Goal: Information Seeking & Learning: Learn about a topic

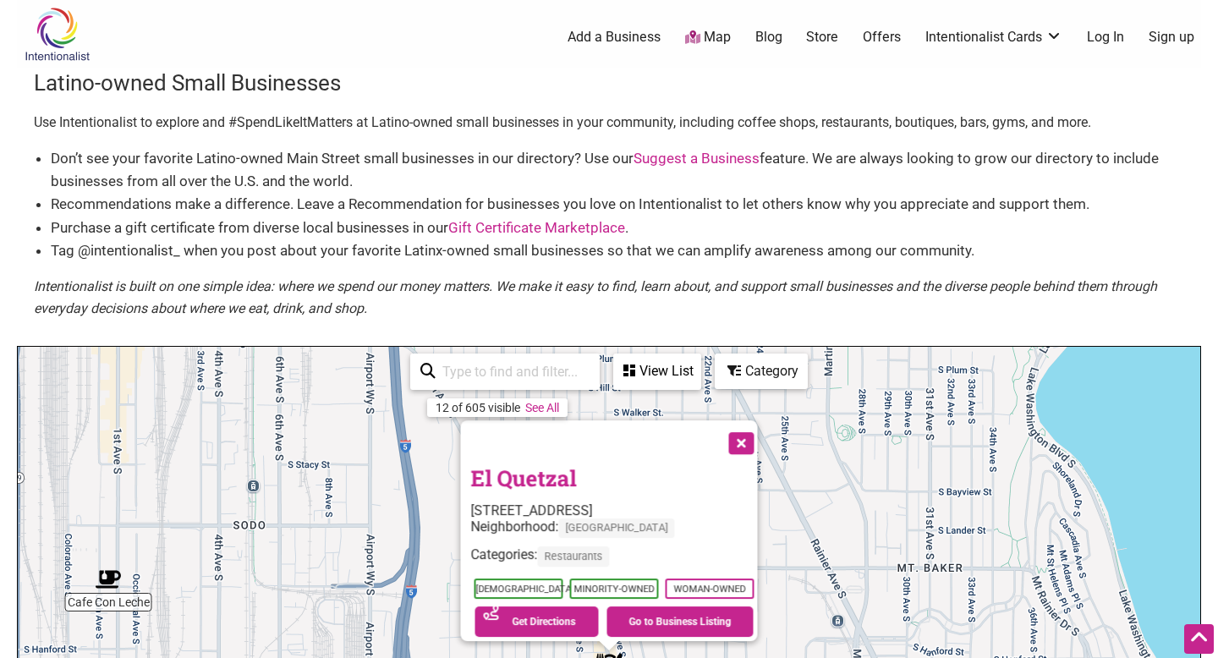
scroll to position [387, 0]
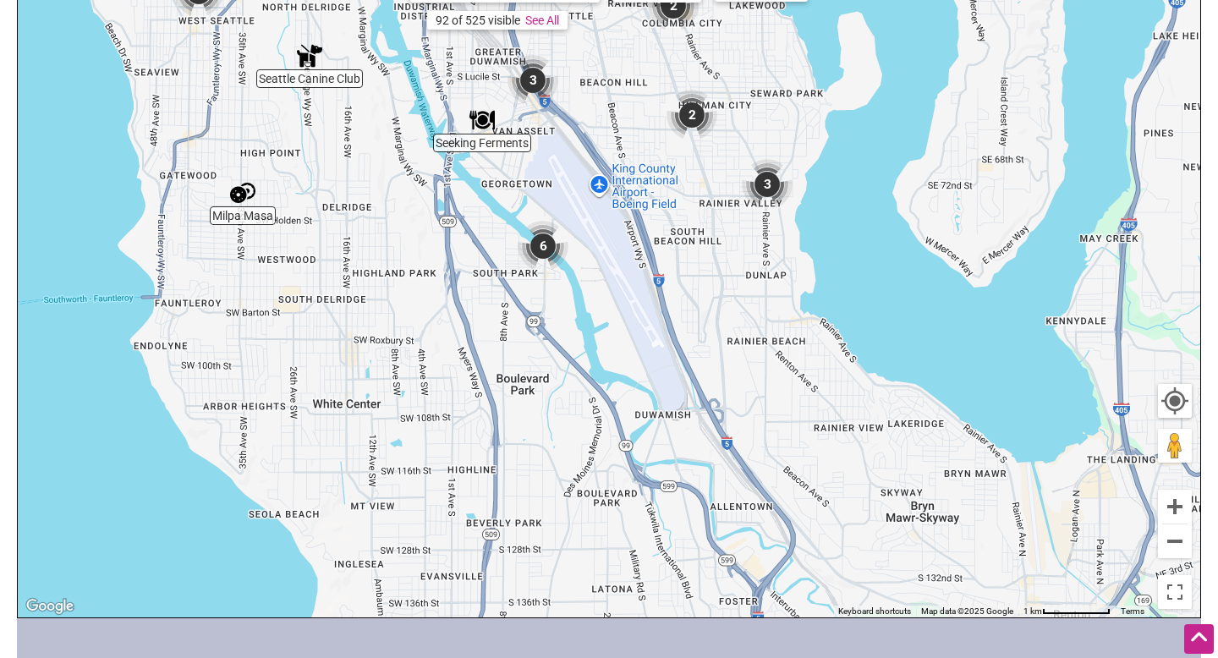
drag, startPoint x: 808, startPoint y: 445, endPoint x: 636, endPoint y: 101, distance: 384.3
click at [638, 101] on div "To navigate, press the arrow keys." at bounding box center [609, 288] width 1182 height 658
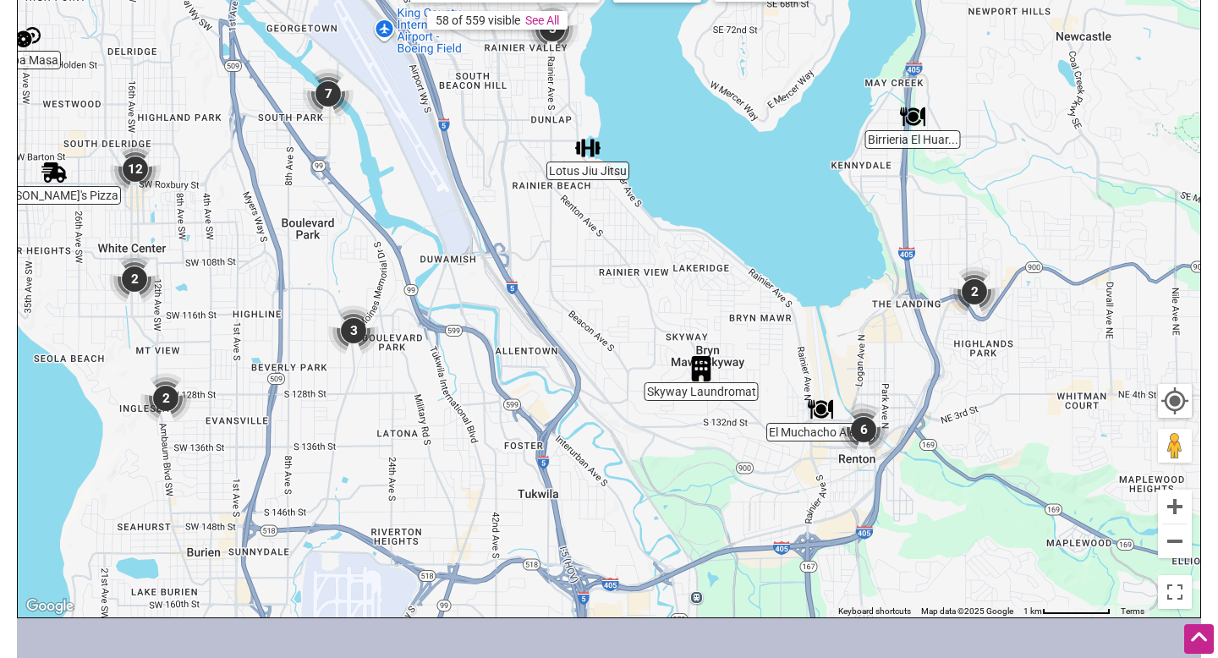
drag, startPoint x: 678, startPoint y: 282, endPoint x: 454, endPoint y: 118, distance: 277.2
click at [454, 118] on div "To navigate, press the arrow keys." at bounding box center [609, 288] width 1182 height 658
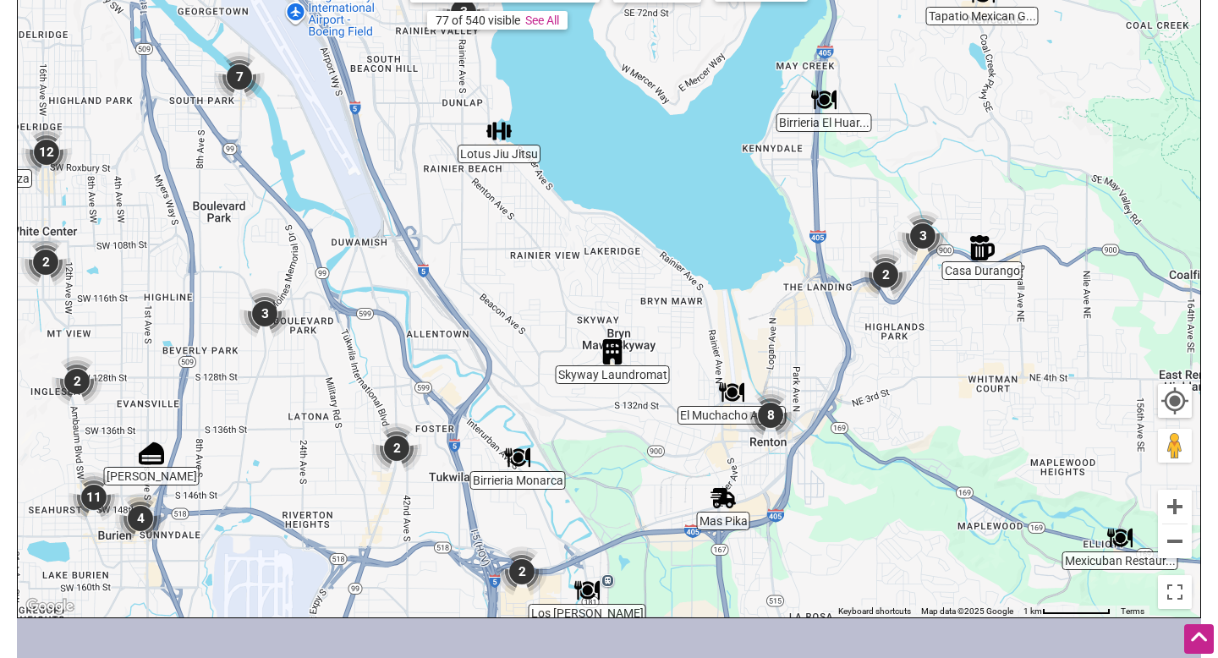
drag, startPoint x: 795, startPoint y: 332, endPoint x: 700, endPoint y: 313, distance: 96.7
click at [709, 319] on div "To navigate, press the arrow keys." at bounding box center [609, 288] width 1182 height 658
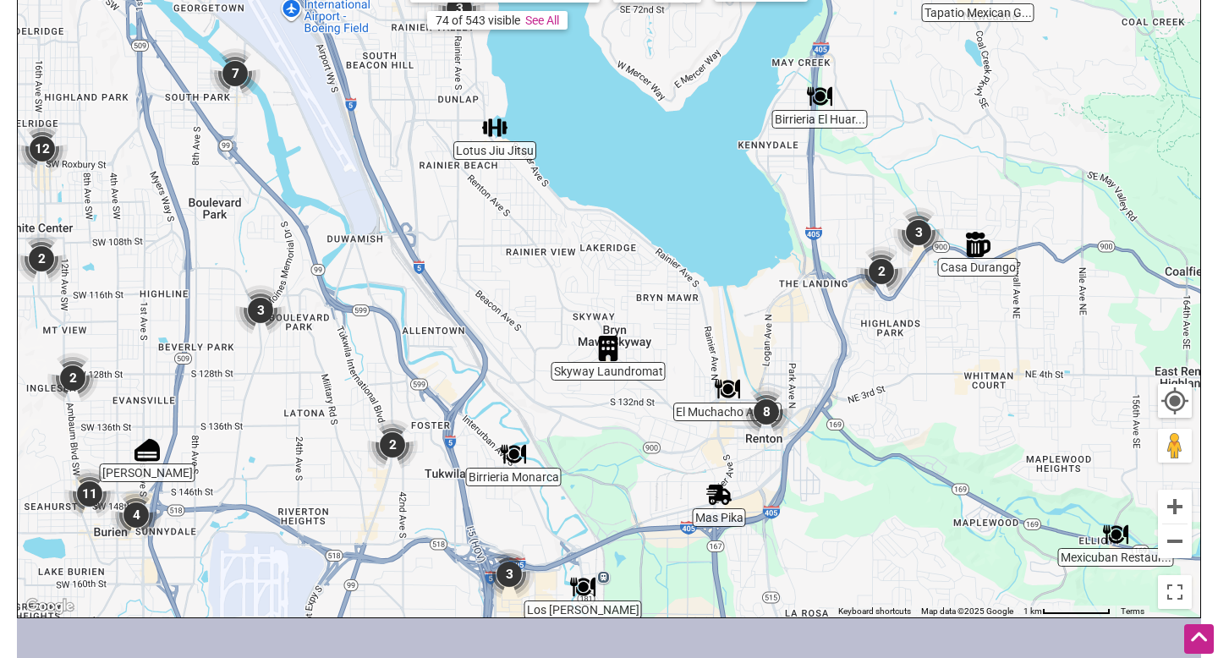
click at [771, 417] on img "8" at bounding box center [766, 411] width 51 height 51
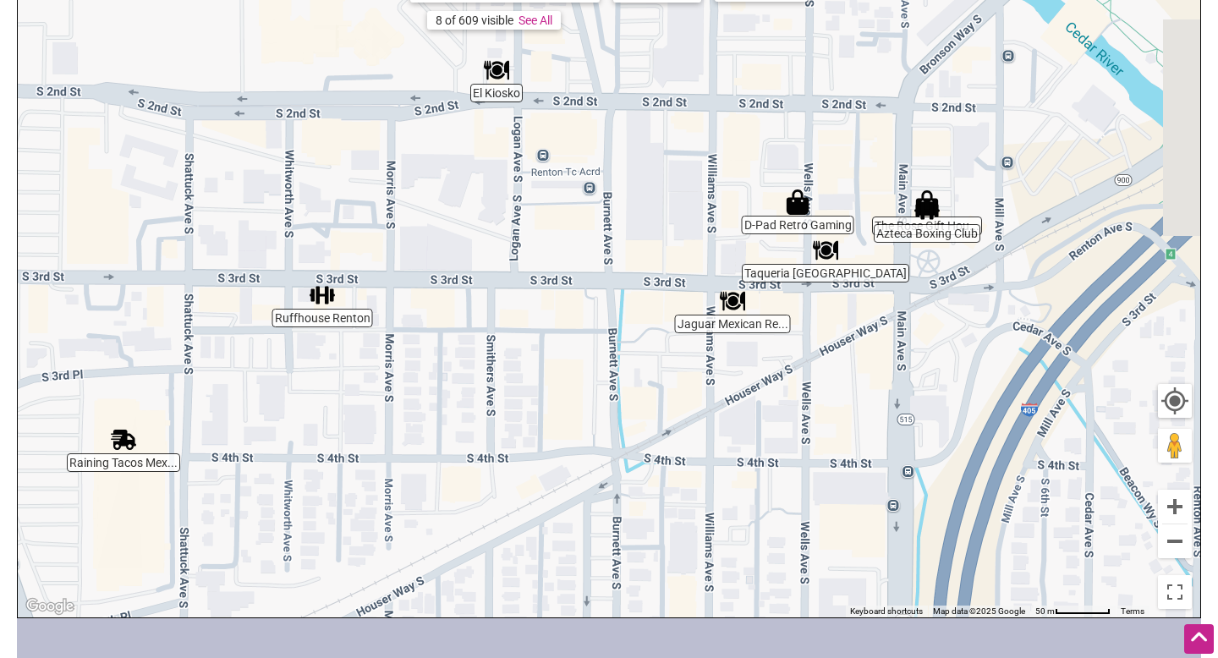
drag, startPoint x: 995, startPoint y: 309, endPoint x: 893, endPoint y: 277, distance: 106.2
click at [897, 282] on div "To navigate, press the arrow keys." at bounding box center [609, 288] width 1182 height 658
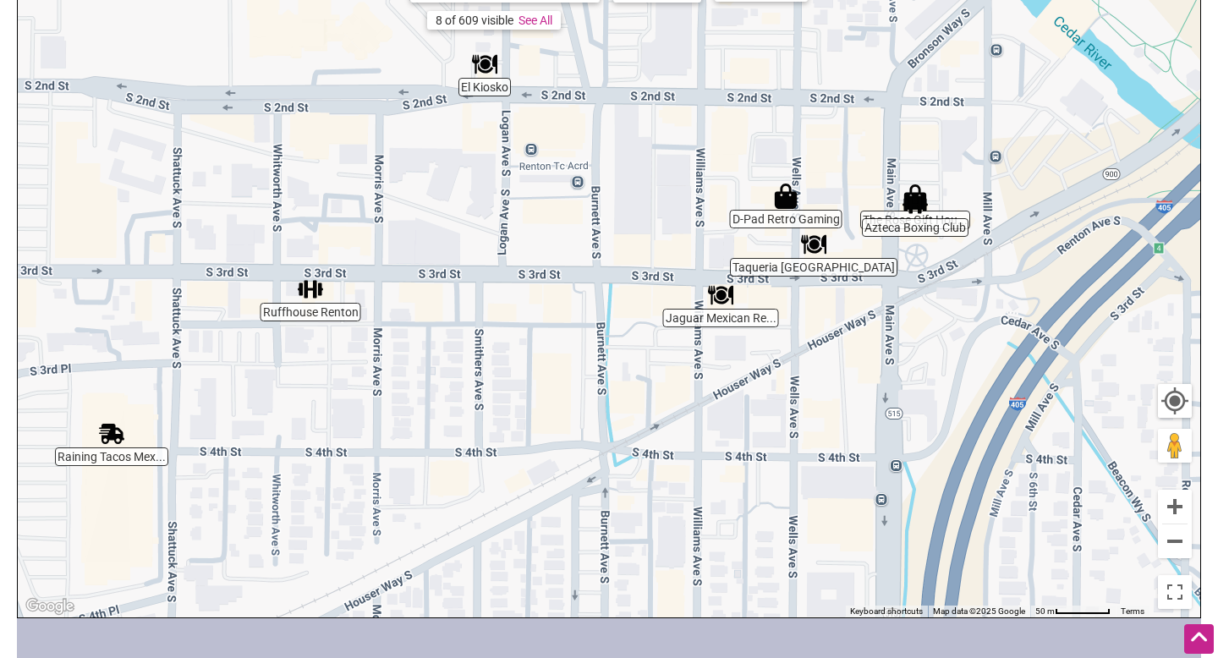
click at [918, 204] on img "Azteca Boxing Club" at bounding box center [914, 204] width 25 height 25
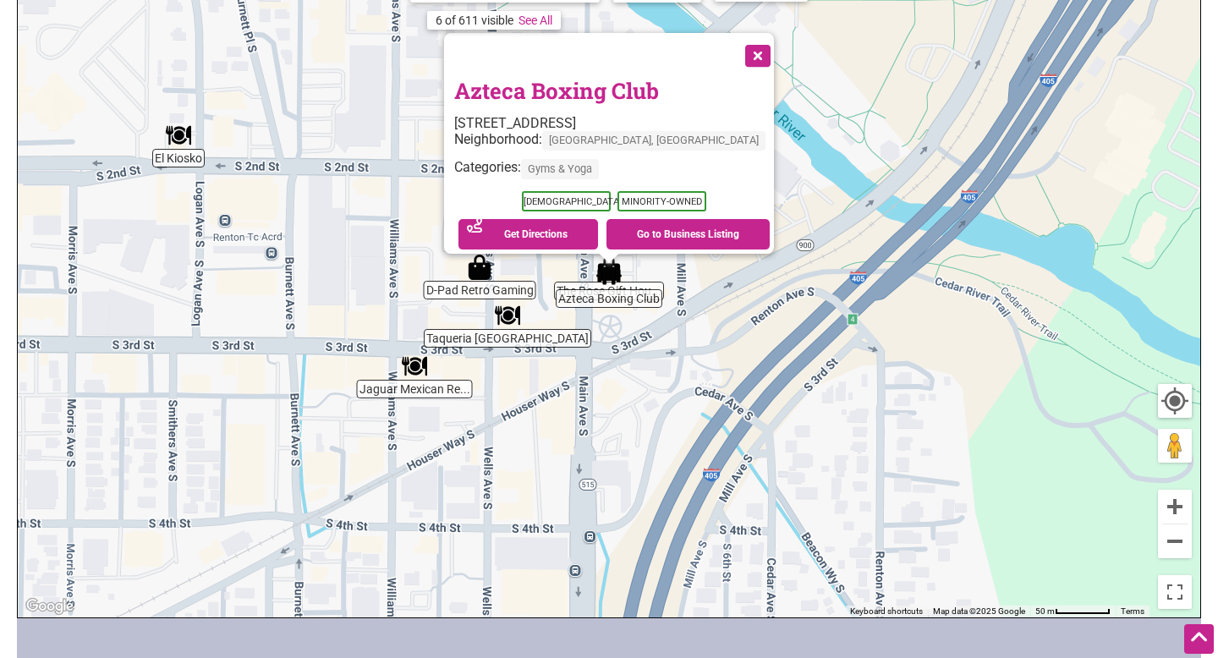
click at [735, 46] on button "Close" at bounding box center [756, 54] width 42 height 42
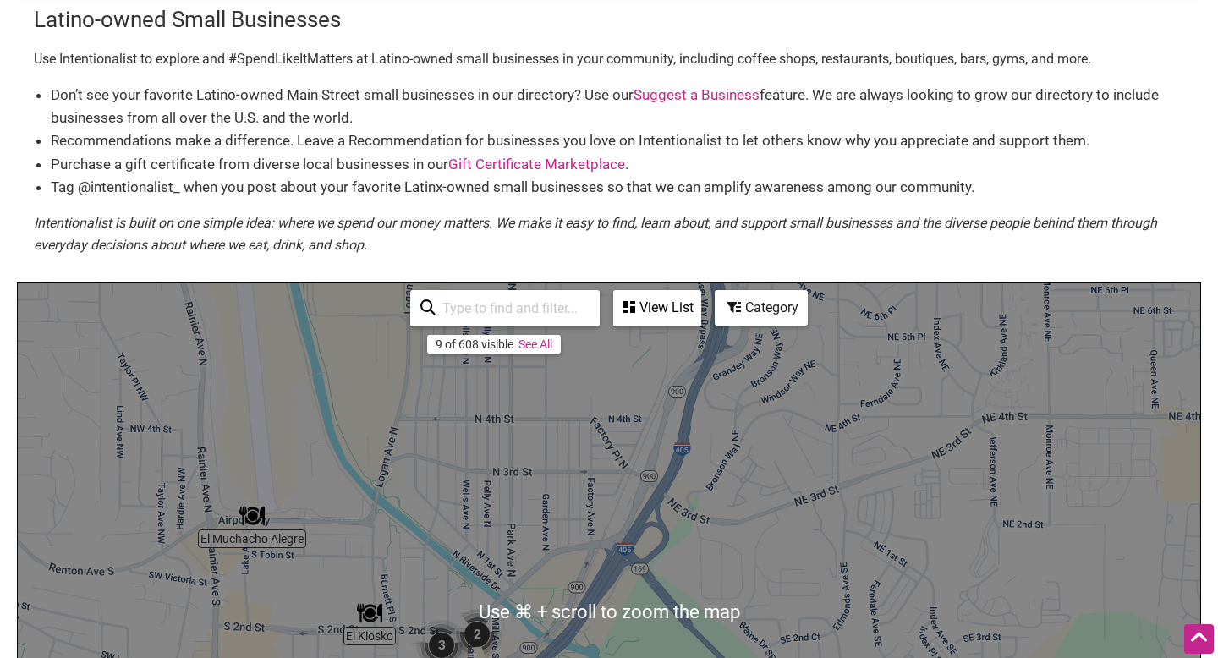
scroll to position [0, 0]
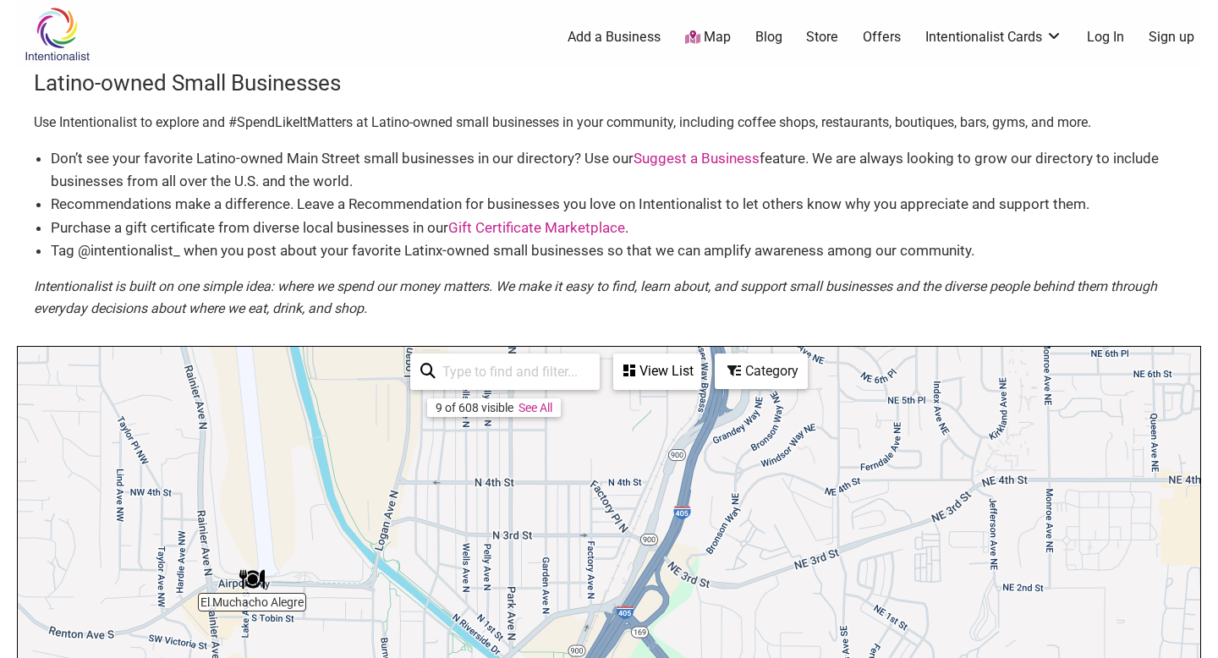
click at [496, 354] on div "9 of 608 visible See All" at bounding box center [504, 372] width 189 height 36
click at [497, 366] on input "search" at bounding box center [513, 371] width 154 height 33
click at [699, 377] on div "Category" at bounding box center [657, 371] width 85 height 32
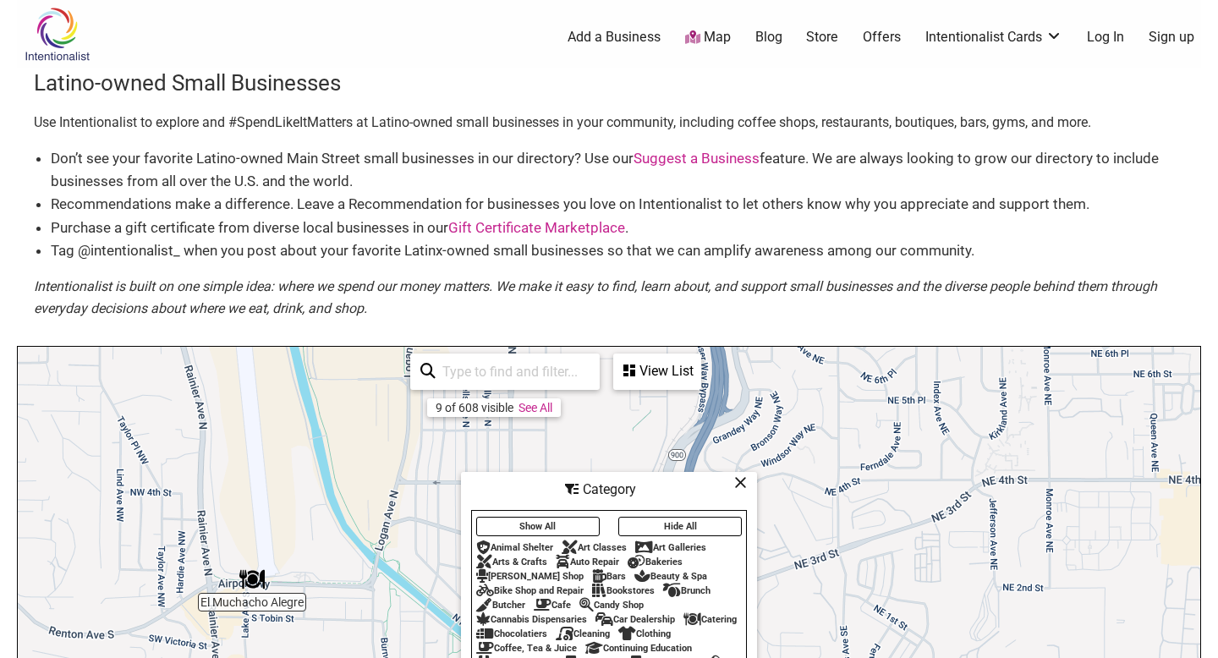
click at [534, 387] on input "search" at bounding box center [513, 371] width 154 height 33
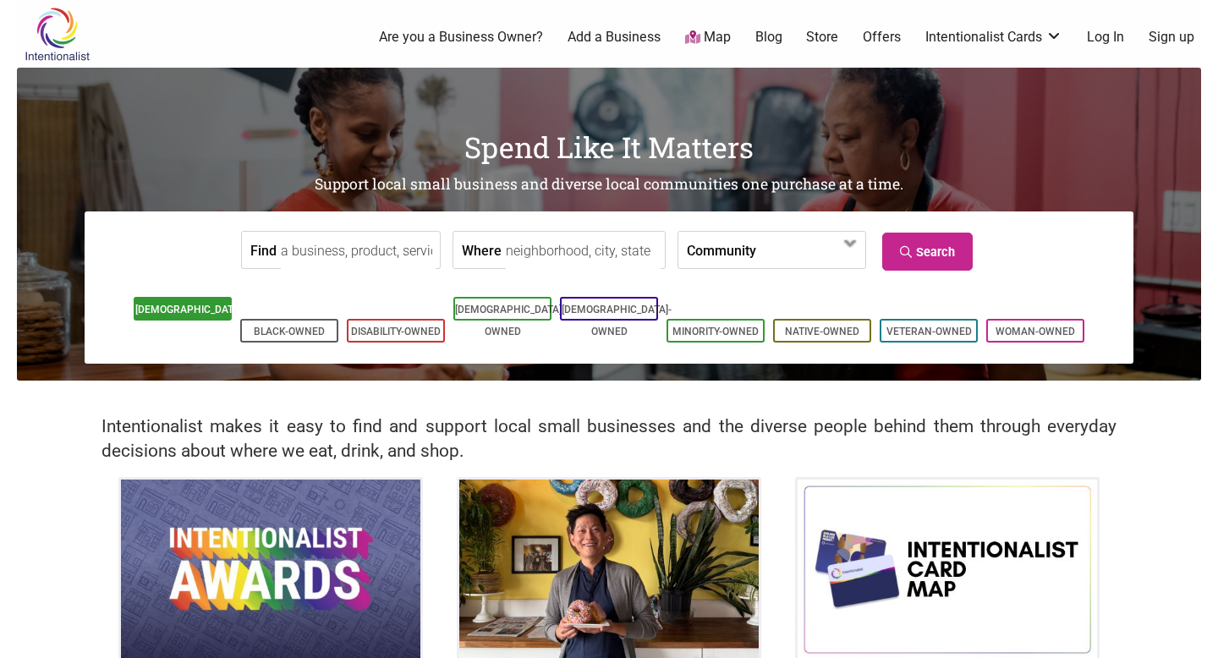
click at [189, 312] on link "[DEMOGRAPHIC_DATA]-Owned" at bounding box center [190, 321] width 110 height 34
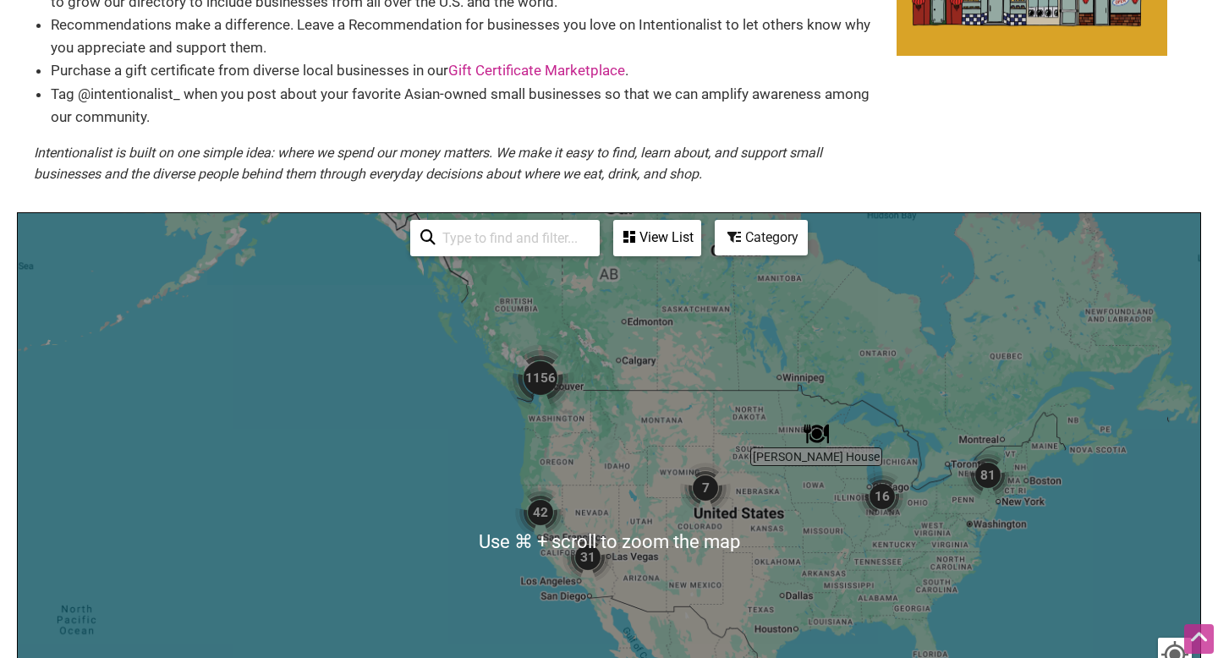
scroll to position [234, 0]
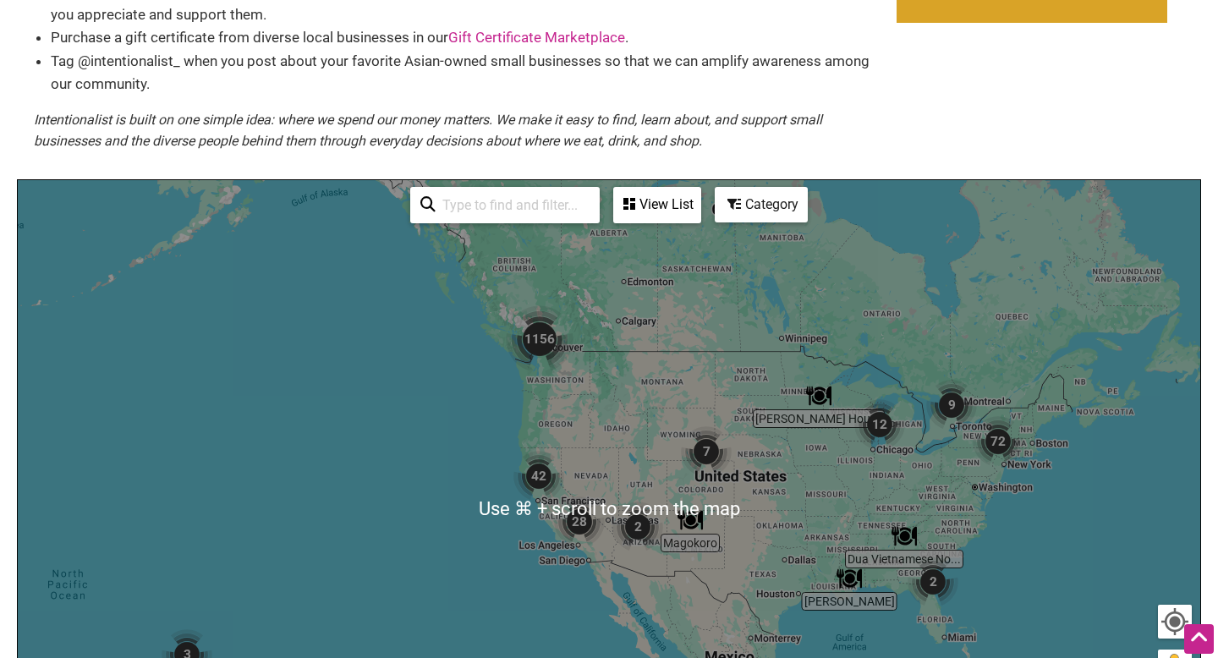
click at [540, 348] on img "1156" at bounding box center [540, 339] width 68 height 68
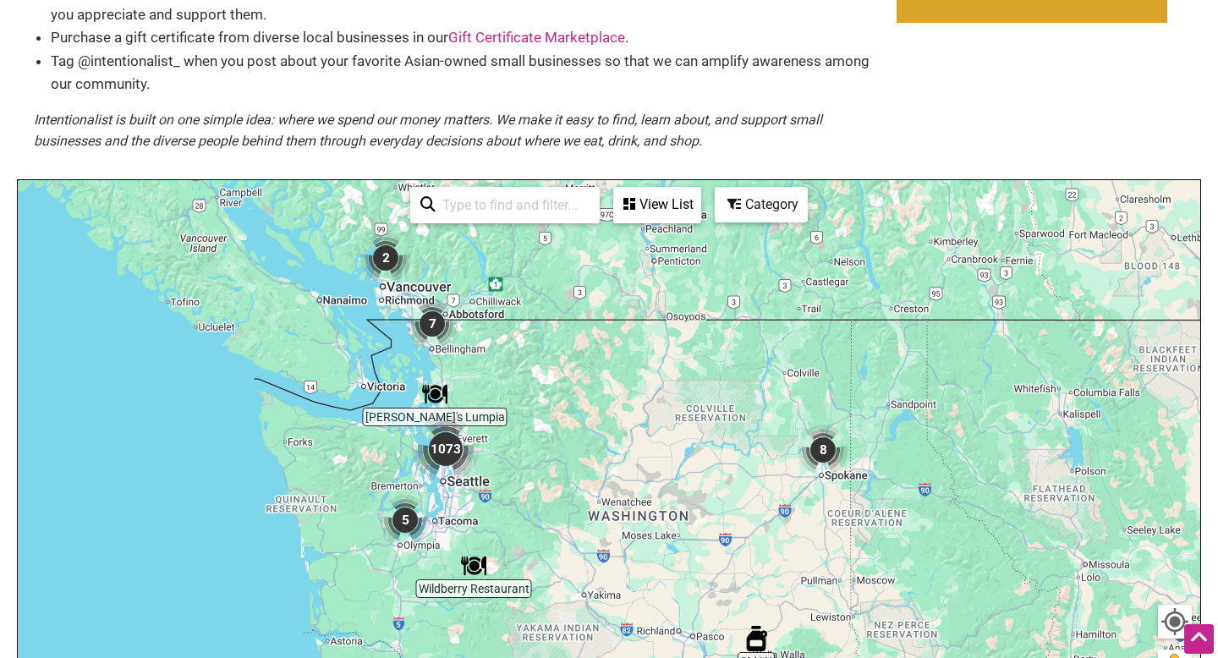
click at [436, 451] on img "1073" at bounding box center [446, 449] width 68 height 68
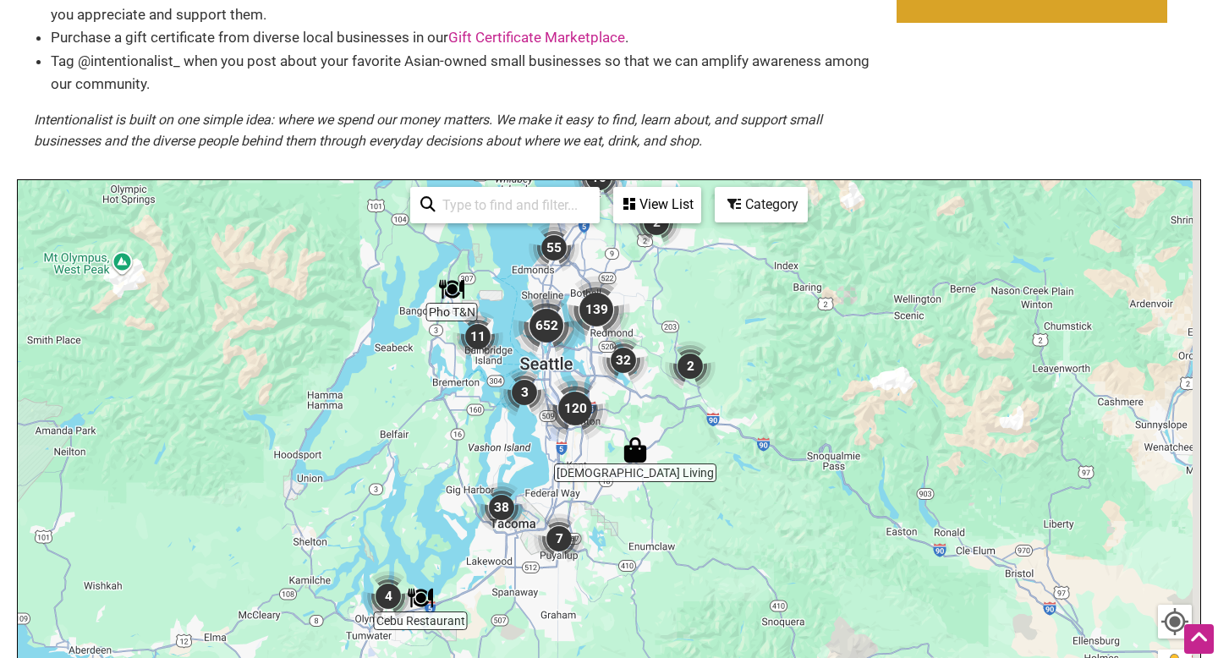
drag, startPoint x: 771, startPoint y: 425, endPoint x: 715, endPoint y: 269, distance: 165.6
click at [724, 281] on div "To navigate, press the arrow keys." at bounding box center [609, 509] width 1182 height 658
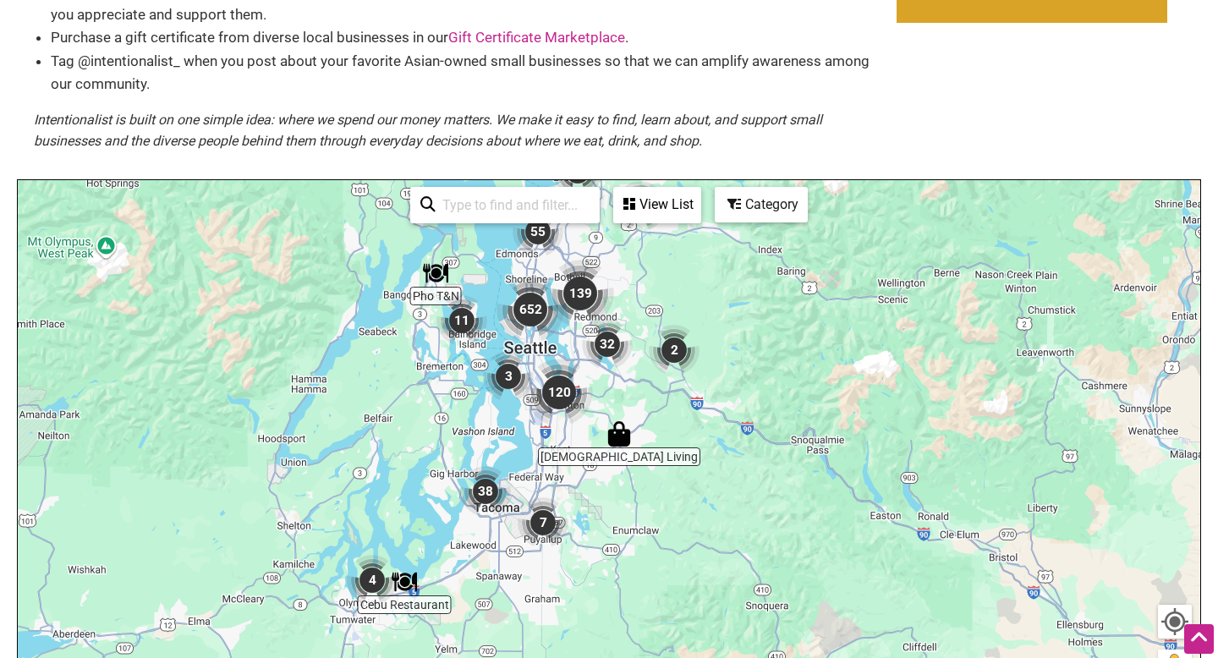
click at [527, 315] on img "652" at bounding box center [530, 310] width 68 height 68
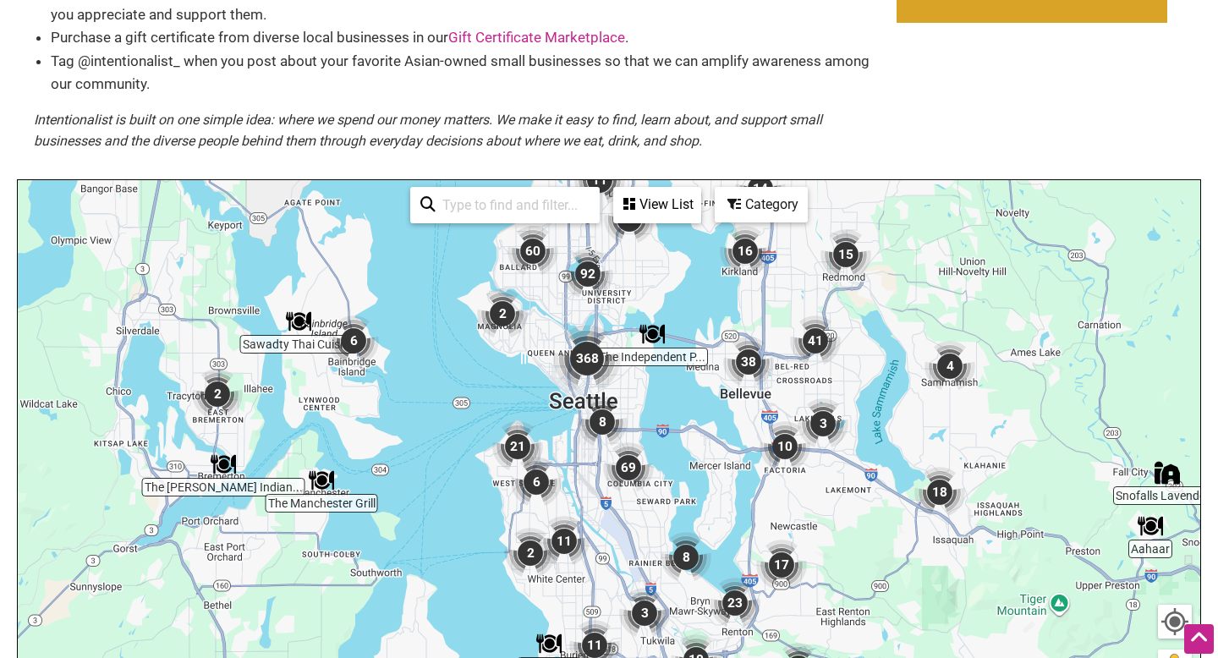
drag, startPoint x: 659, startPoint y: 354, endPoint x: 611, endPoint y: 206, distance: 154.8
click at [621, 220] on div "Bistro Baffi Snofalls Lavender... Issaya Thai Cuisine The Manchester Grill Aaha…" at bounding box center [609, 509] width 1182 height 658
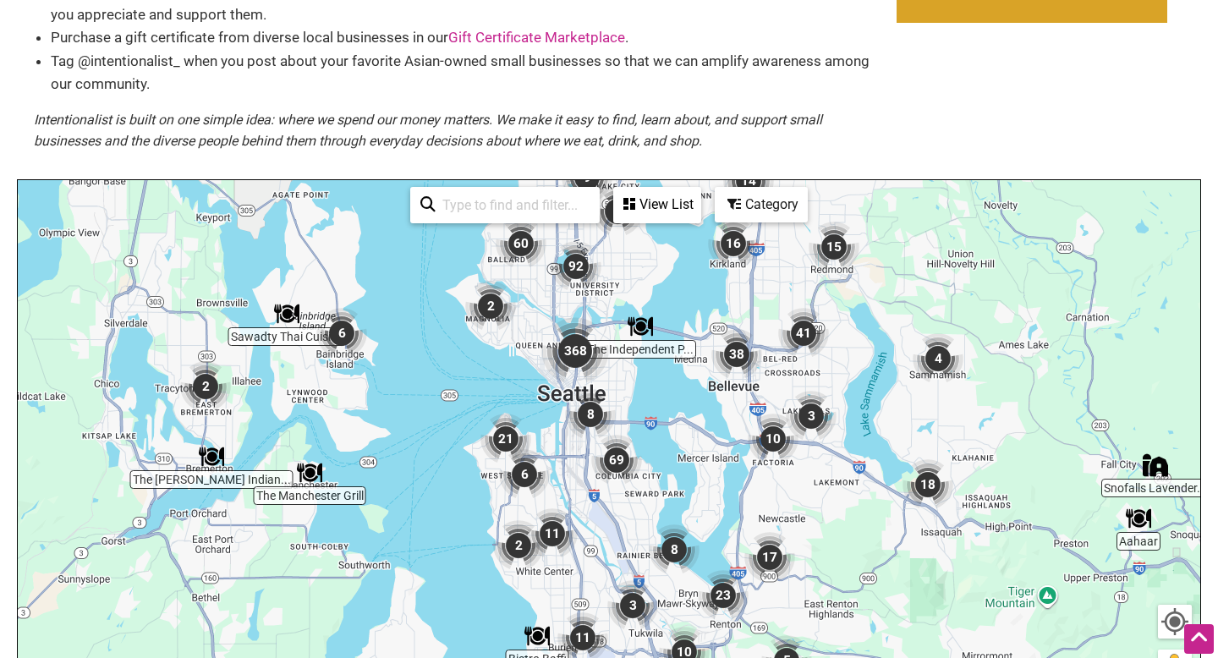
click at [567, 353] on img "368" at bounding box center [575, 351] width 68 height 68
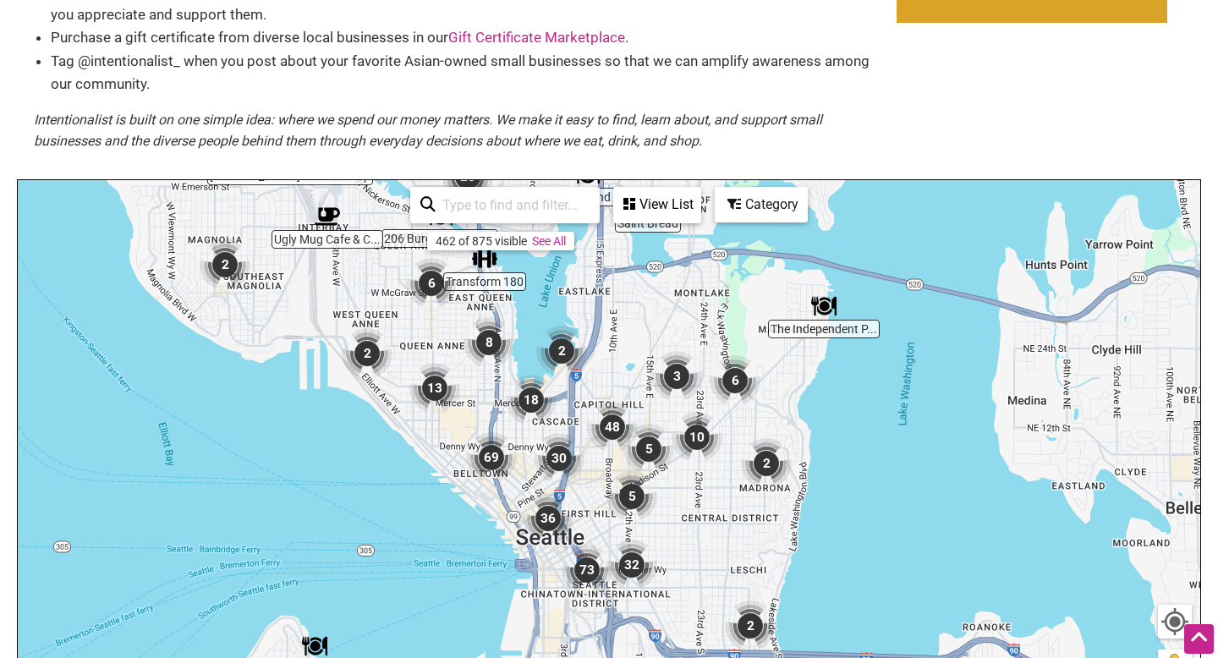
drag, startPoint x: 717, startPoint y: 422, endPoint x: 637, endPoint y: 339, distance: 115.4
click at [651, 351] on img "3" at bounding box center [676, 376] width 51 height 51
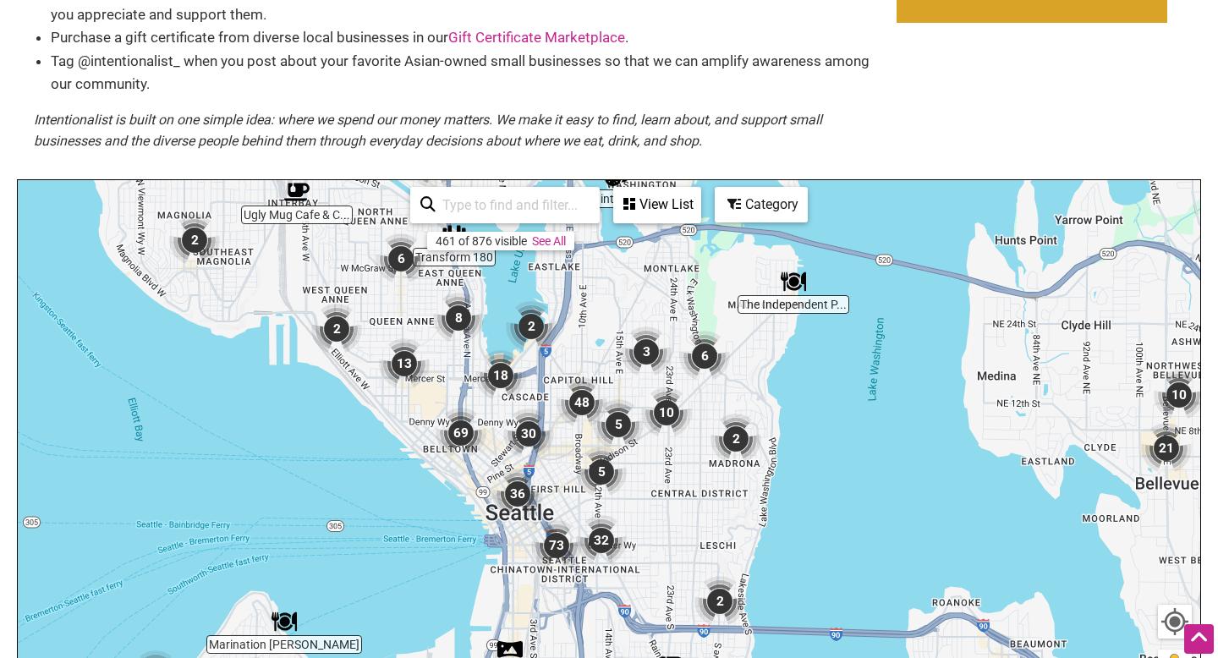
click at [453, 330] on img "8" at bounding box center [458, 318] width 51 height 51
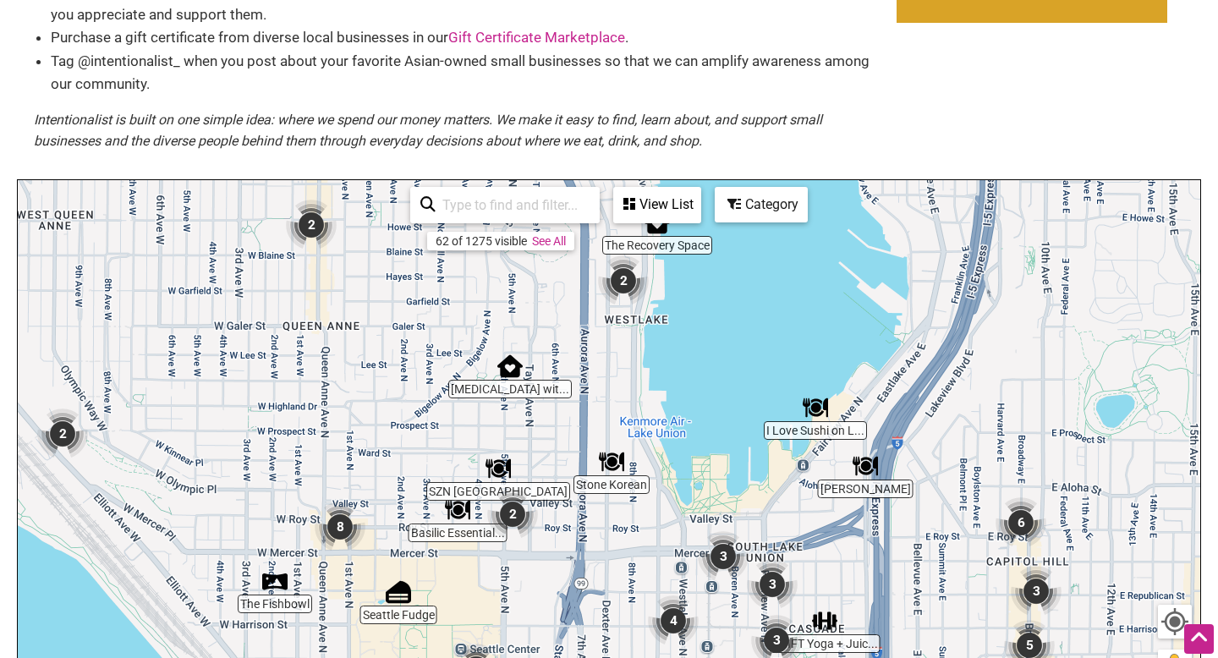
drag, startPoint x: 649, startPoint y: 482, endPoint x: 589, endPoint y: 354, distance: 141.9
click at [590, 354] on div "To navigate, press the arrow keys." at bounding box center [609, 509] width 1182 height 658
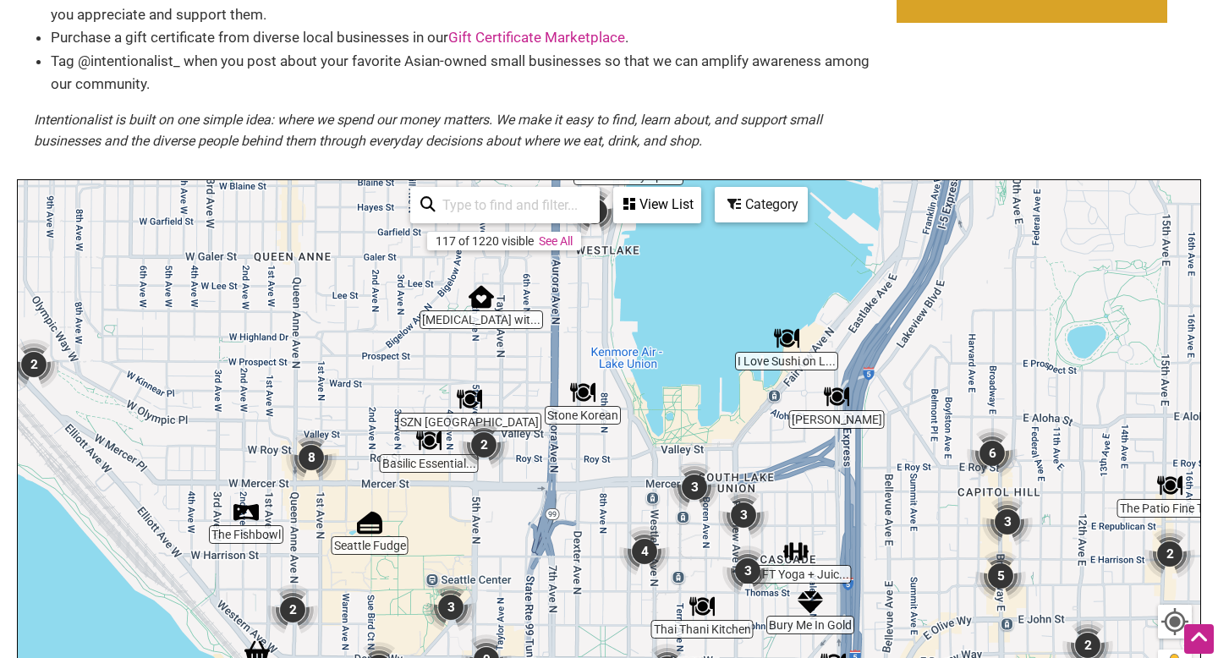
drag, startPoint x: 581, startPoint y: 407, endPoint x: 552, endPoint y: 339, distance: 73.5
click at [556, 340] on div "To navigate, press the arrow keys." at bounding box center [609, 509] width 1182 height 658
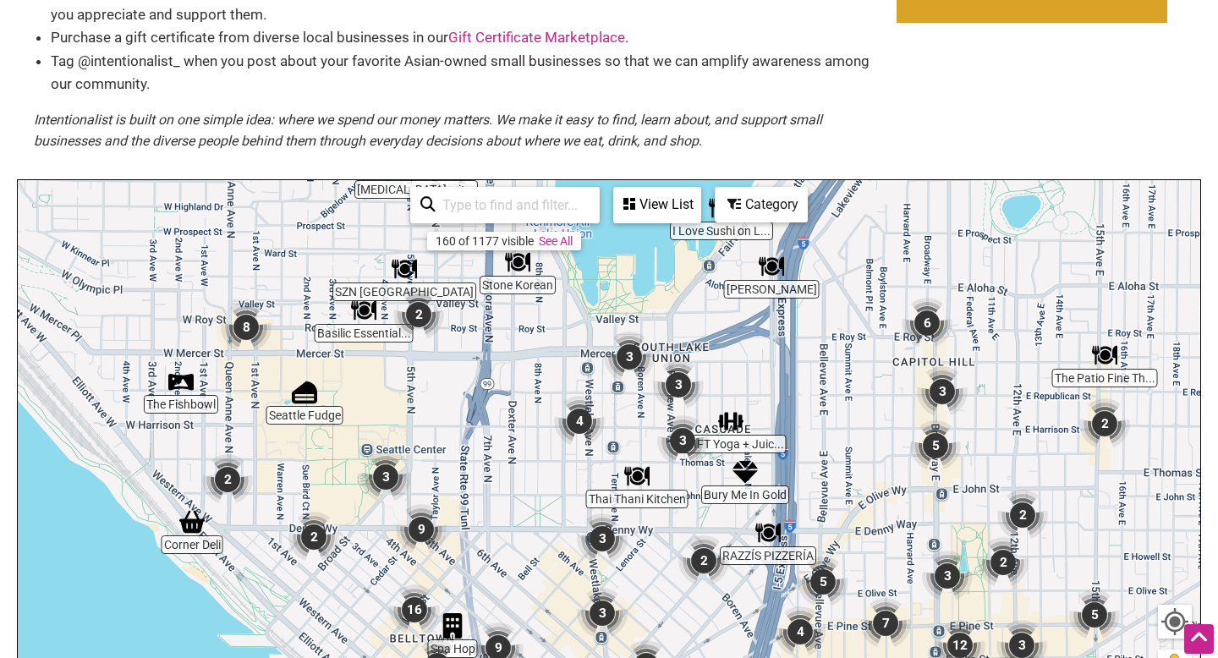
drag, startPoint x: 561, startPoint y: 475, endPoint x: 502, endPoint y: 341, distance: 146.9
click at [502, 342] on div "To navigate, press the arrow keys." at bounding box center [609, 509] width 1182 height 658
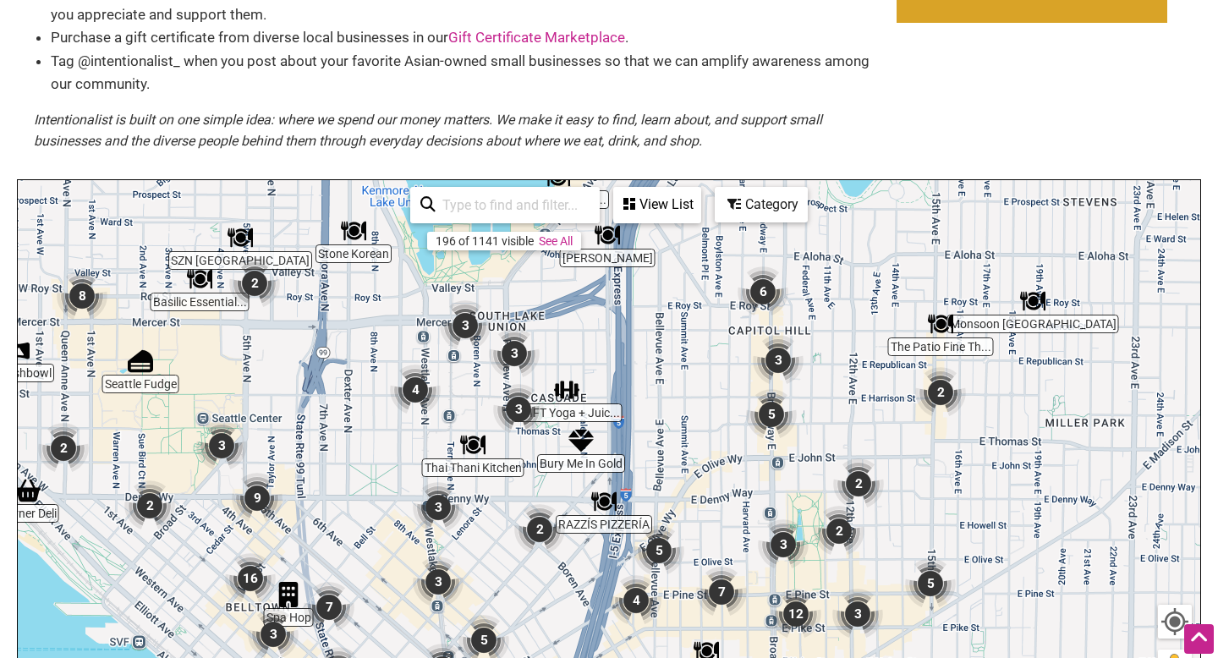
drag, startPoint x: 684, startPoint y: 480, endPoint x: 510, endPoint y: 449, distance: 177.0
click at [512, 452] on div "To navigate, press the arrow keys." at bounding box center [609, 509] width 1182 height 658
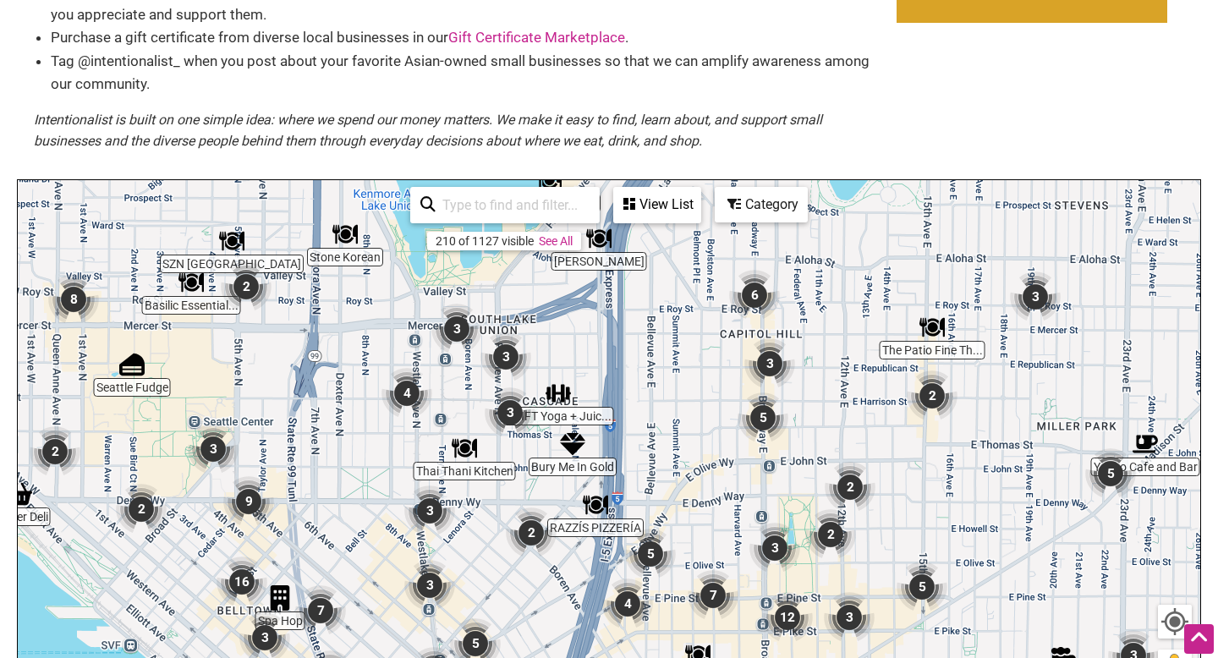
click at [752, 289] on img "6" at bounding box center [754, 295] width 51 height 51
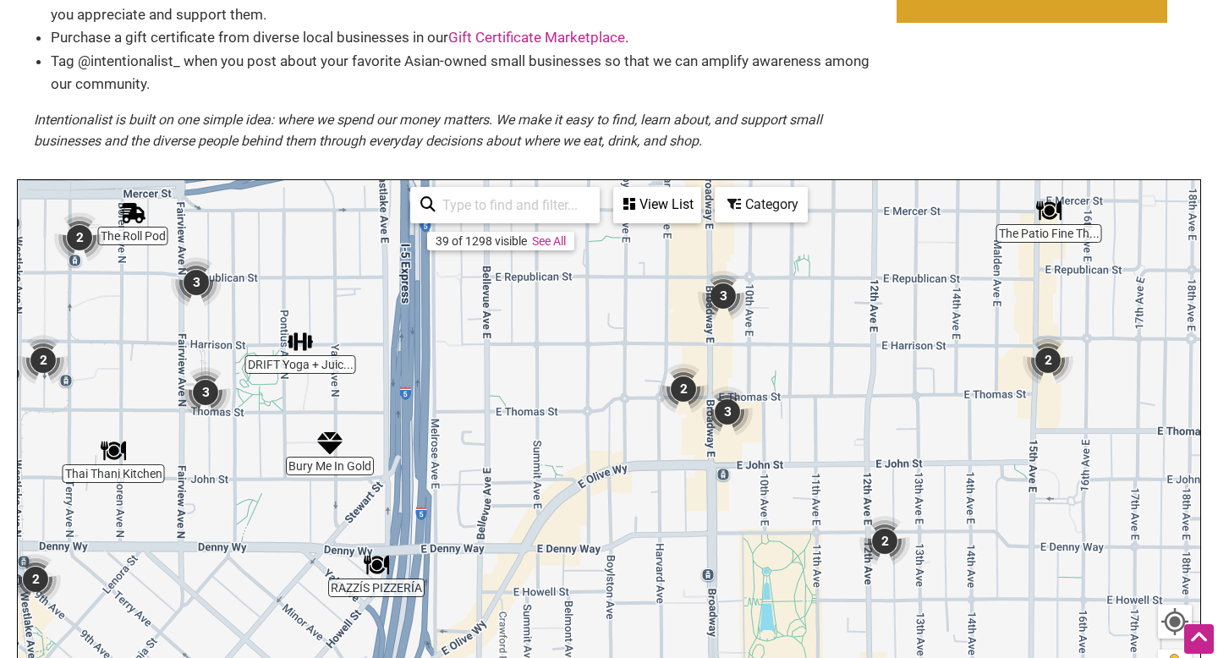
drag, startPoint x: 879, startPoint y: 436, endPoint x: 765, endPoint y: 197, distance: 264.0
click at [765, 197] on div "The Patio Fine Th... Thai Thani Kitchen Sushi Kappo Tamura DRIFT Yoga + Juic...…" at bounding box center [609, 509] width 1182 height 658
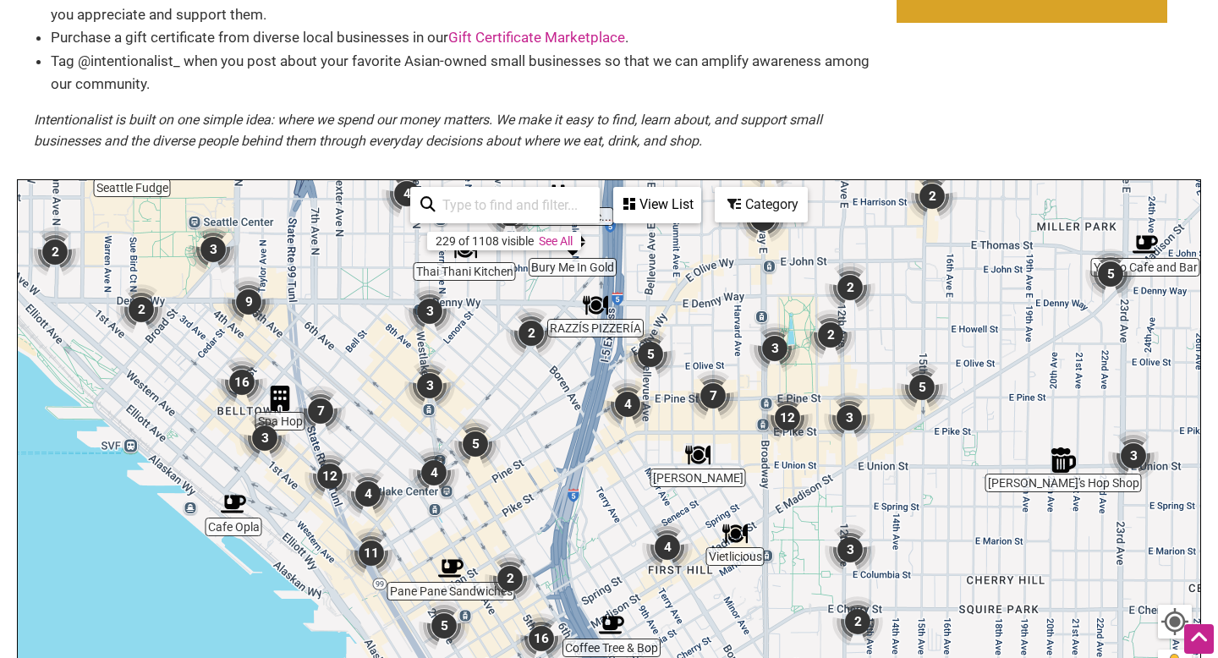
drag, startPoint x: 933, startPoint y: 499, endPoint x: 931, endPoint y: 315, distance: 184.4
click at [935, 319] on div "To navigate, press the arrow keys." at bounding box center [609, 509] width 1182 height 658
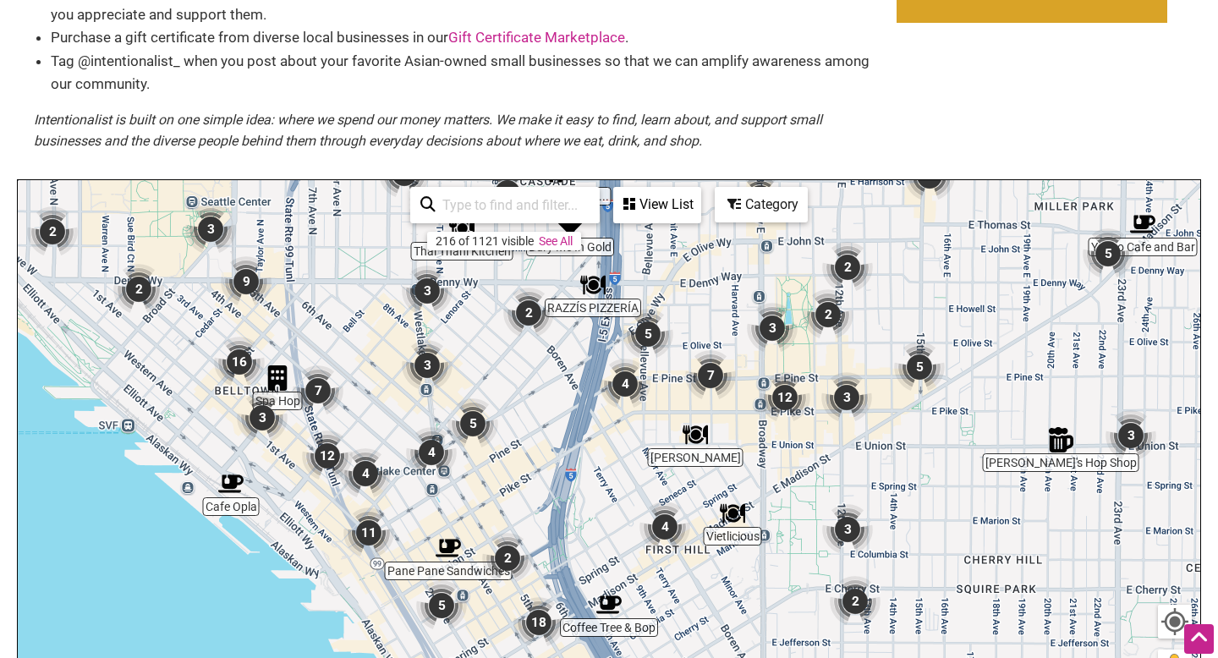
click at [471, 424] on img "5" at bounding box center [472, 423] width 51 height 51
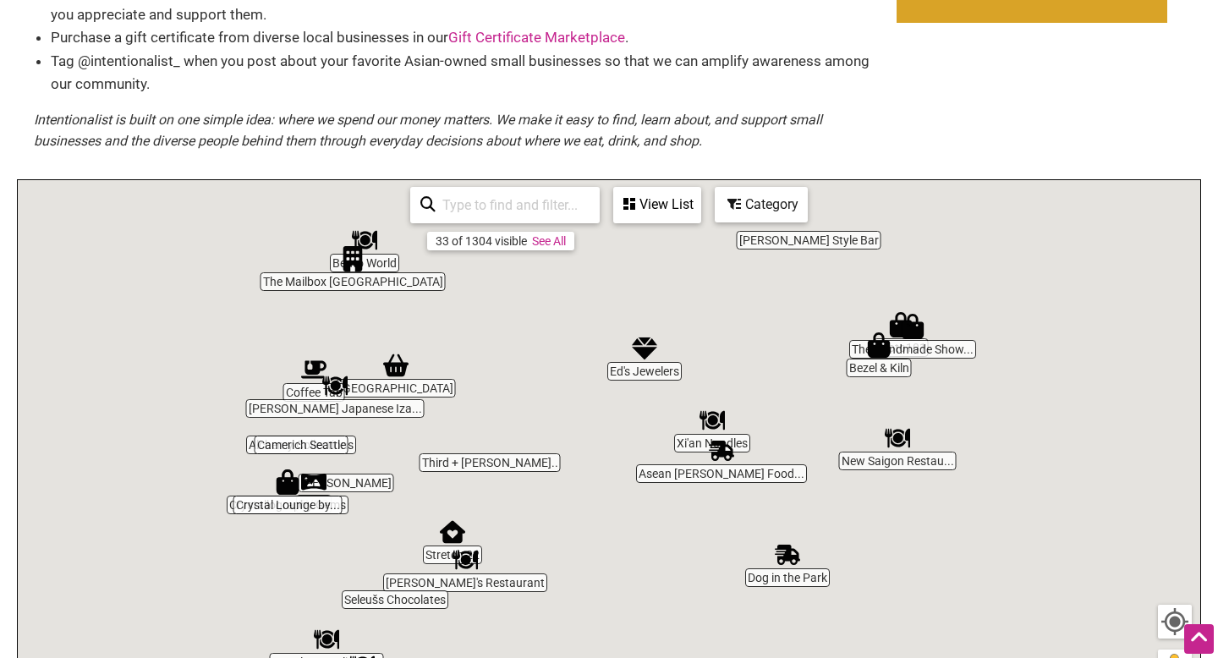
drag, startPoint x: 512, startPoint y: 446, endPoint x: 741, endPoint y: 319, distance: 262.0
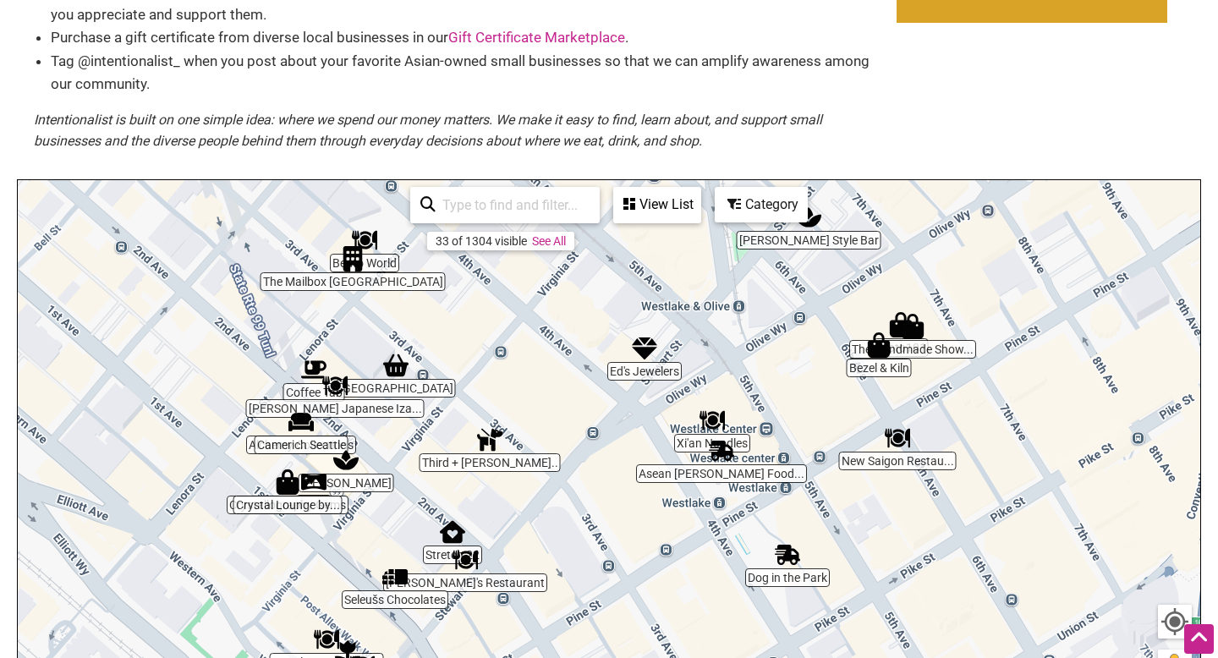
click at [743, 322] on div "To navigate, press the arrow keys." at bounding box center [609, 509] width 1182 height 658
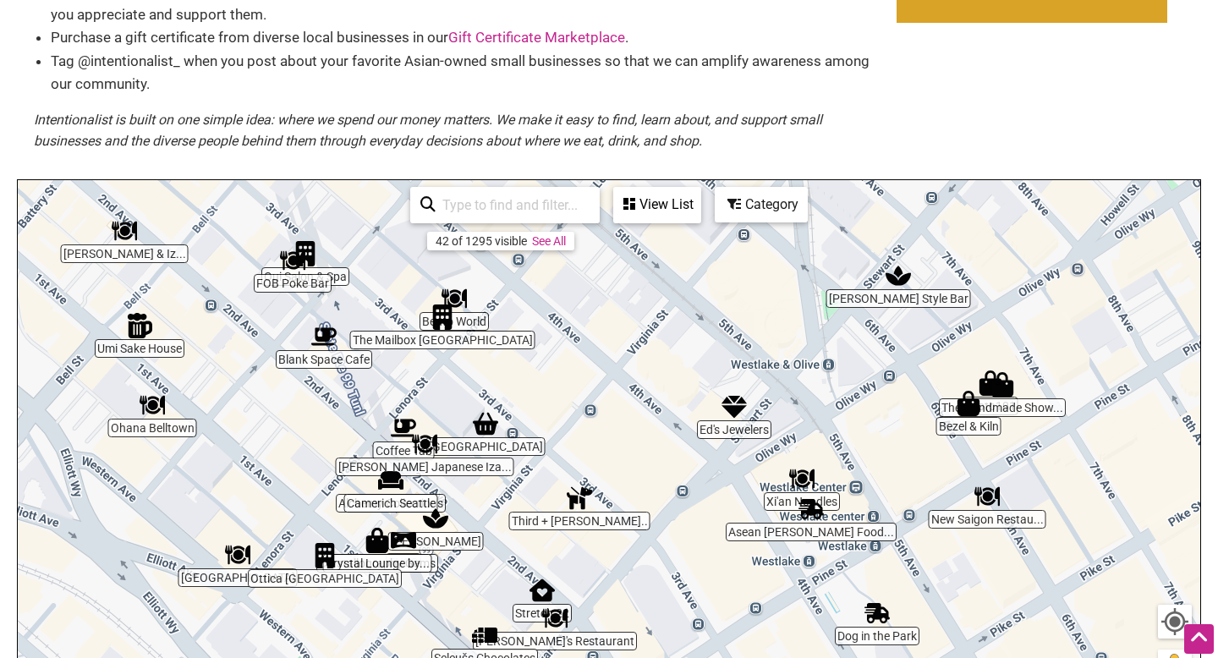
drag, startPoint x: 460, startPoint y: 356, endPoint x: 551, endPoint y: 410, distance: 106.2
click at [552, 417] on div "To navigate, press the arrow keys." at bounding box center [609, 509] width 1182 height 658
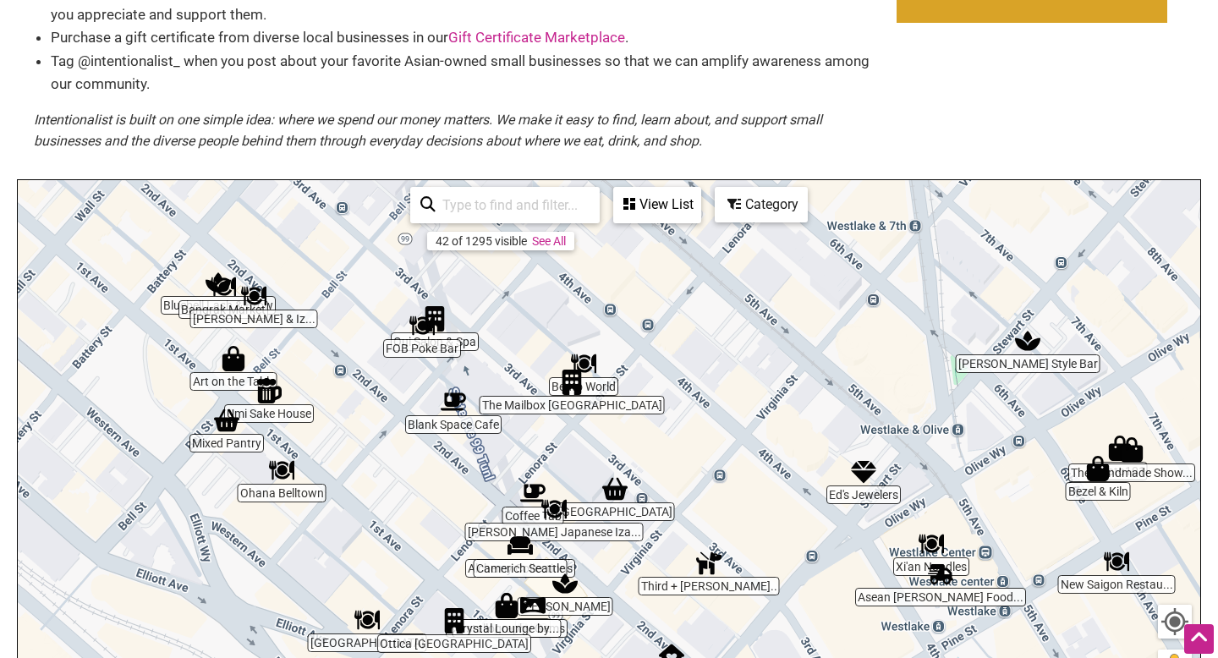
drag, startPoint x: 535, startPoint y: 369, endPoint x: 668, endPoint y: 432, distance: 147.1
click at [668, 432] on div "To navigate, press the arrow keys." at bounding box center [609, 509] width 1182 height 658
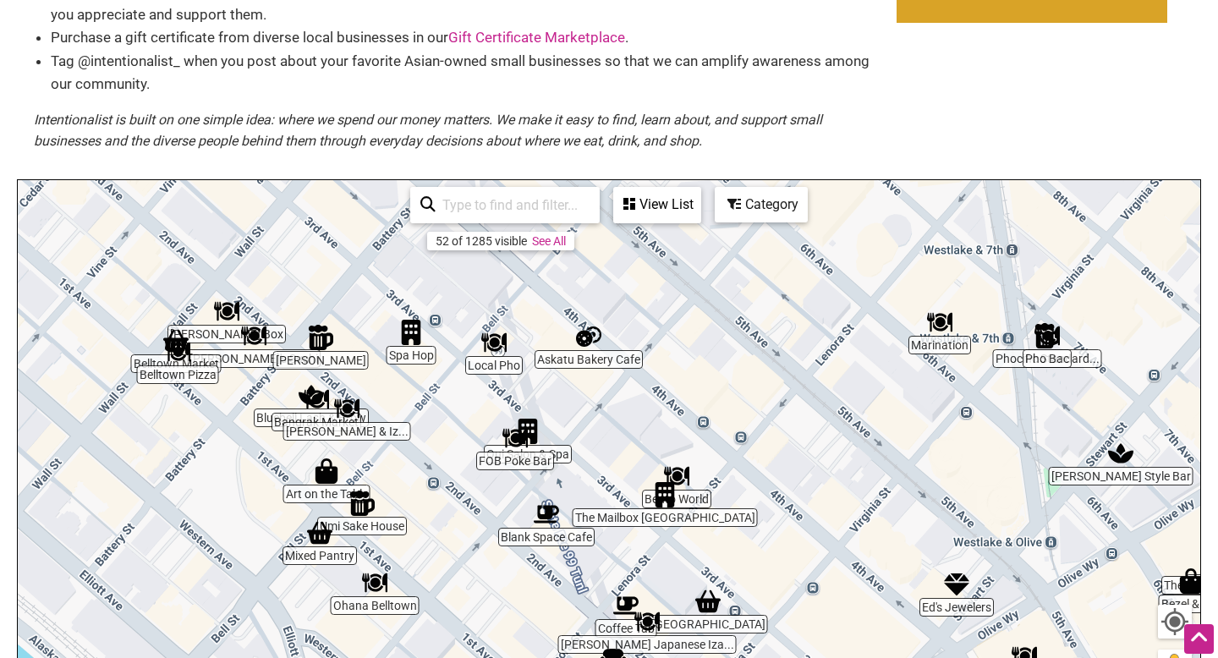
drag, startPoint x: 375, startPoint y: 436, endPoint x: 463, endPoint y: 545, distance: 139.5
click at [469, 555] on div "To navigate, press the arrow keys." at bounding box center [609, 509] width 1182 height 658
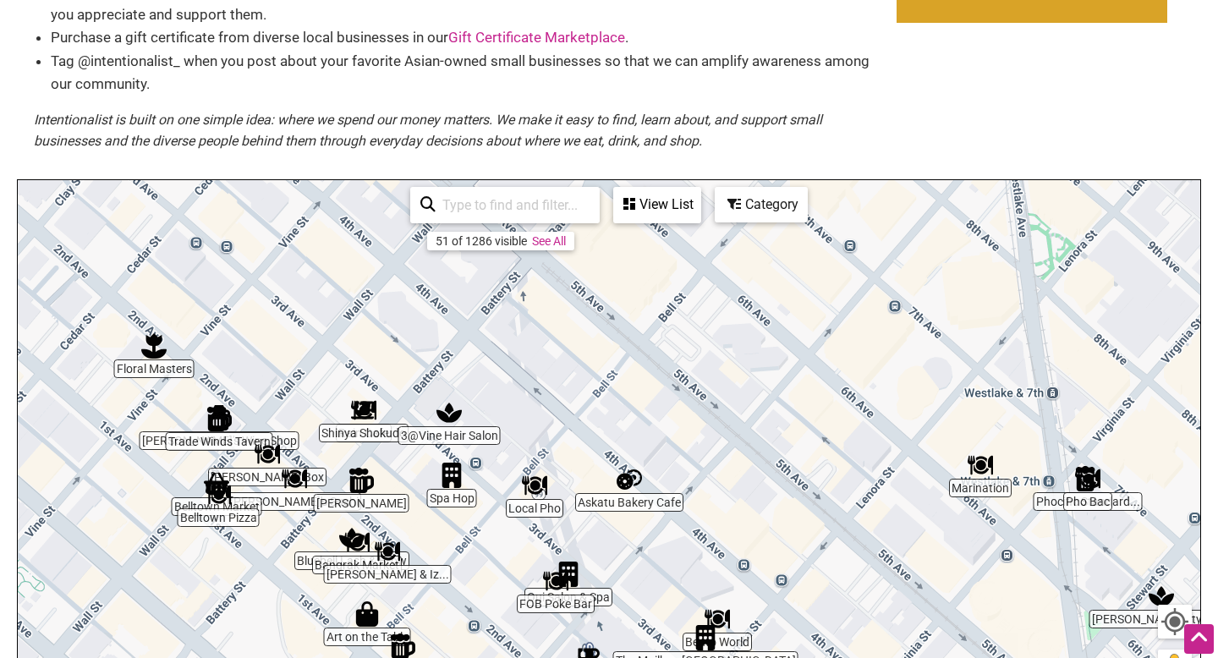
drag, startPoint x: 441, startPoint y: 363, endPoint x: 481, endPoint y: 507, distance: 150.2
click at [481, 507] on div "To navigate, press the arrow keys." at bounding box center [609, 509] width 1182 height 658
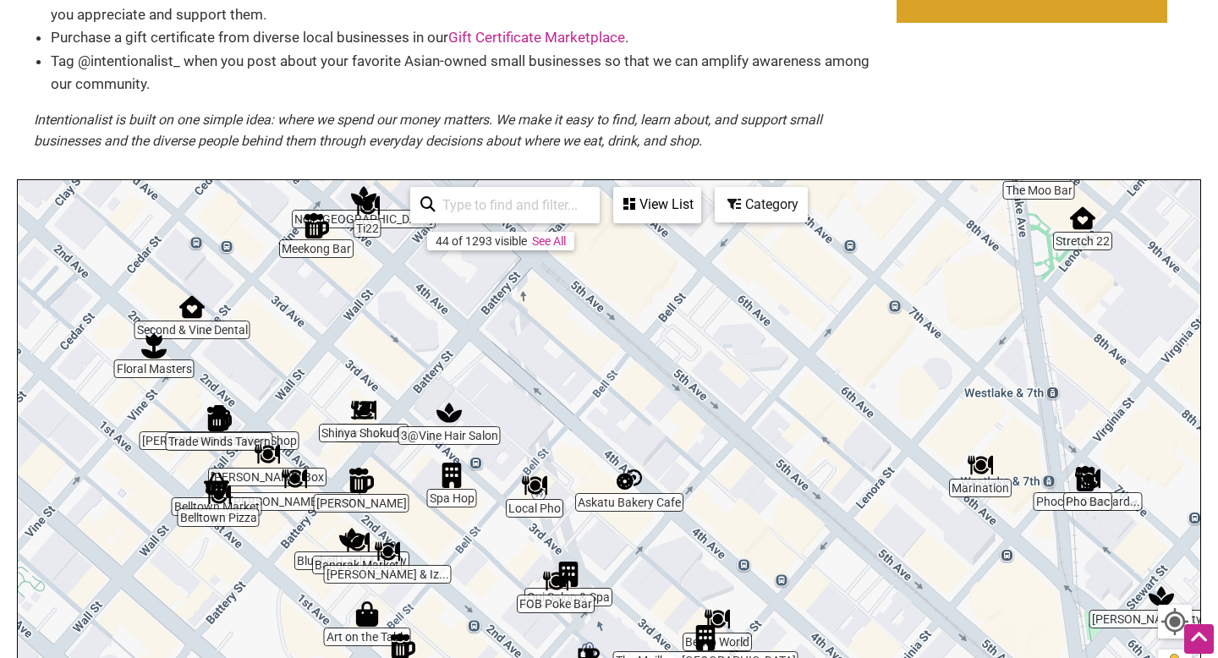
click at [158, 359] on div "To navigate, press the arrow keys." at bounding box center [609, 509] width 1182 height 658
click at [163, 363] on div "To navigate, press the arrow keys." at bounding box center [609, 509] width 1182 height 658
click at [151, 350] on img "Floral Masters" at bounding box center [153, 345] width 25 height 25
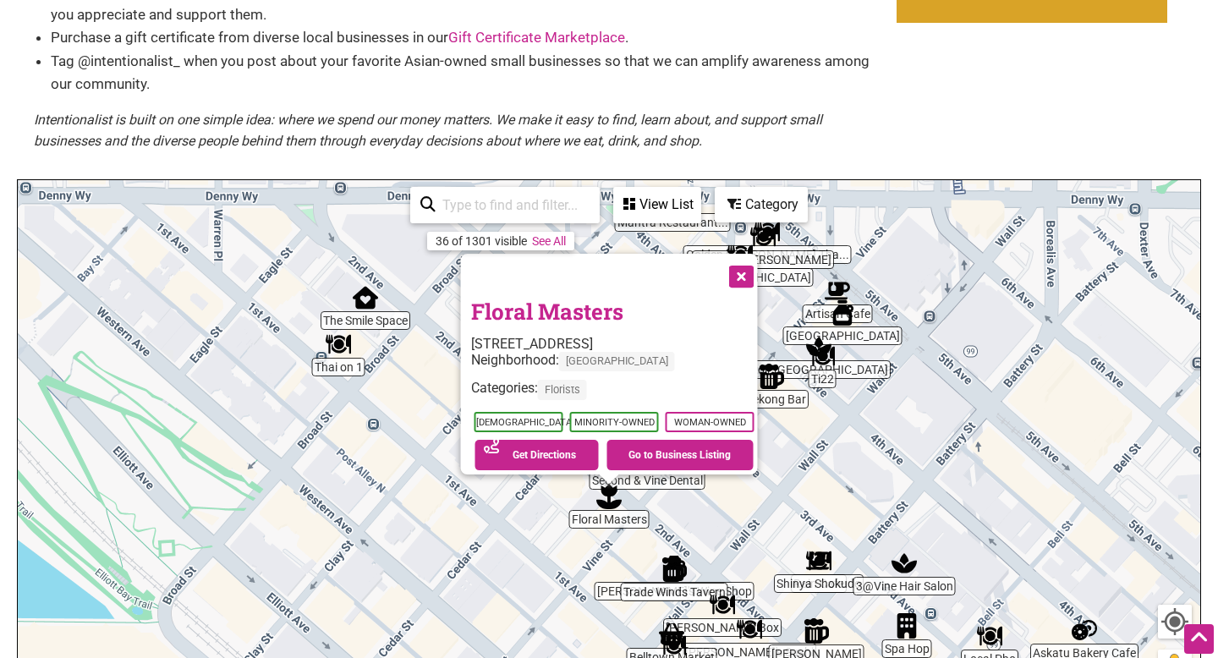
click at [837, 320] on img "Vine Street Market" at bounding box center [842, 312] width 25 height 25
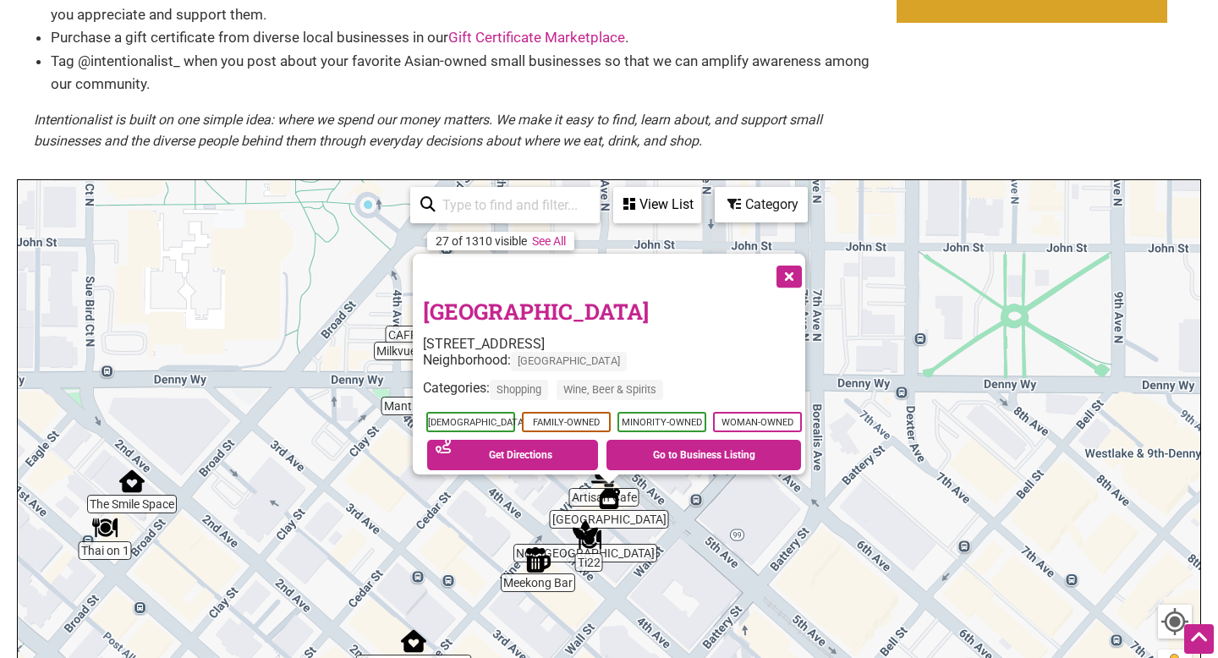
click at [793, 266] on button "Close" at bounding box center [787, 275] width 42 height 42
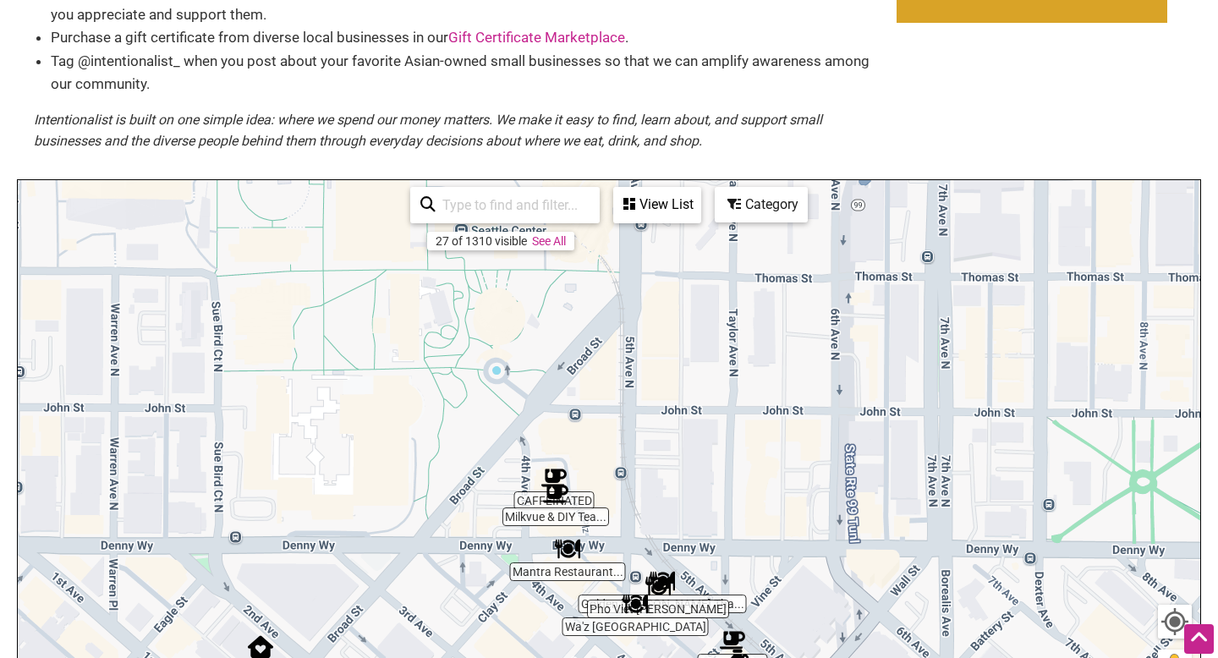
drag, startPoint x: 696, startPoint y: 443, endPoint x: 827, endPoint y: 612, distance: 214.0
click at [827, 612] on div "To navigate, press the arrow keys." at bounding box center [609, 509] width 1182 height 658
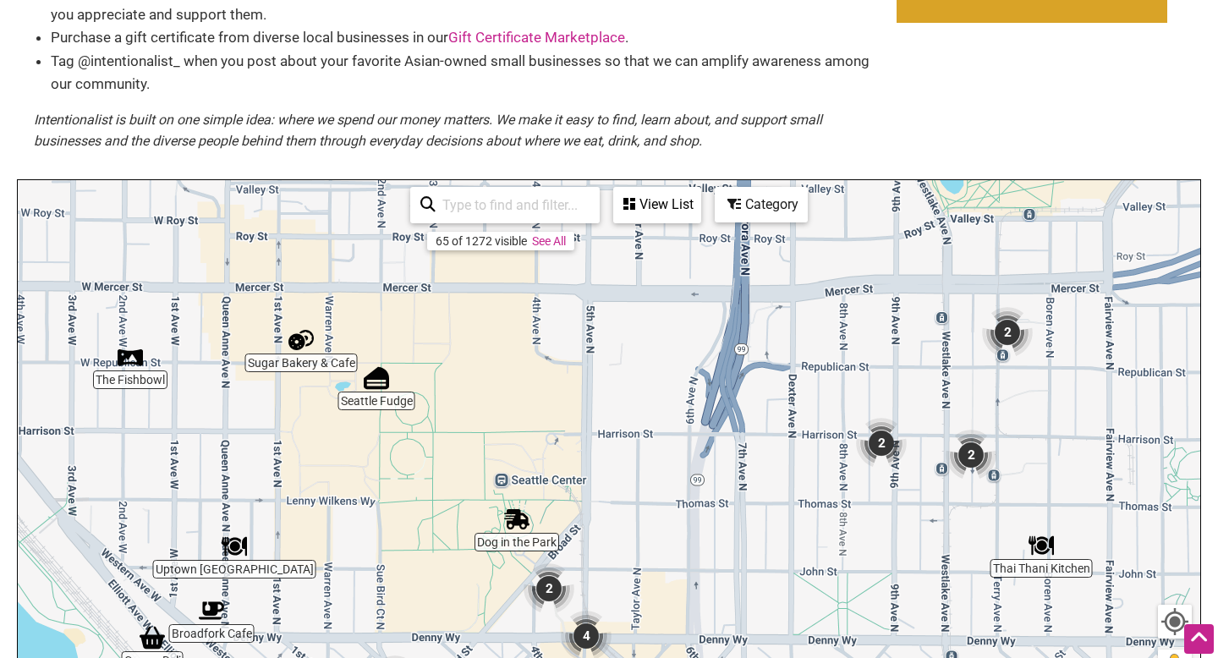
drag, startPoint x: 836, startPoint y: 422, endPoint x: 710, endPoint y: 561, distance: 186.8
click at [717, 570] on div "To navigate, press the arrow keys." at bounding box center [609, 509] width 1182 height 658
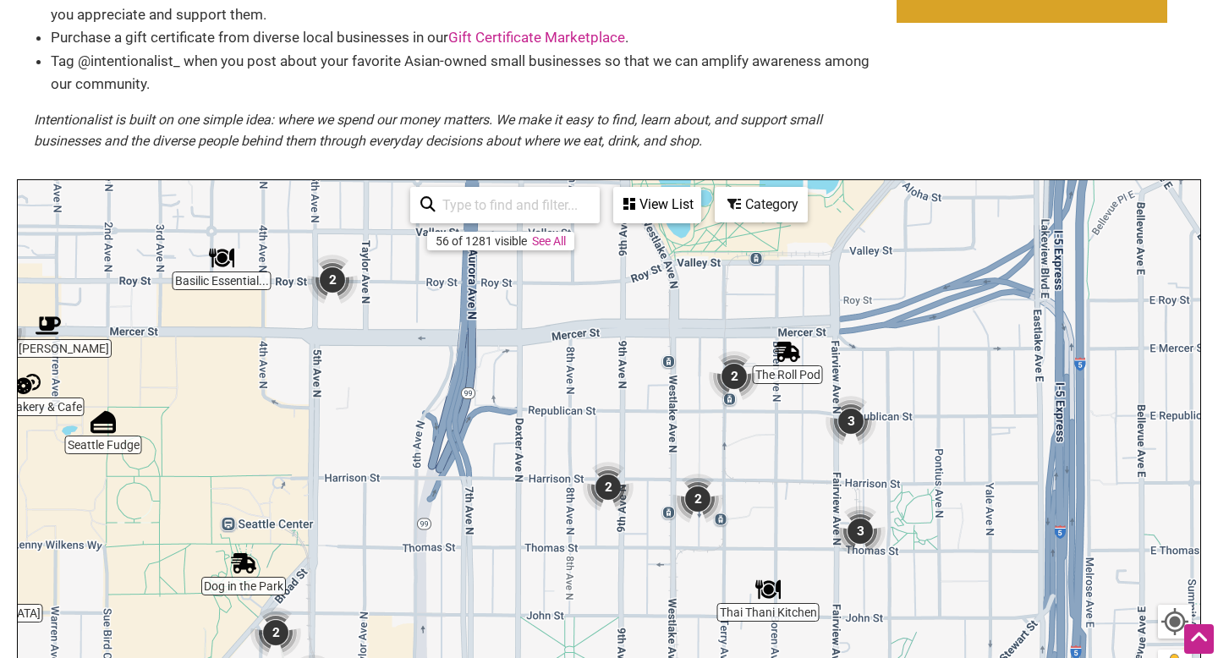
drag, startPoint x: 771, startPoint y: 448, endPoint x: 484, endPoint y: 492, distance: 290.9
click at [484, 495] on div "To navigate, press the arrow keys." at bounding box center [609, 509] width 1182 height 658
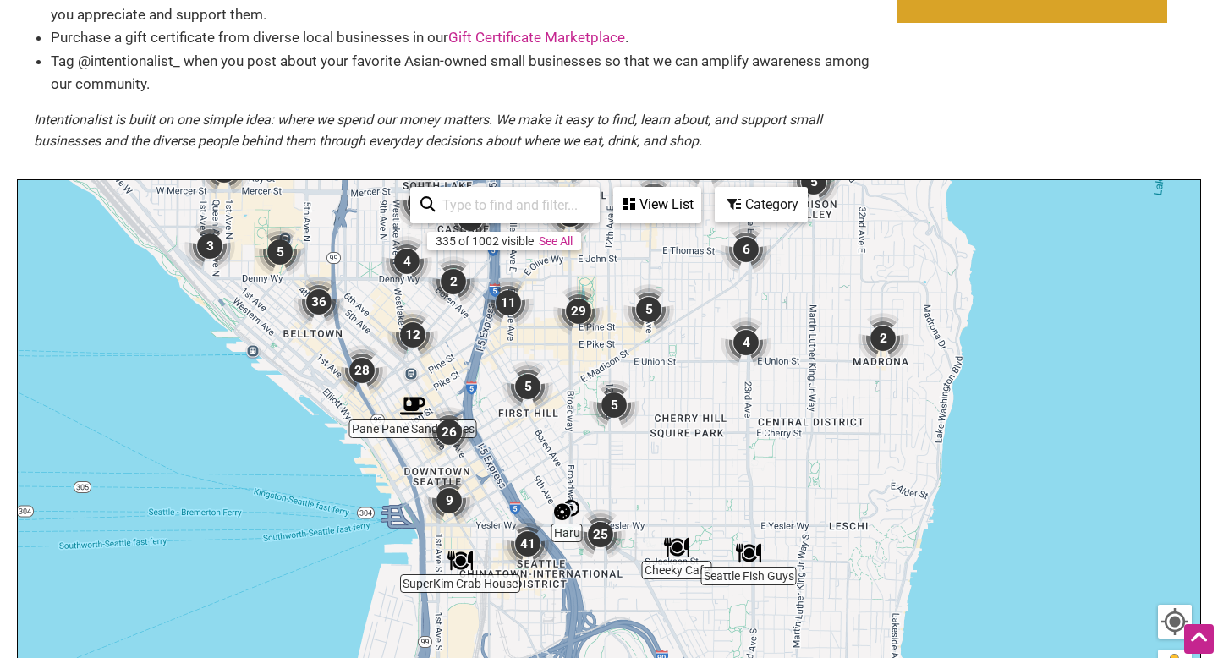
drag, startPoint x: 622, startPoint y: 480, endPoint x: 490, endPoint y: 216, distance: 295.8
click at [490, 216] on div "Cheeky Cafe Seattle Fish Guys [MEDICAL_DATA] wit... Pane Pane Sandwiches Seattl…" at bounding box center [609, 509] width 1182 height 658
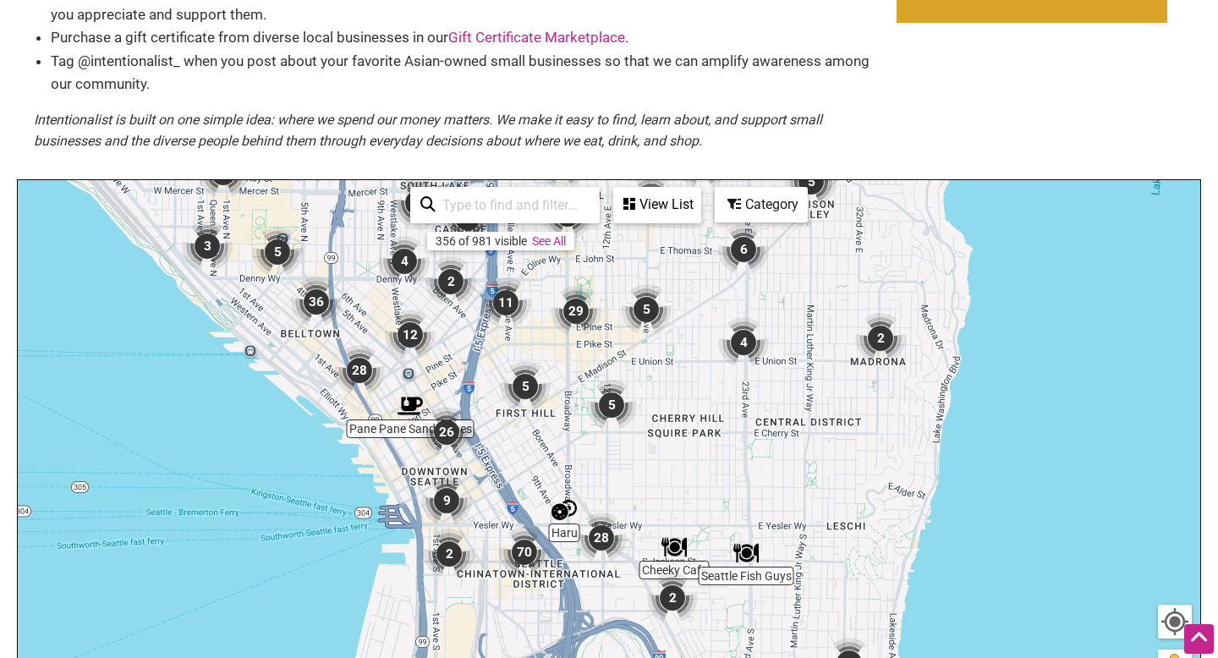
click at [577, 320] on img "29" at bounding box center [576, 311] width 51 height 51
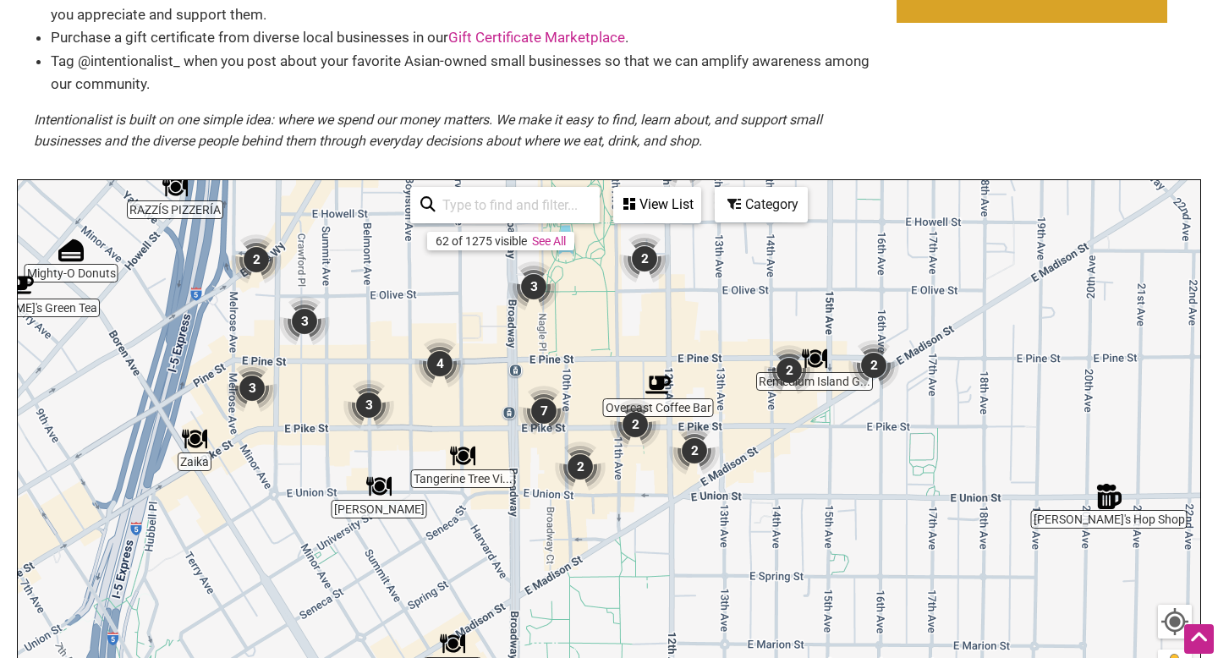
drag, startPoint x: 655, startPoint y: 377, endPoint x: 562, endPoint y: 200, distance: 199.3
click at [564, 200] on div "Tangerine Tree Vi... [PERSON_NAME]'s Hop Shop [PERSON_NAME] Remedium Island G..…" at bounding box center [609, 509] width 1182 height 658
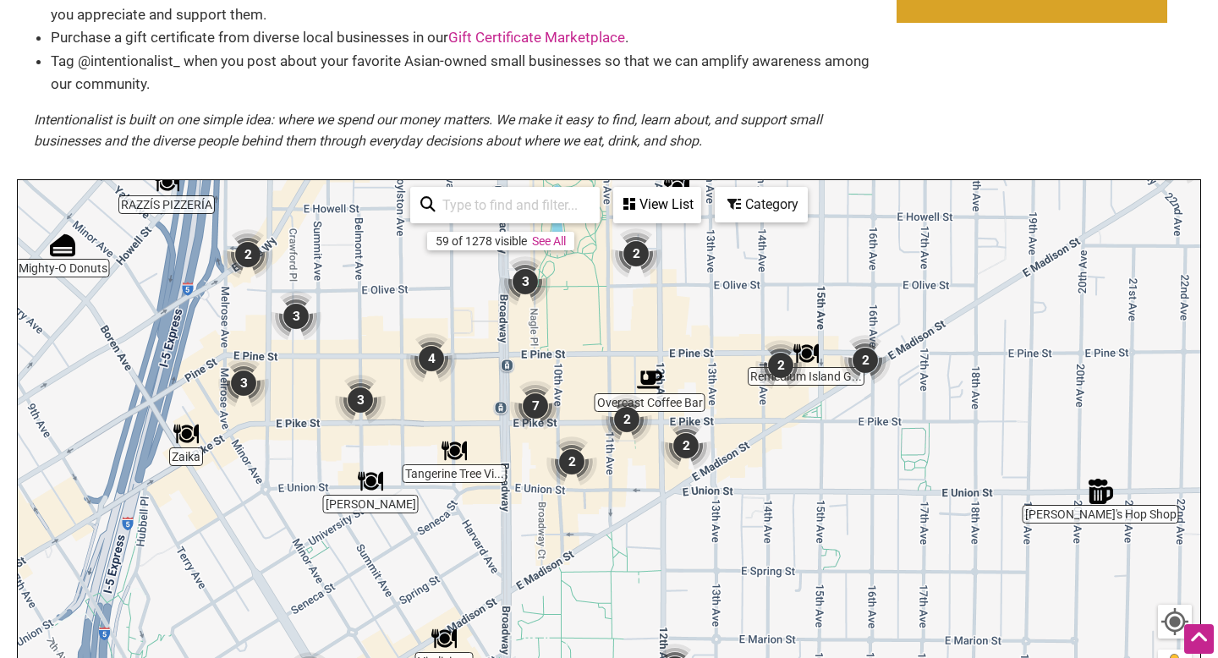
click at [542, 403] on img "7" at bounding box center [535, 406] width 51 height 51
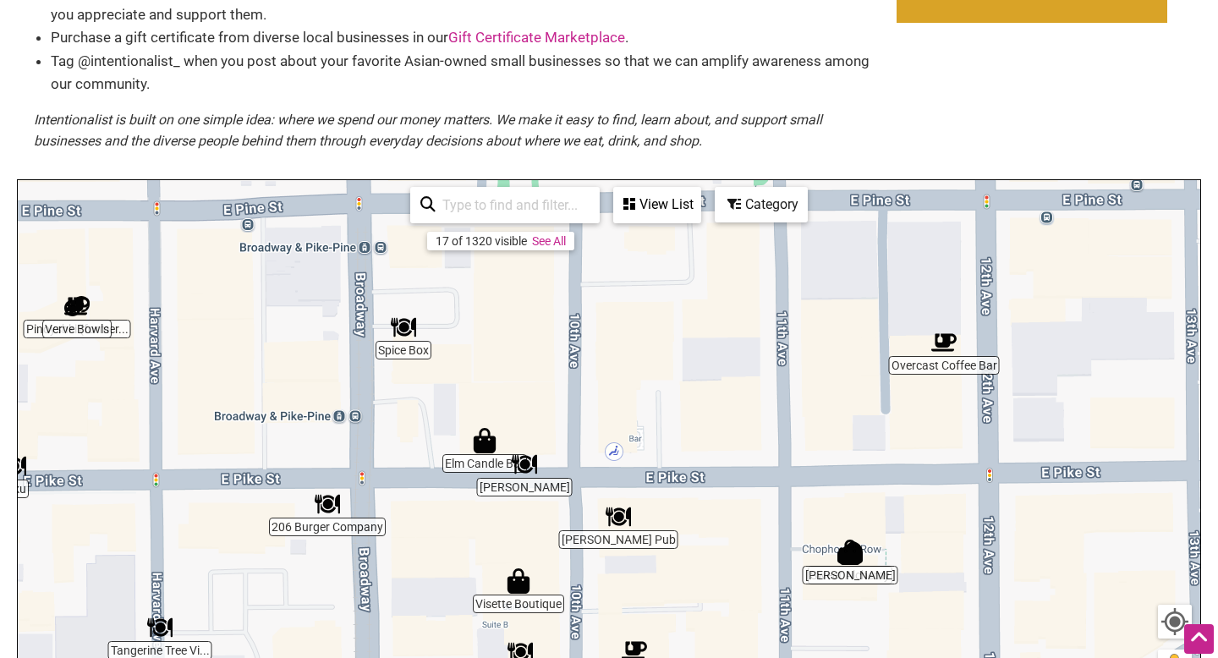
drag, startPoint x: 714, startPoint y: 436, endPoint x: 577, endPoint y: 424, distance: 137.6
click at [577, 427] on div "To navigate, press the arrow keys." at bounding box center [609, 509] width 1182 height 658
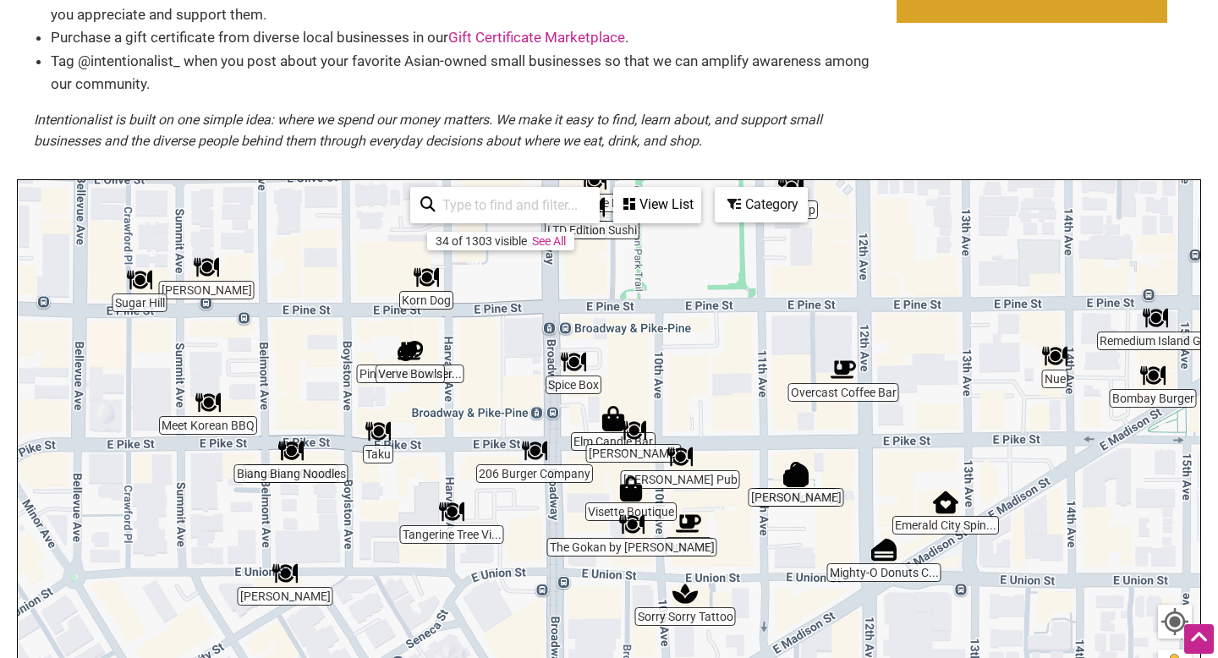
drag, startPoint x: 616, startPoint y: 398, endPoint x: 688, endPoint y: 386, distance: 72.9
click at [695, 390] on div "To navigate, press the arrow keys." at bounding box center [609, 509] width 1182 height 658
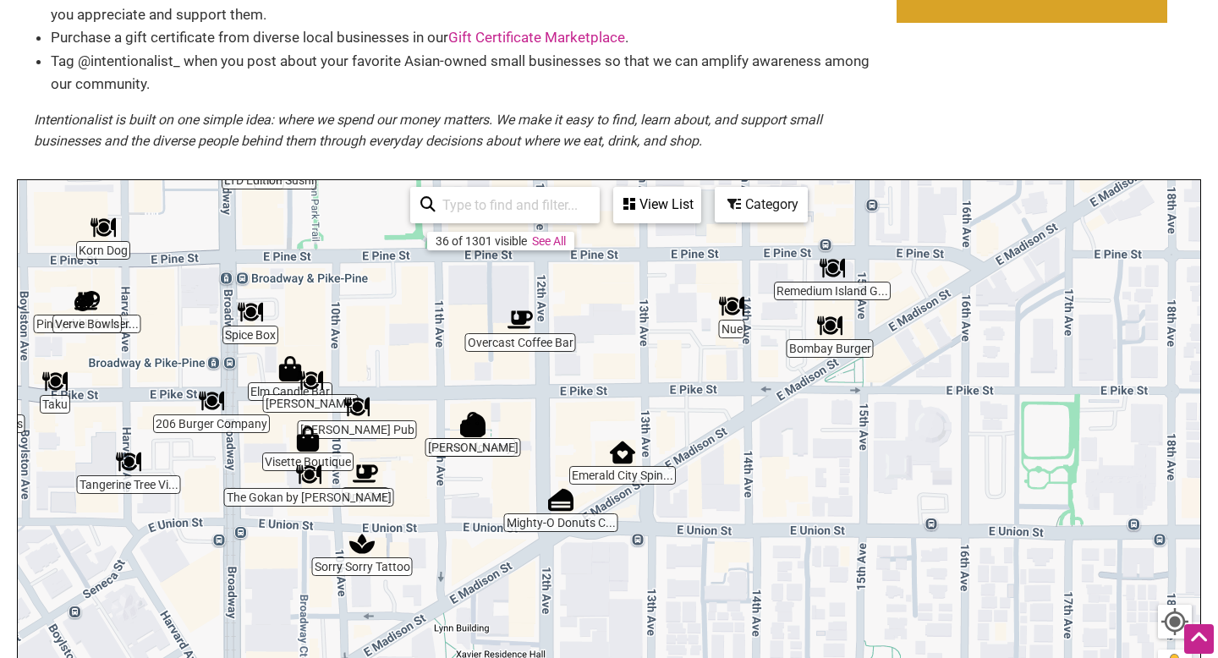
drag, startPoint x: 313, startPoint y: 380, endPoint x: 0, endPoint y: 335, distance: 316.1
click at [0, 334] on body "× Menu 0 Add a Business Map Blog Store Offers Intentionalist Cards Buy Black Ca…" at bounding box center [609, 95] width 1218 height 658
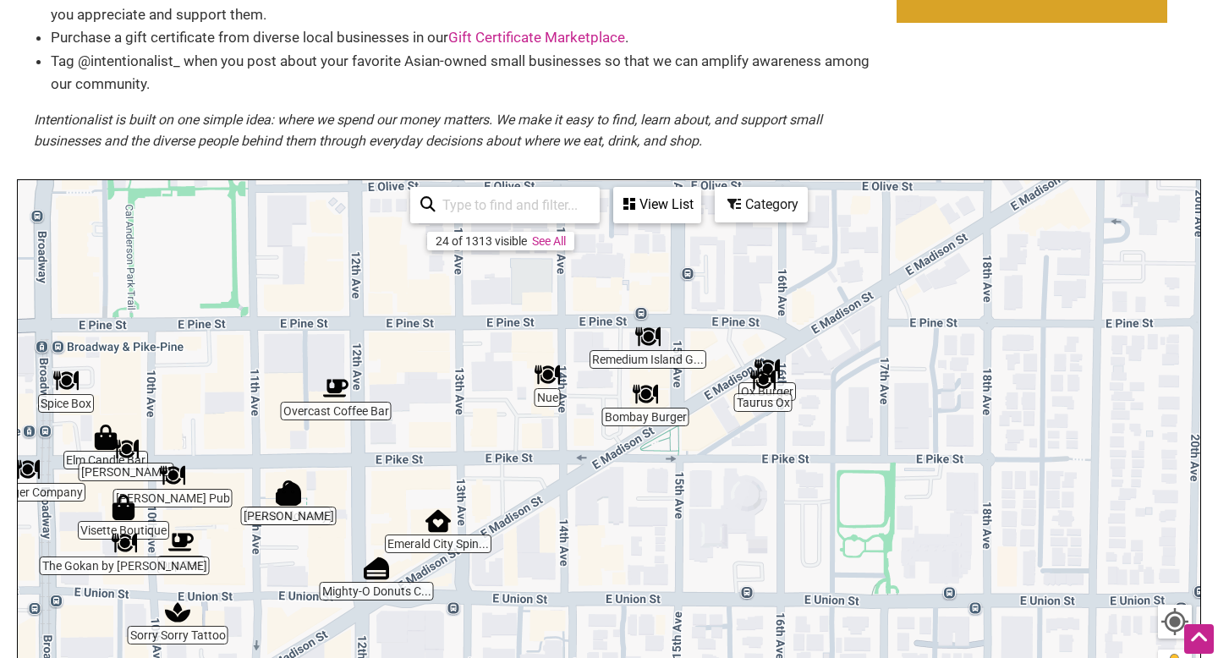
drag, startPoint x: 806, startPoint y: 480, endPoint x: 620, endPoint y: 551, distance: 198.9
click at [620, 551] on div "To navigate, press the arrow keys." at bounding box center [609, 509] width 1182 height 658
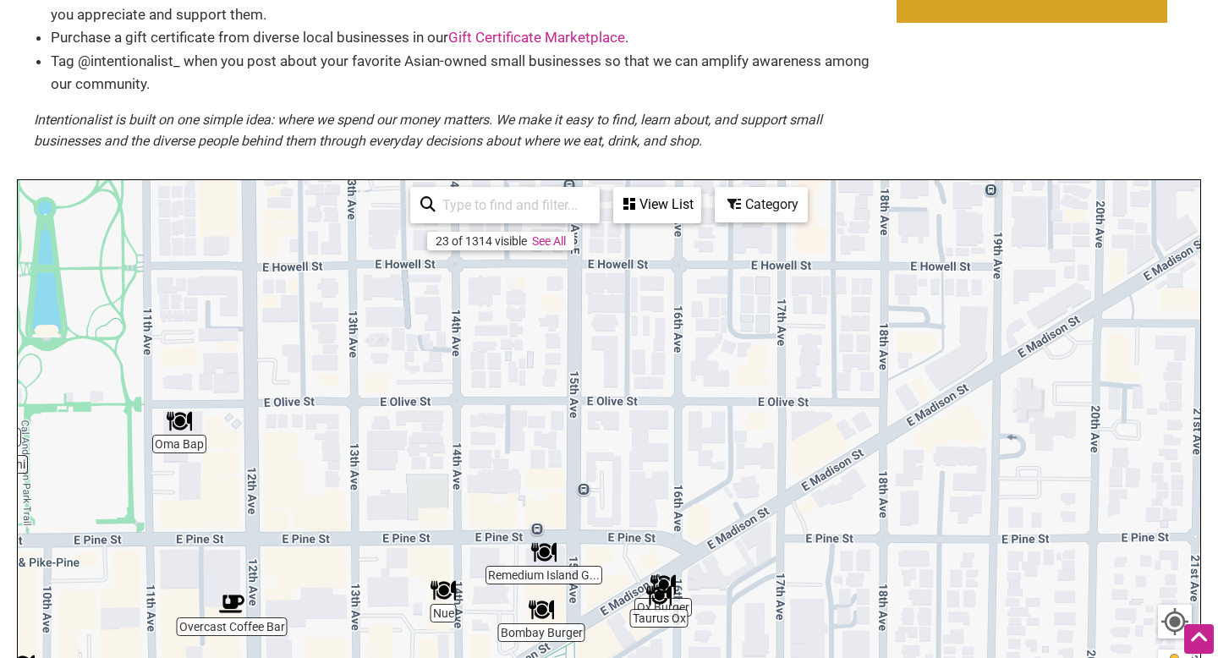
drag, startPoint x: 757, startPoint y: 440, endPoint x: 640, endPoint y: 644, distance: 234.9
click at [650, 655] on div "To navigate, press the arrow keys." at bounding box center [609, 509] width 1182 height 658
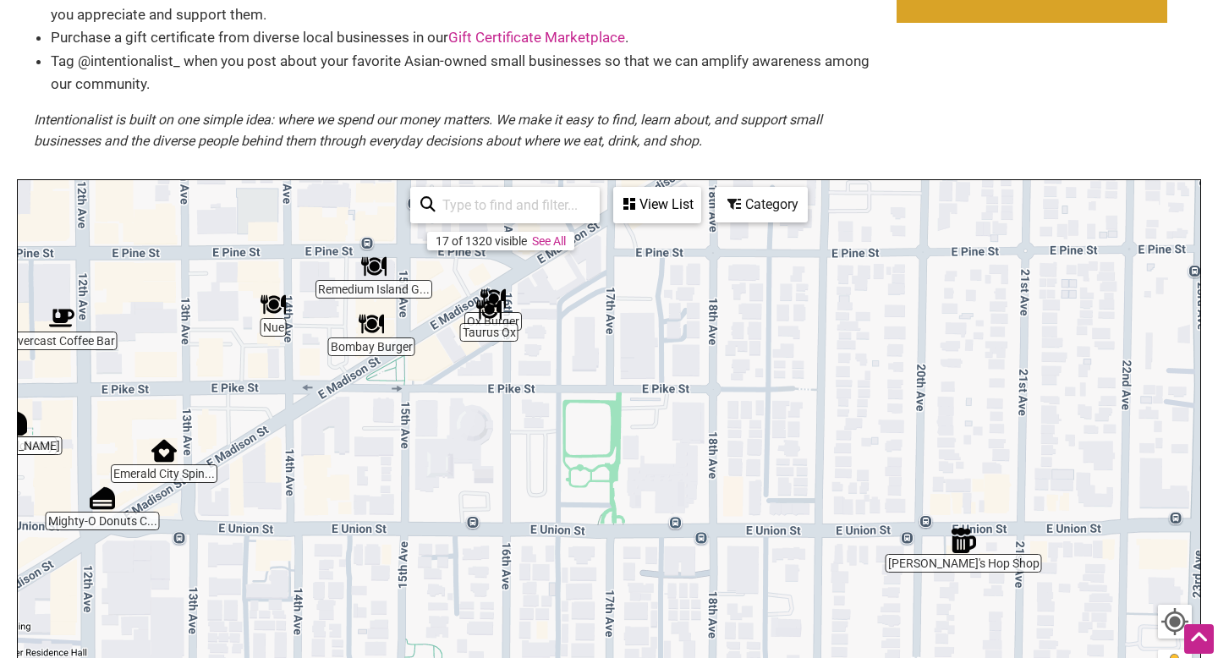
drag, startPoint x: 984, startPoint y: 547, endPoint x: 800, endPoint y: 227, distance: 369.3
click at [802, 227] on div "To navigate, press the arrow keys." at bounding box center [609, 509] width 1182 height 658
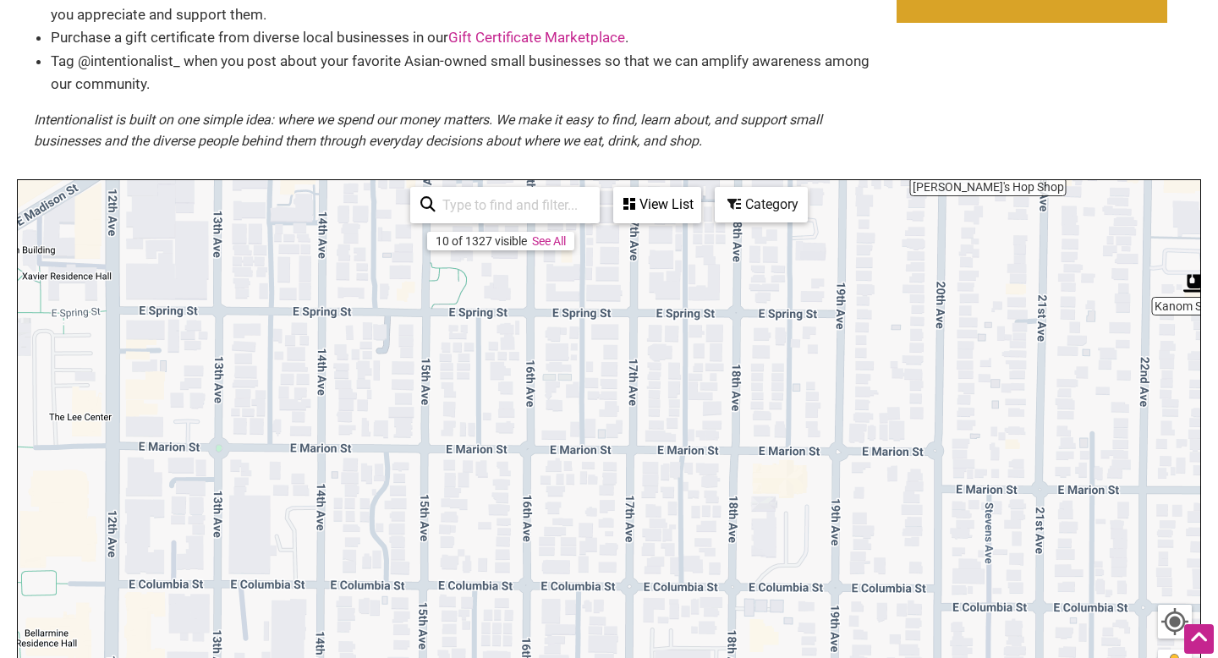
drag, startPoint x: 826, startPoint y: 378, endPoint x: 858, endPoint y: 27, distance: 352.4
click at [863, 29] on div "Asian-owned Small Businesses Use Intentionalist to explore and #SpendLikeItMatt…" at bounding box center [609, 336] width 1184 height 1006
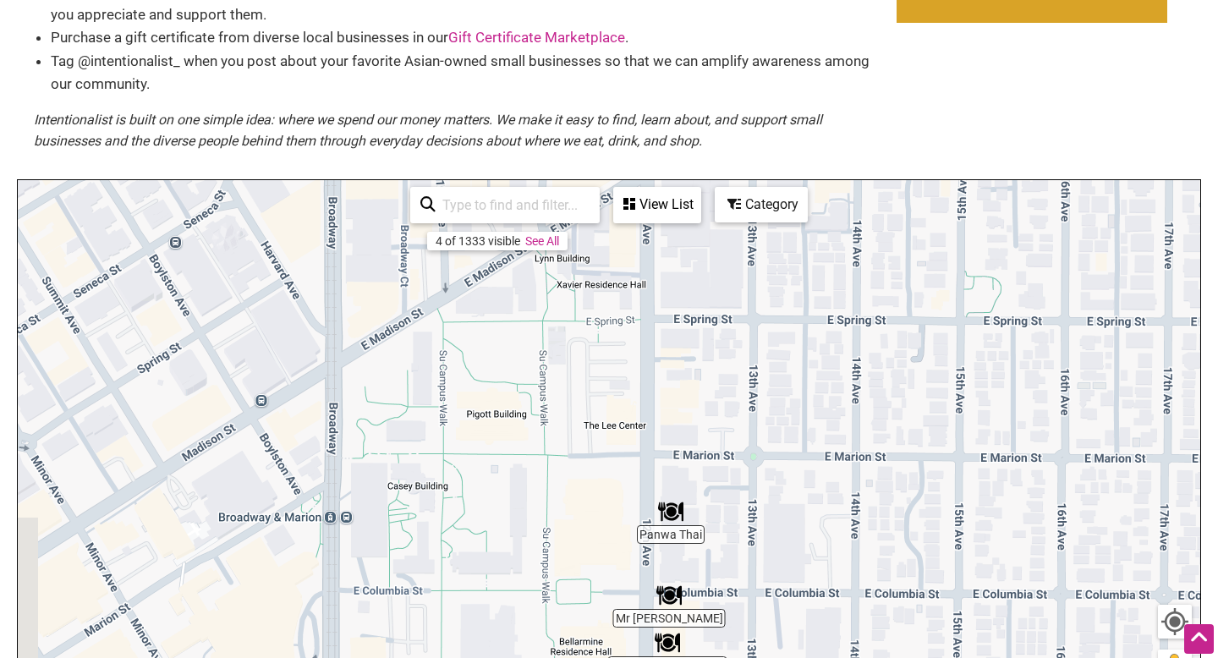
drag, startPoint x: 573, startPoint y: 381, endPoint x: 1108, endPoint y: 386, distance: 534.5
click at [1112, 390] on div "To navigate, press the arrow keys." at bounding box center [609, 509] width 1182 height 658
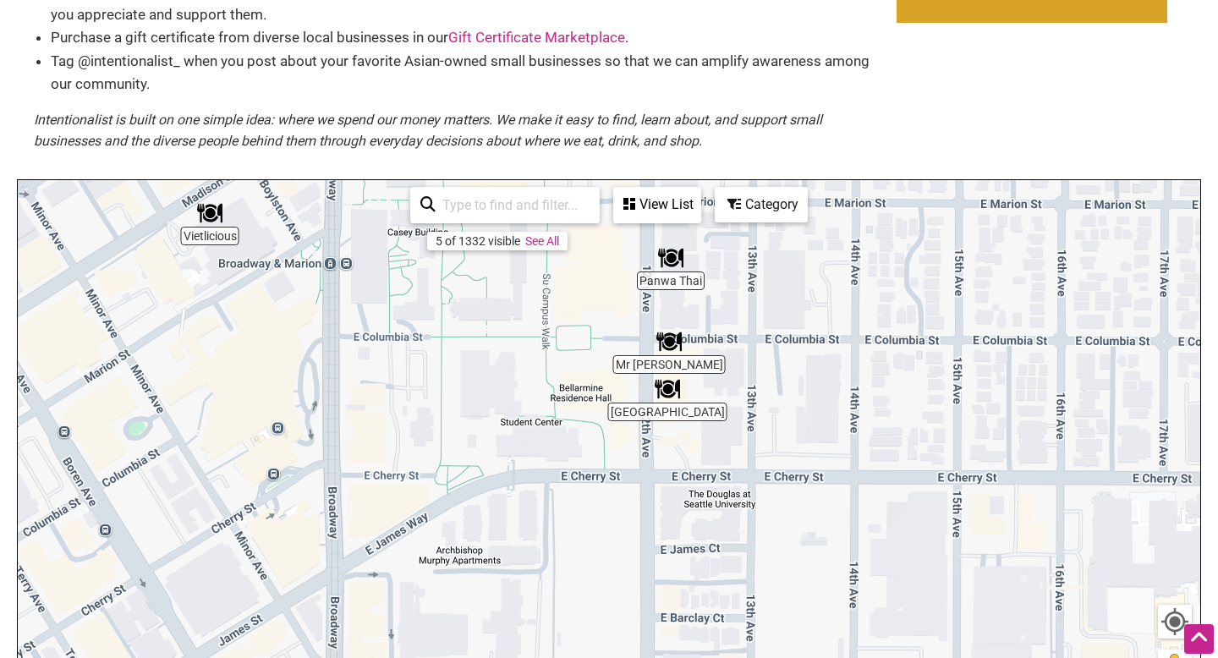
drag, startPoint x: 830, startPoint y: 486, endPoint x: 825, endPoint y: 226, distance: 260.5
click at [827, 226] on div "To navigate, press the arrow keys." at bounding box center [609, 509] width 1182 height 658
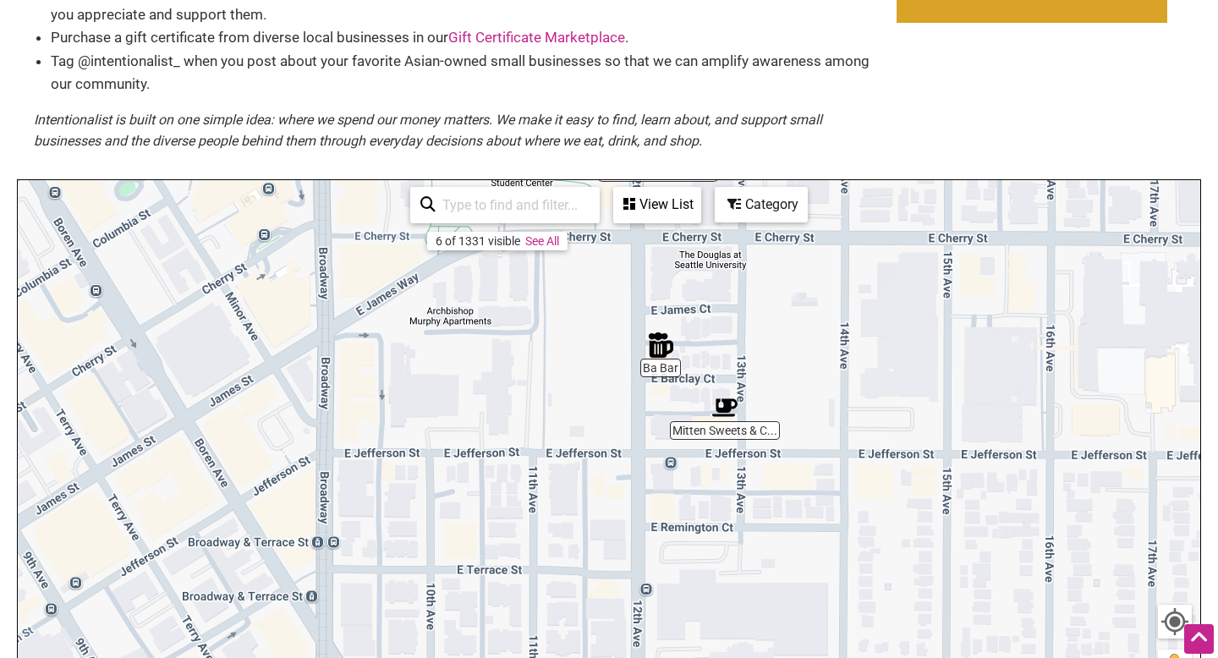
drag, startPoint x: 672, startPoint y: 545, endPoint x: 671, endPoint y: 277, distance: 268.9
click at [676, 276] on div "To navigate, press the arrow keys." at bounding box center [609, 509] width 1182 height 658
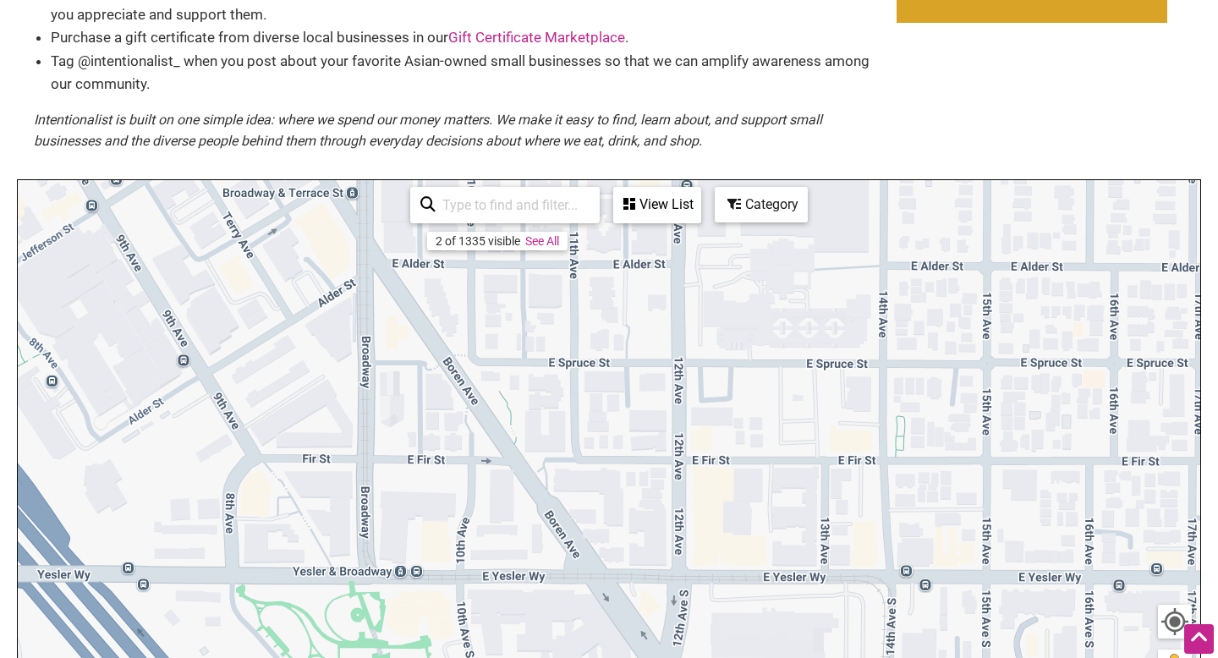
drag, startPoint x: 665, startPoint y: 314, endPoint x: 696, endPoint y: 38, distance: 277.5
click at [699, 38] on div "Asian-owned Small Businesses Use Intentionalist to explore and #SpendLikeItMatt…" at bounding box center [609, 336] width 1184 height 1006
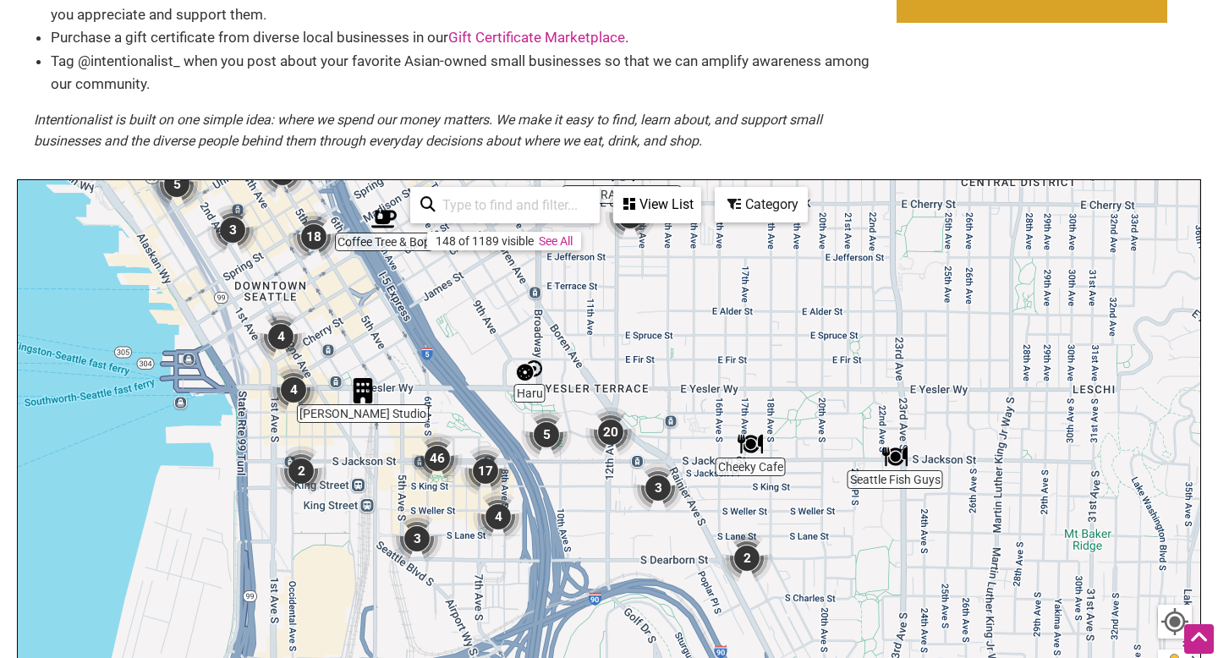
click at [619, 426] on img "20" at bounding box center [610, 432] width 51 height 51
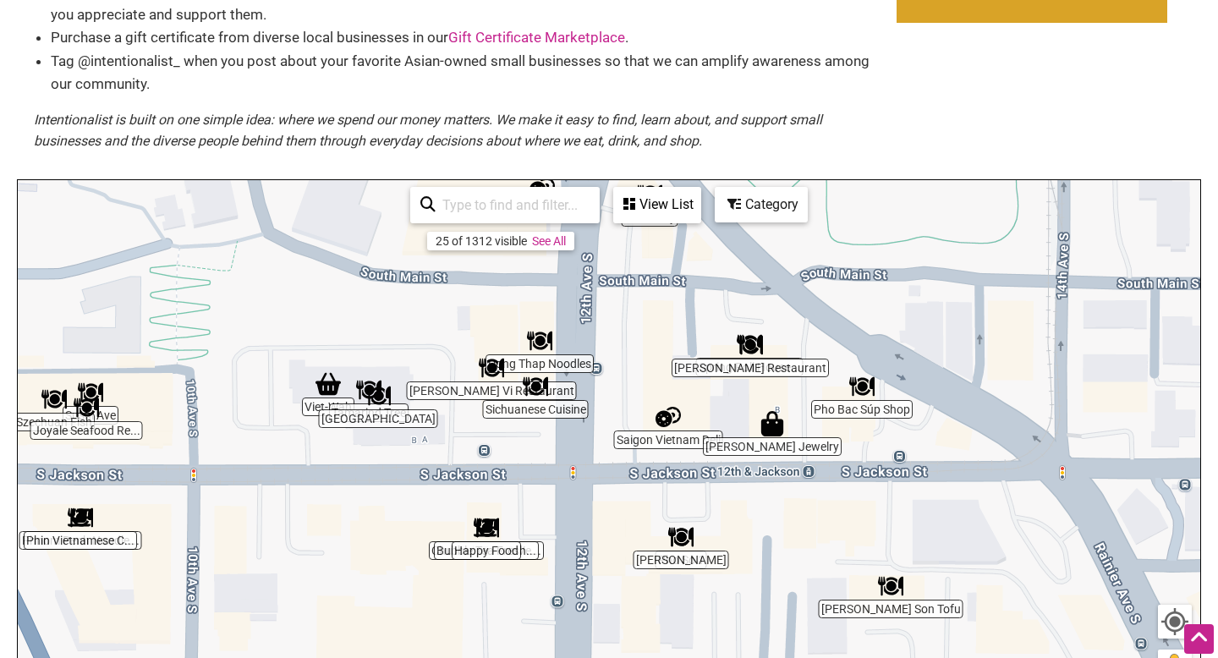
drag, startPoint x: 621, startPoint y: 481, endPoint x: 606, endPoint y: 426, distance: 56.8
click at [613, 428] on div "To navigate, press the arrow keys." at bounding box center [609, 509] width 1182 height 658
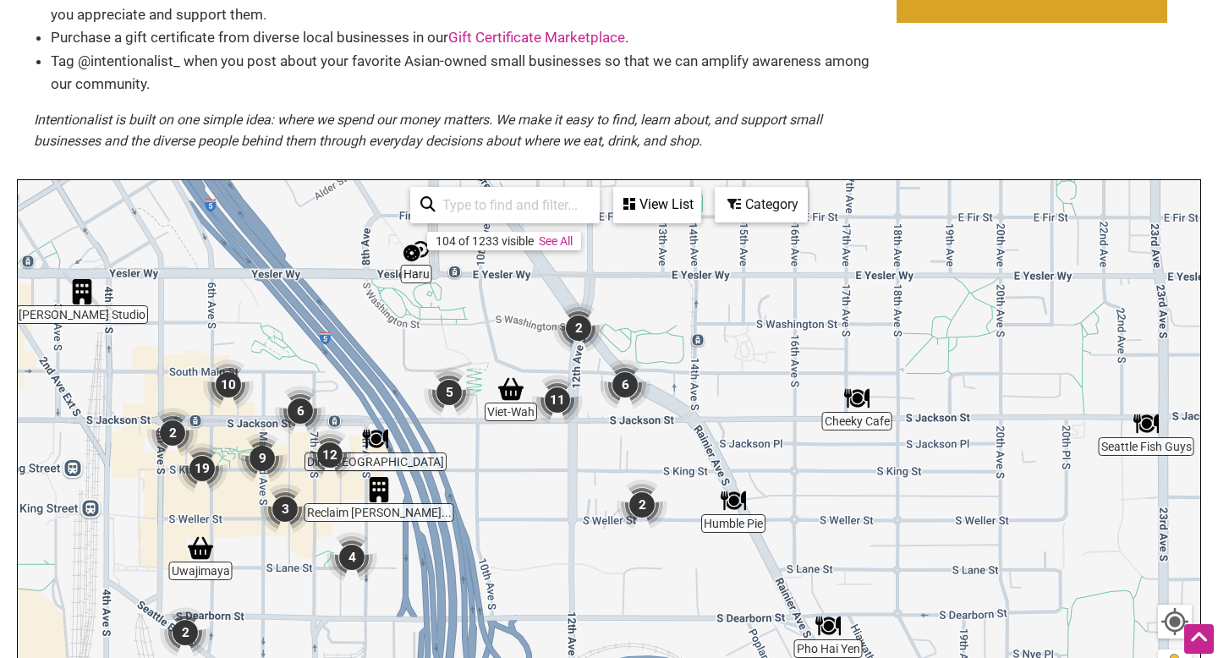
click at [204, 472] on img "19" at bounding box center [202, 468] width 51 height 51
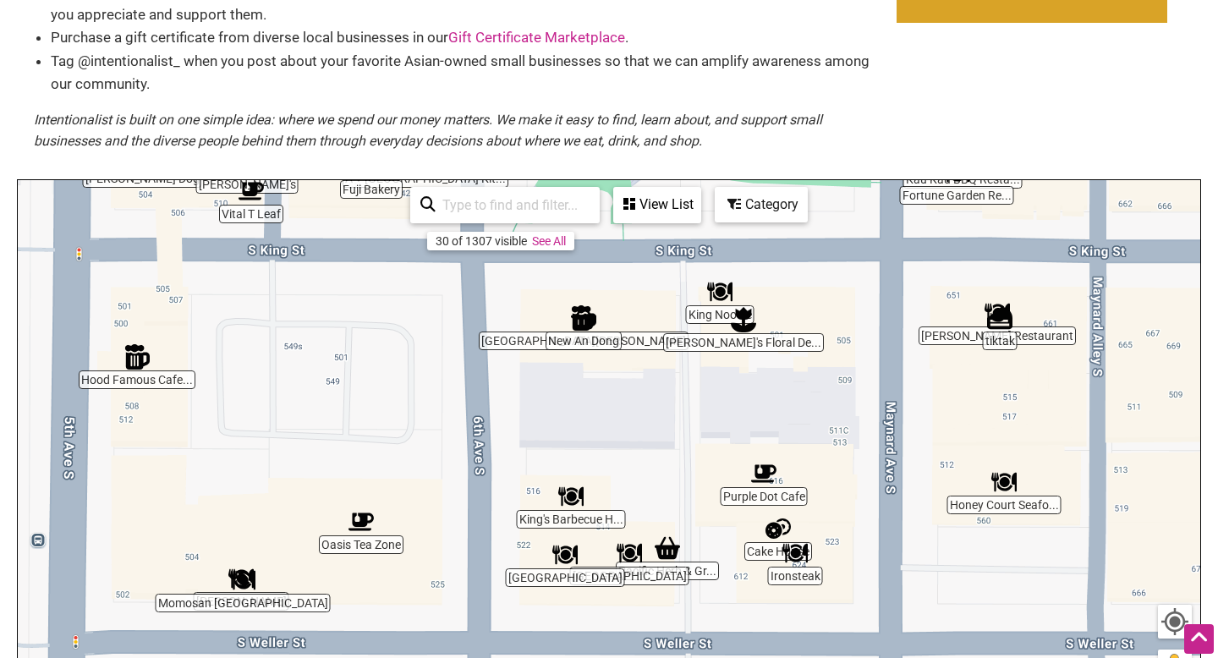
drag, startPoint x: 590, startPoint y: 548, endPoint x: 427, endPoint y: 491, distance: 172.8
click at [427, 489] on div "To navigate, press the arrow keys." at bounding box center [609, 509] width 1182 height 658
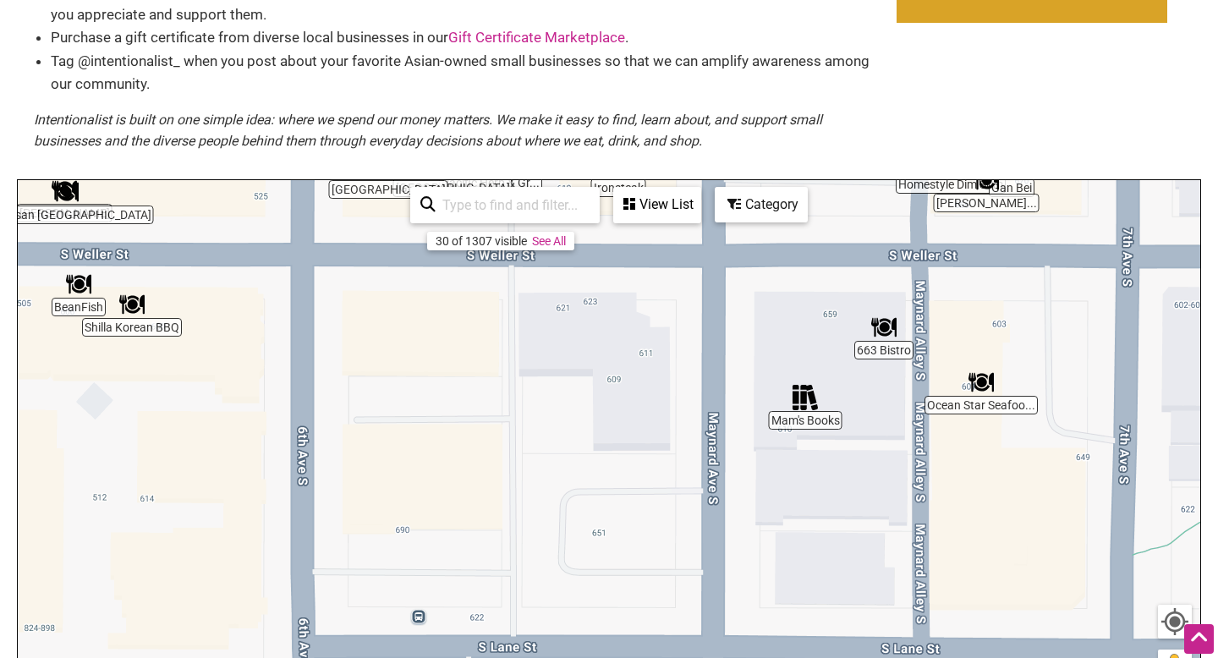
drag, startPoint x: 687, startPoint y: 469, endPoint x: 506, endPoint y: 77, distance: 432.1
click at [507, 78] on div "Asian-owned Small Businesses Use Intentionalist to explore and #SpendLikeItMatt…" at bounding box center [609, 336] width 1184 height 1006
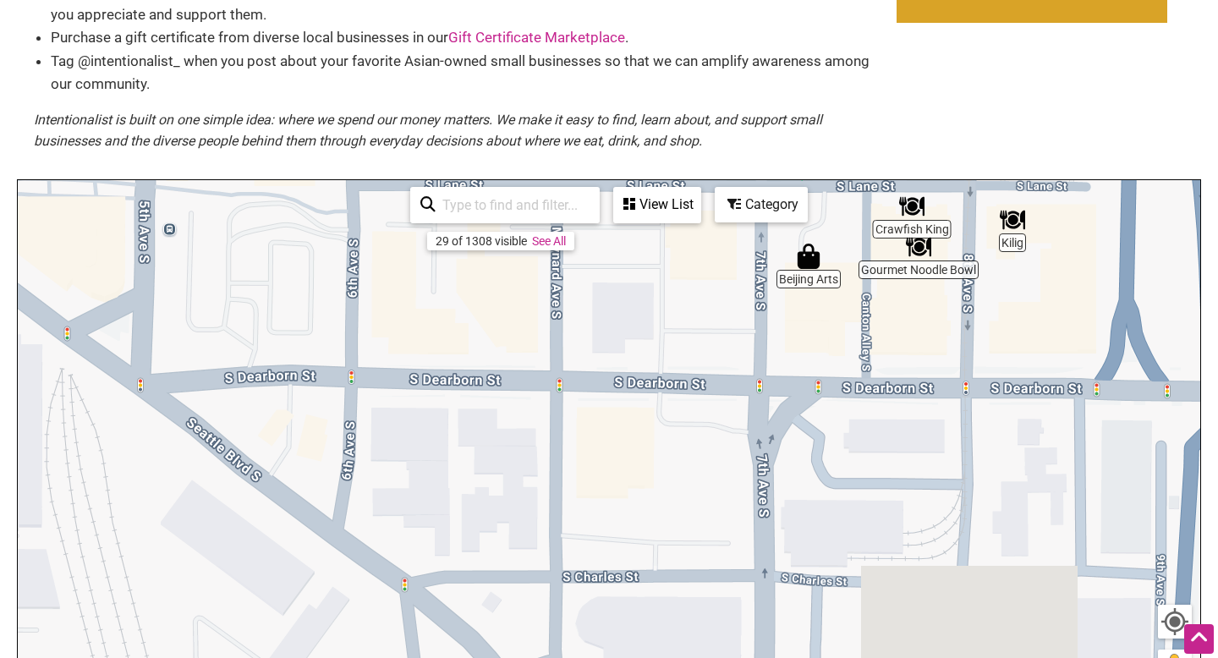
drag, startPoint x: 533, startPoint y: 513, endPoint x: 445, endPoint y: 175, distance: 349.5
click at [447, 176] on div "Asian-owned Small Businesses Use Intentionalist to explore and #SpendLikeItMatt…" at bounding box center [609, 336] width 1184 height 1006
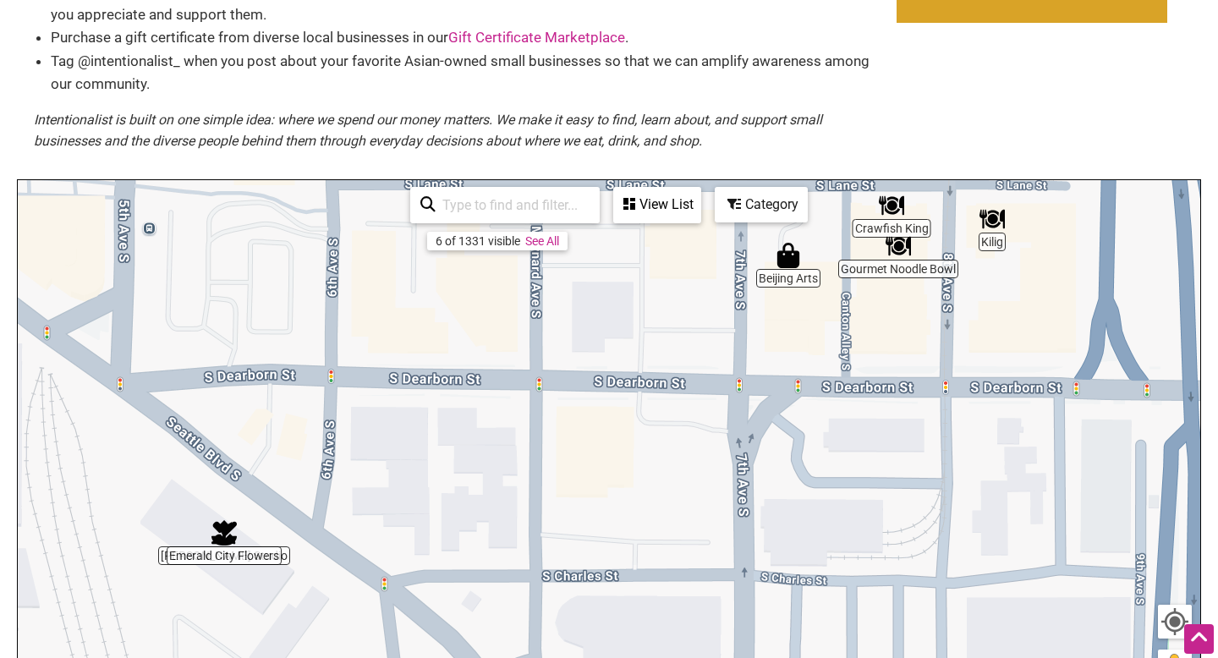
drag, startPoint x: 771, startPoint y: 318, endPoint x: 724, endPoint y: 321, distance: 47.4
click at [739, 319] on div "To navigate, press the arrow keys." at bounding box center [609, 509] width 1182 height 658
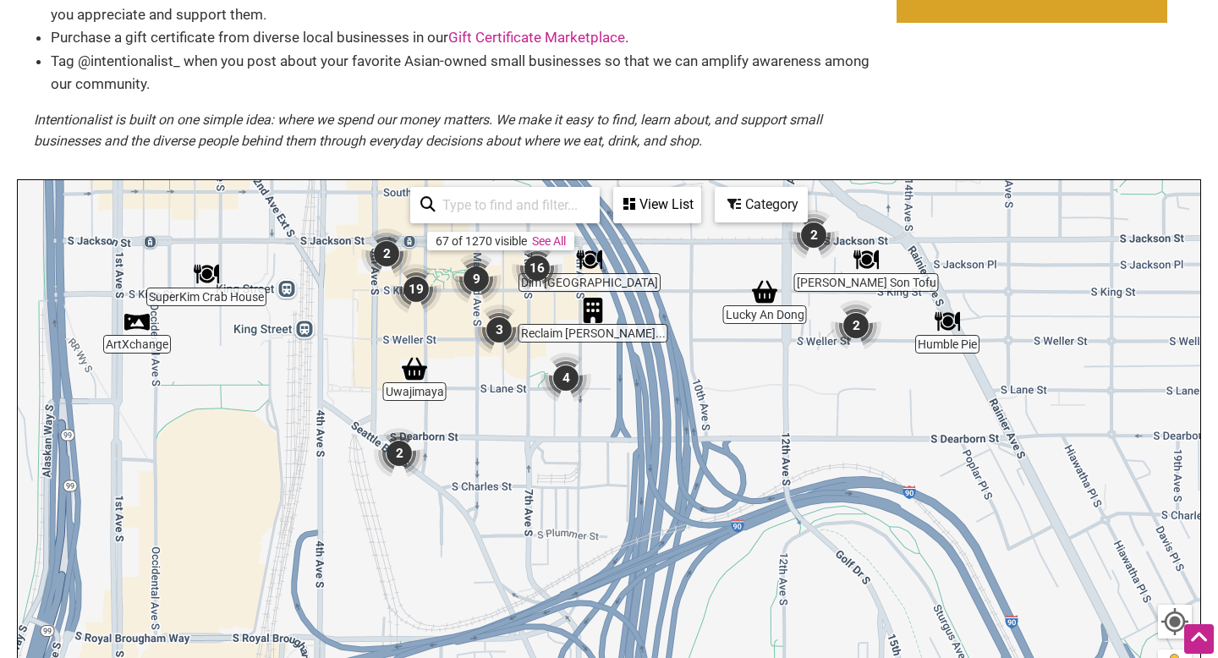
drag, startPoint x: 757, startPoint y: 391, endPoint x: 543, endPoint y: 474, distance: 229.5
click at [545, 478] on div "To navigate, press the arrow keys." at bounding box center [609, 509] width 1182 height 658
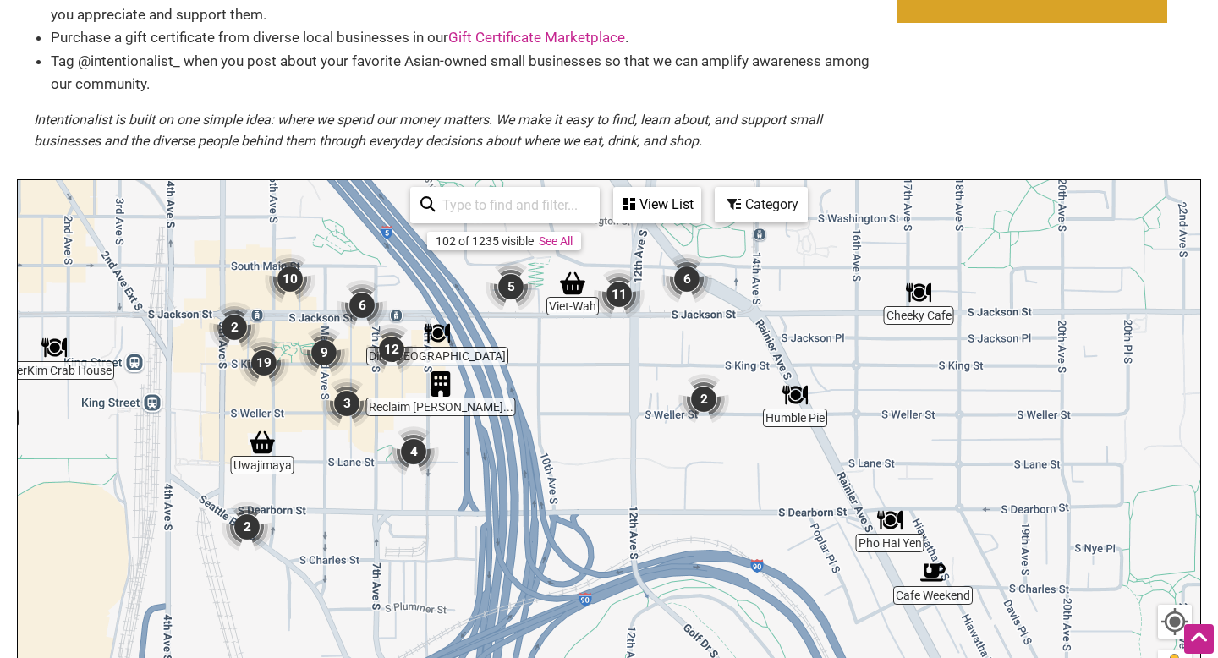
drag, startPoint x: 543, startPoint y: 474, endPoint x: 354, endPoint y: 562, distance: 208.1
click at [357, 566] on div "To navigate, press the arrow keys." at bounding box center [609, 509] width 1182 height 658
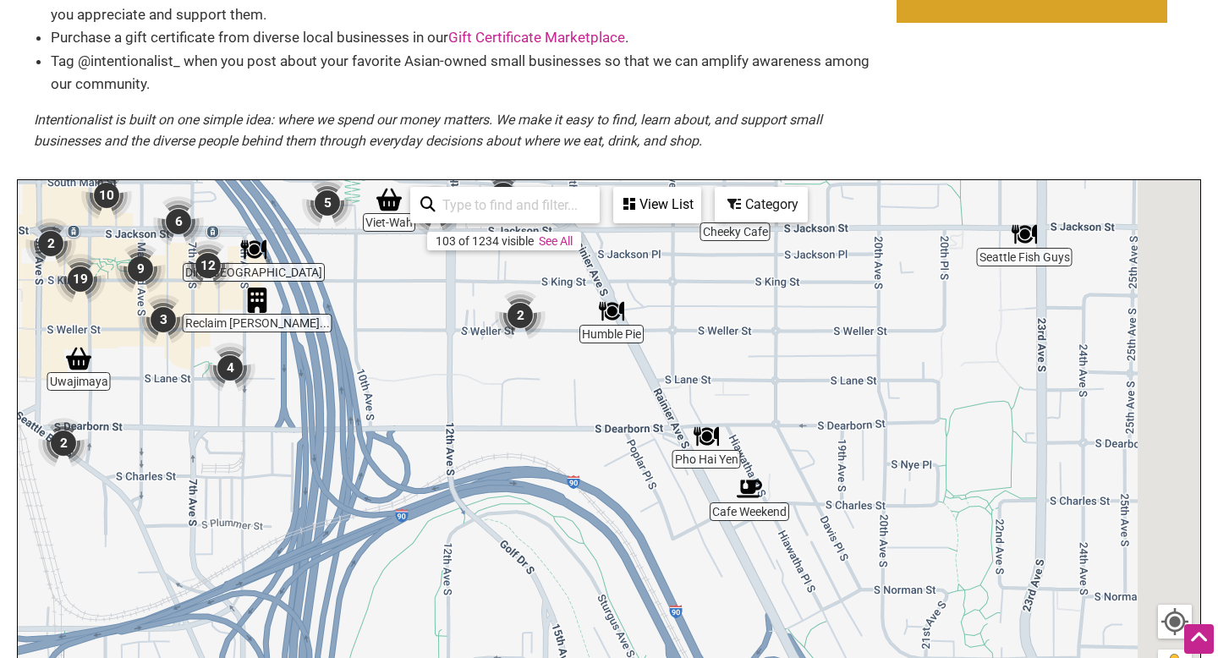
drag, startPoint x: 688, startPoint y: 414, endPoint x: 504, endPoint y: 303, distance: 214.4
click at [512, 302] on img "2" at bounding box center [520, 315] width 51 height 51
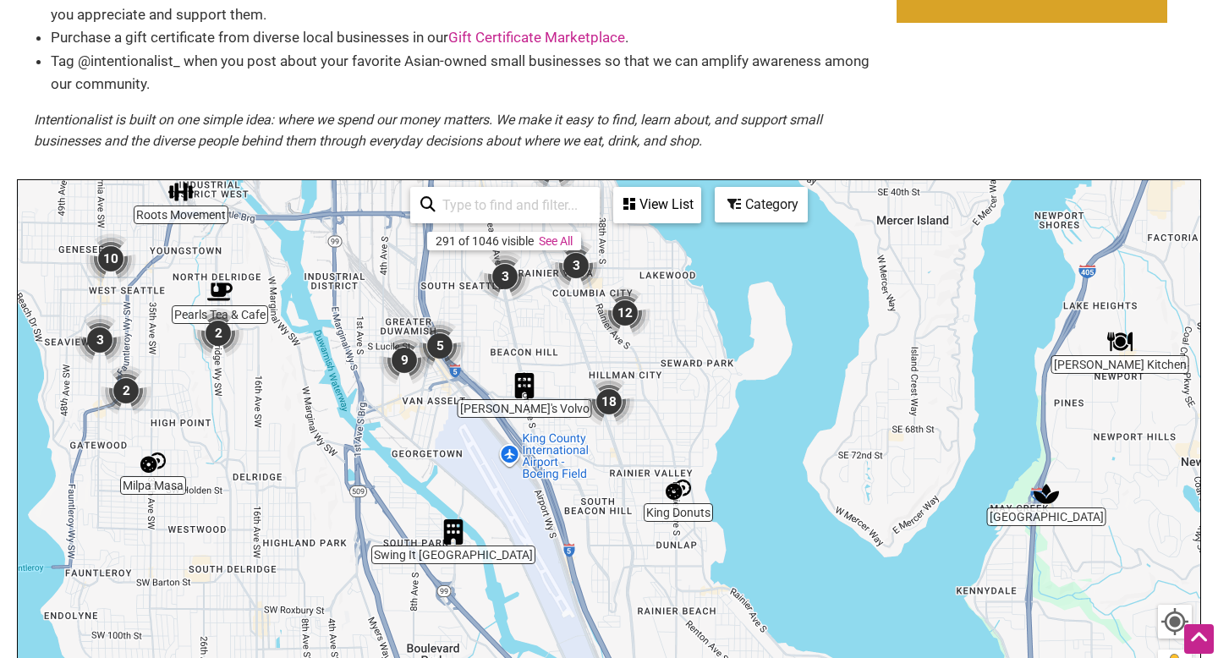
drag, startPoint x: 543, startPoint y: 458, endPoint x: 458, endPoint y: 194, distance: 277.9
click at [463, 195] on div "Marination [PERSON_NAME] [PERSON_NAME] Donuts Buddha Bruddah TMB Coaching [PERS…" at bounding box center [609, 509] width 1182 height 658
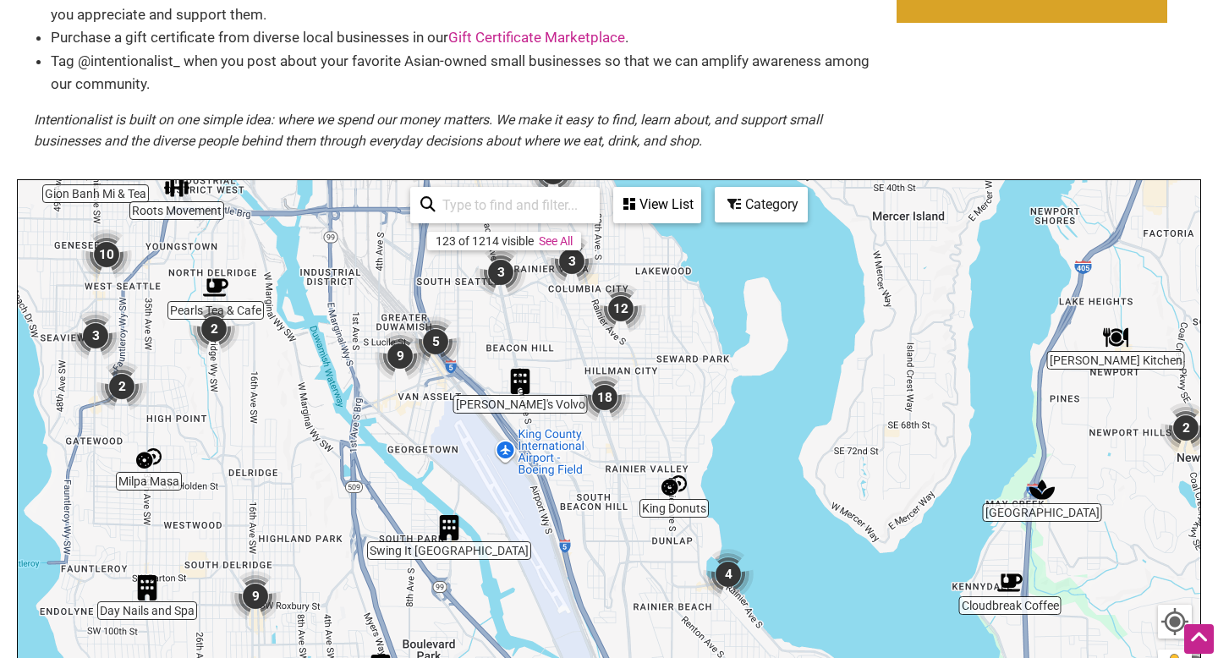
click at [606, 397] on img "18" at bounding box center [604, 397] width 51 height 51
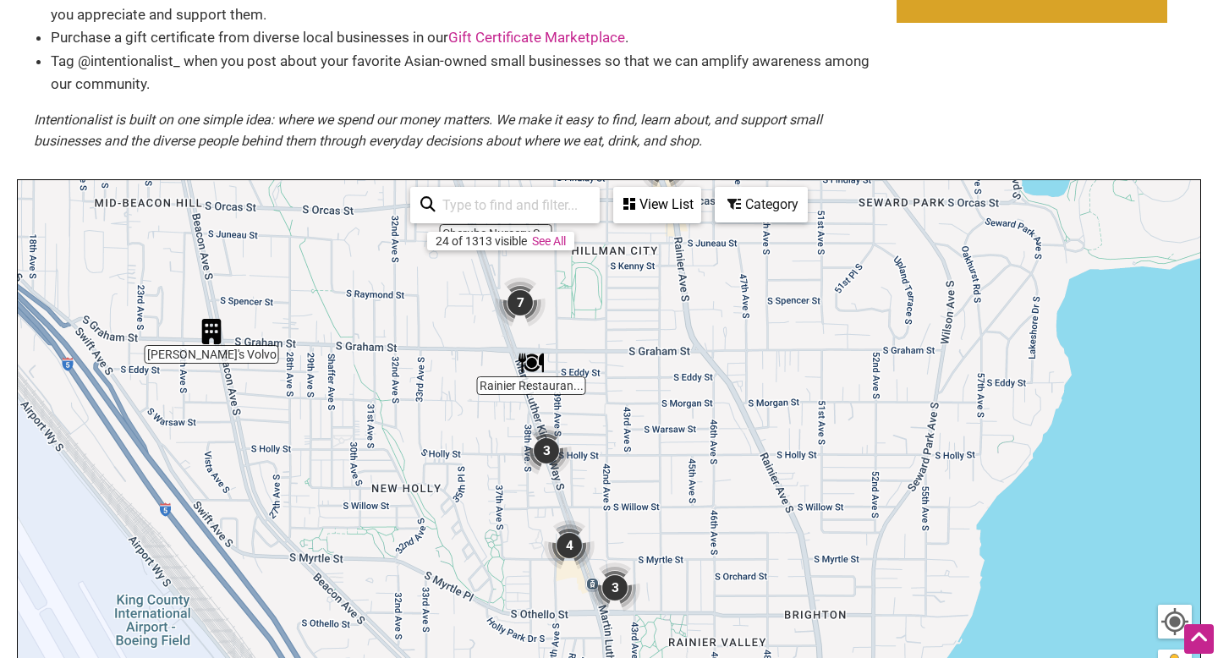
drag, startPoint x: 673, startPoint y: 499, endPoint x: 617, endPoint y: 451, distance: 74.4
click at [618, 452] on div "To navigate, press the arrow keys." at bounding box center [609, 509] width 1182 height 658
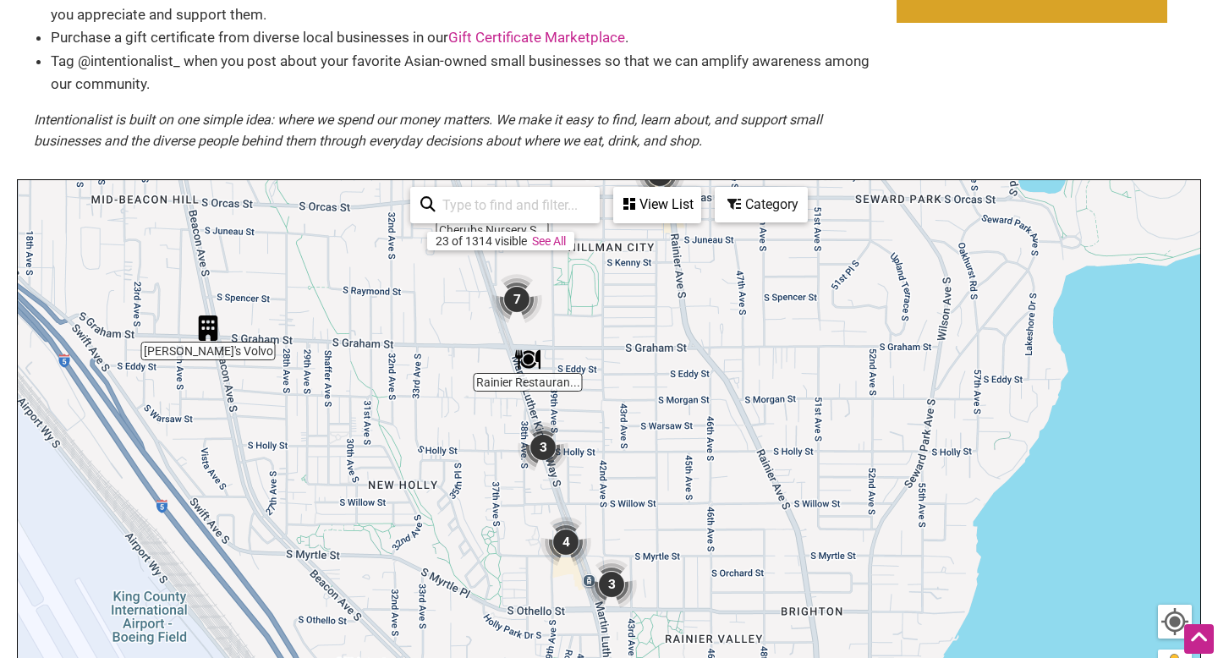
click at [519, 294] on img "7" at bounding box center [516, 299] width 51 height 51
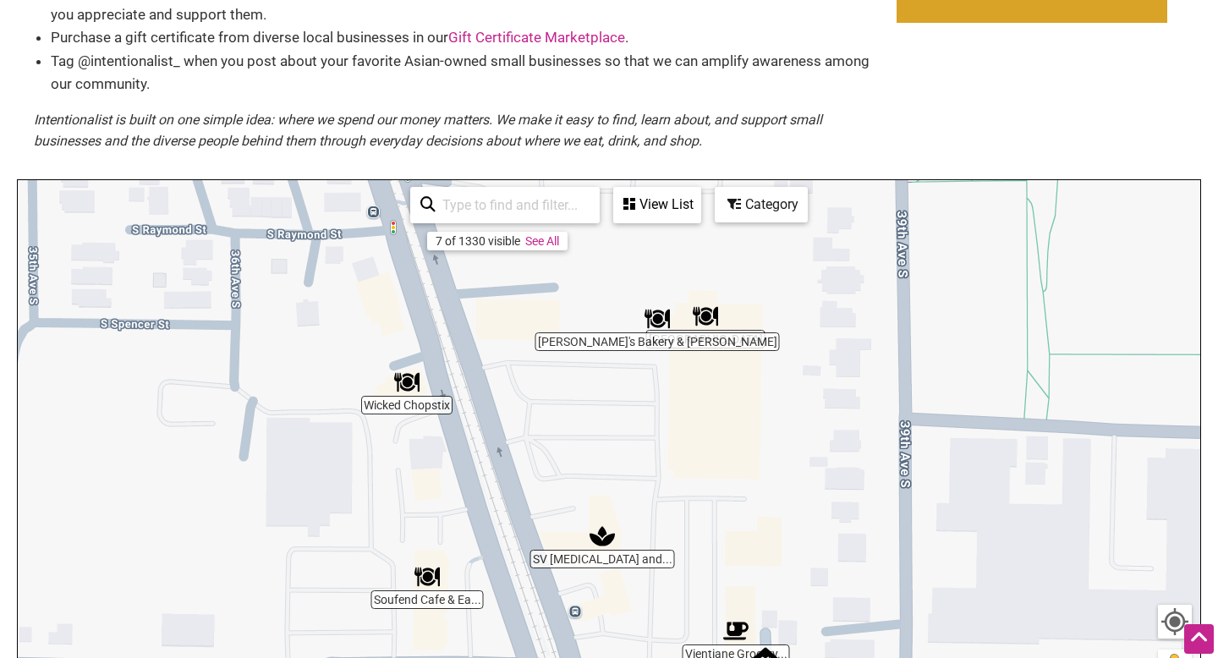
drag, startPoint x: 650, startPoint y: 426, endPoint x: 617, endPoint y: 409, distance: 37.1
click at [620, 414] on div "To navigate, press the arrow keys." at bounding box center [609, 509] width 1182 height 658
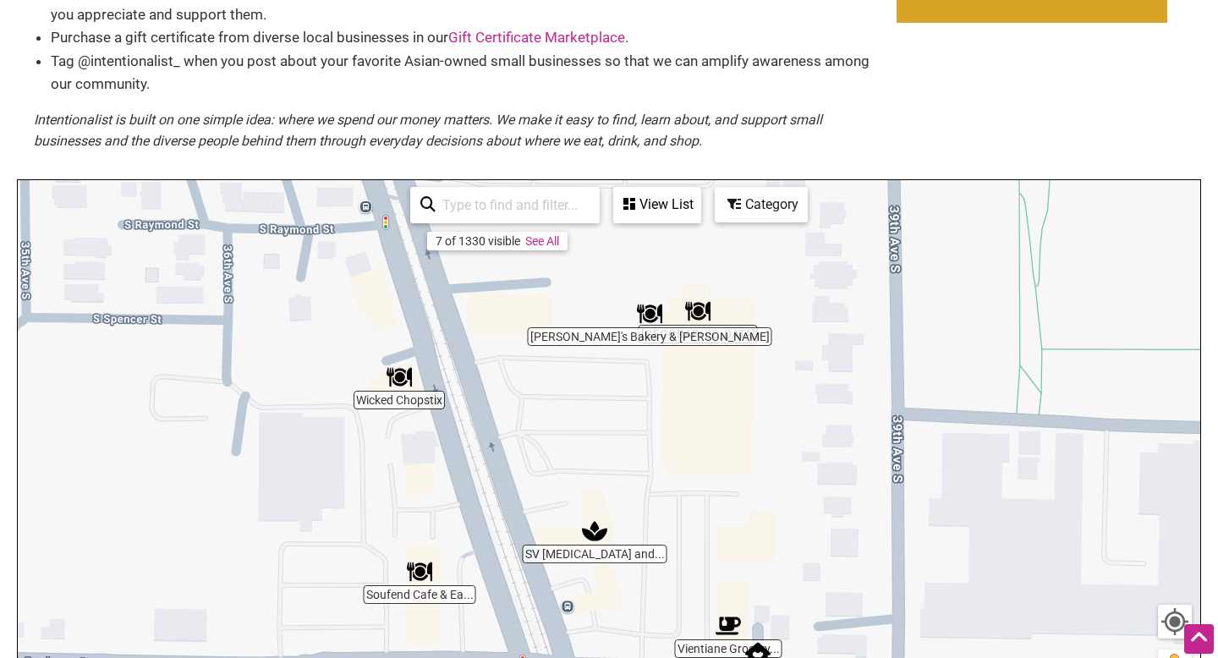
click at [653, 315] on img "Tony's Bakery & Deli" at bounding box center [649, 313] width 25 height 25
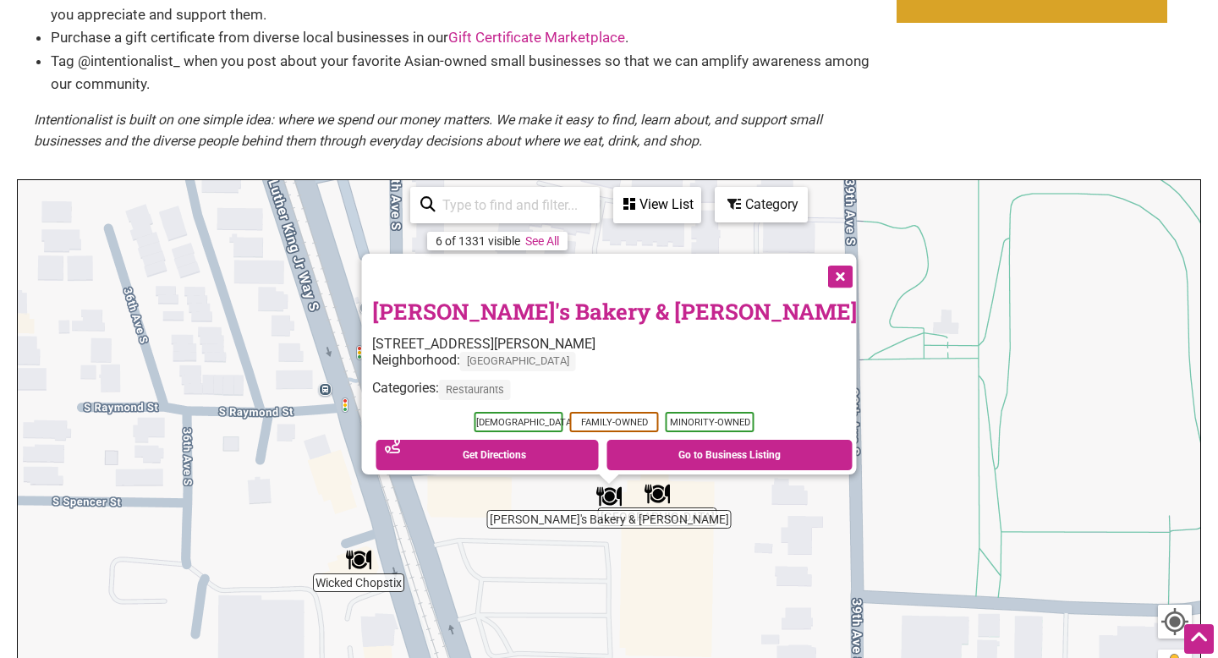
click at [818, 259] on button "Close" at bounding box center [839, 275] width 42 height 42
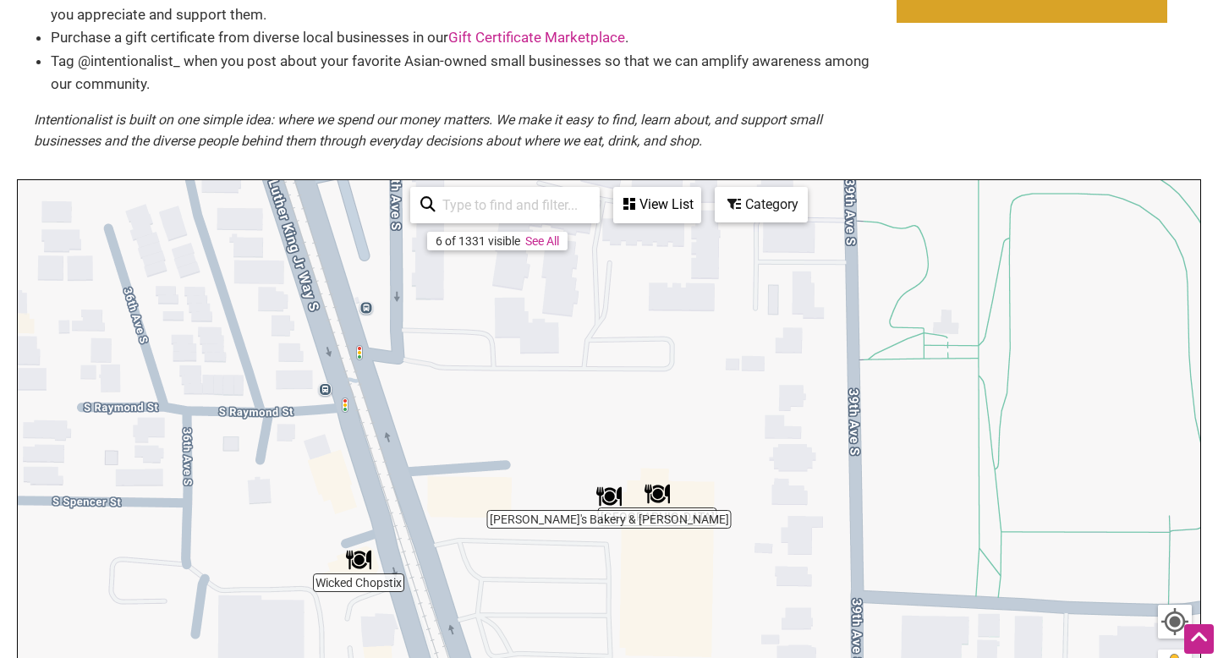
click at [689, 526] on div "To navigate, press the arrow keys." at bounding box center [609, 509] width 1182 height 658
click at [660, 490] on img "Canton Noodle House" at bounding box center [656, 493] width 25 height 25
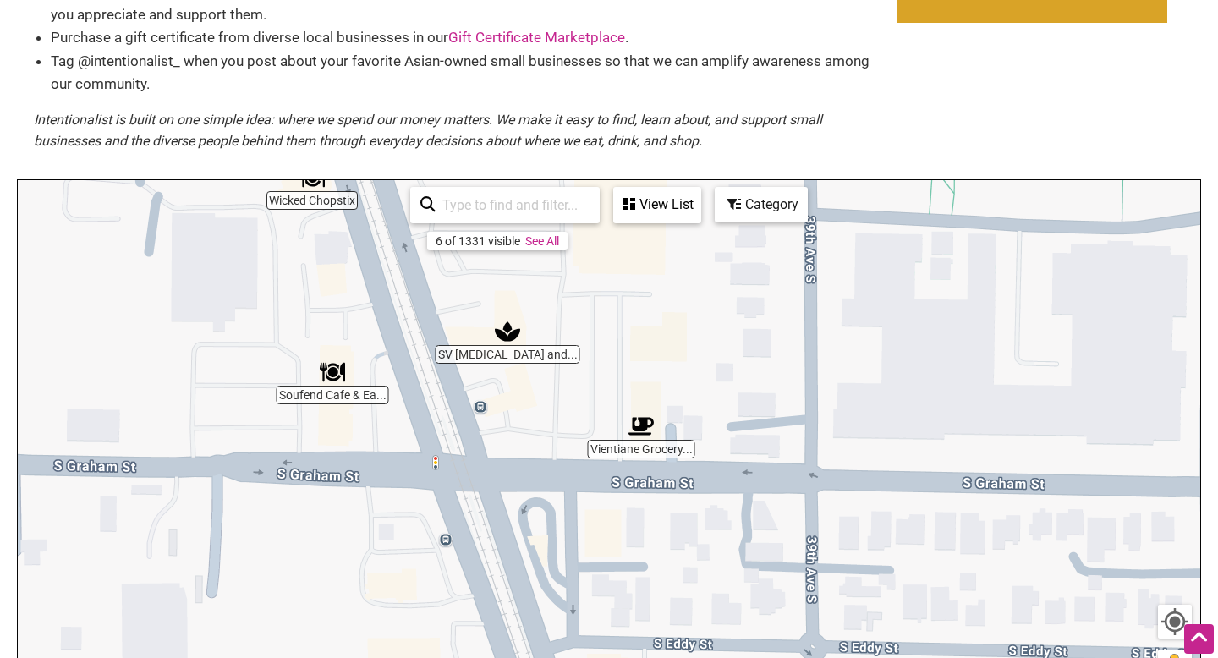
drag, startPoint x: 666, startPoint y: 594, endPoint x: 660, endPoint y: 201, distance: 392.5
click at [662, 202] on div "[GEOGRAPHIC_DATA] [GEOGRAPHIC_DATA] Grocery... Wicked Chopstix [PERSON_NAME]'s …" at bounding box center [609, 509] width 1182 height 658
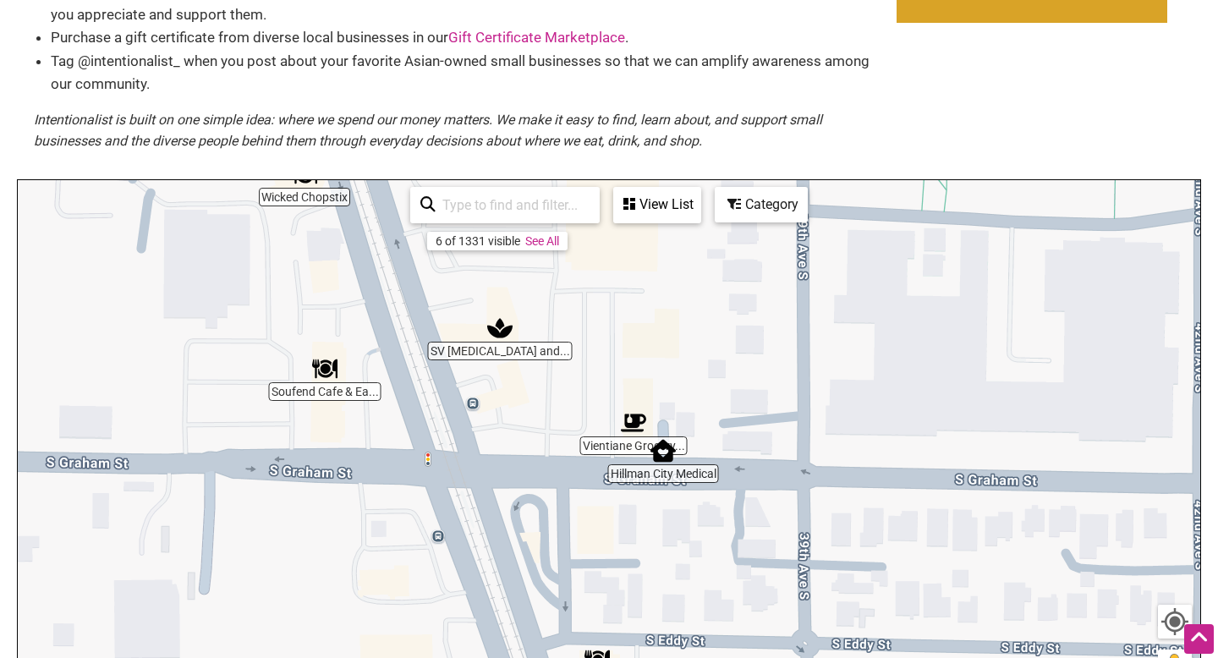
click at [329, 375] on img "Soufend Cafe & Eatery" at bounding box center [324, 368] width 25 height 25
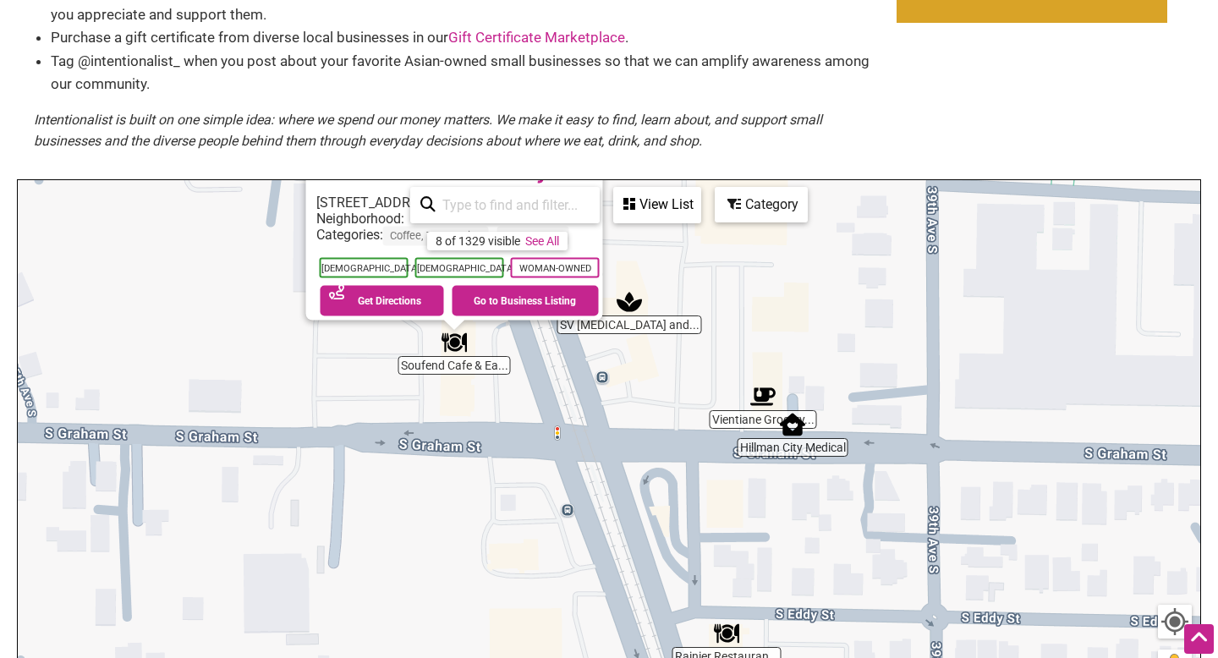
drag, startPoint x: 933, startPoint y: 460, endPoint x: 765, endPoint y: 295, distance: 235.0
click at [768, 297] on div "To navigate, press the arrow keys. Soufend Cafe & Eatery [STREET_ADDRESS][PERSO…" at bounding box center [609, 509] width 1182 height 658
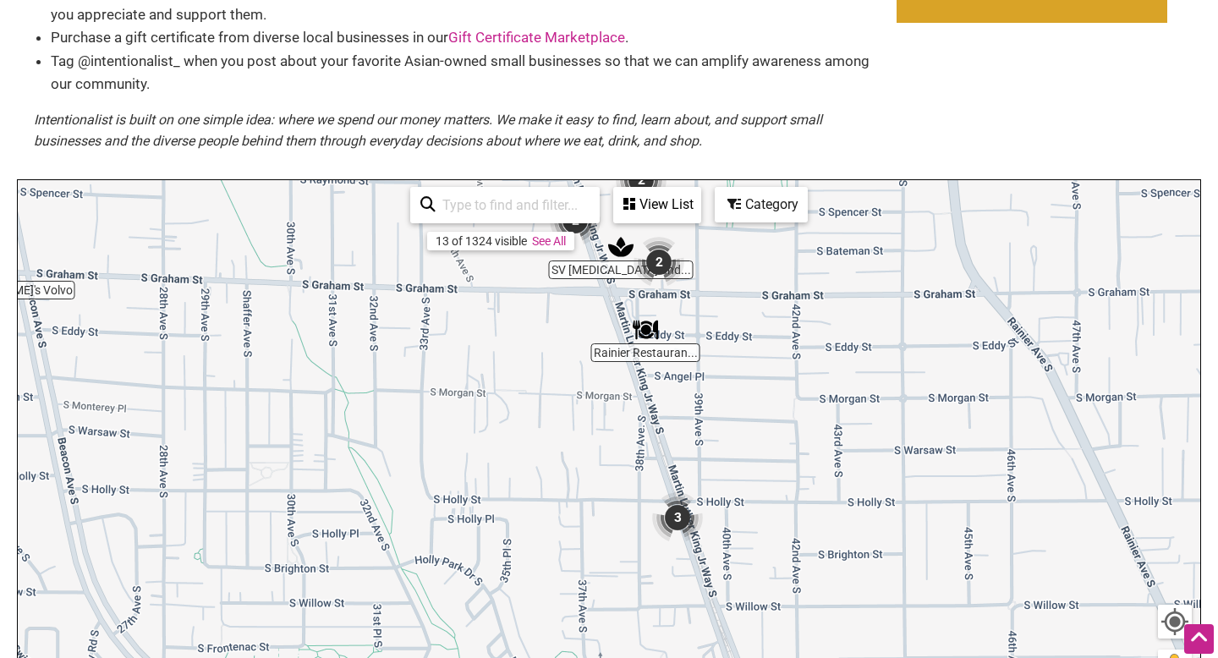
drag, startPoint x: 869, startPoint y: 448, endPoint x: 735, endPoint y: 322, distance: 184.3
click at [737, 325] on div "To navigate, press the arrow keys." at bounding box center [609, 509] width 1182 height 658
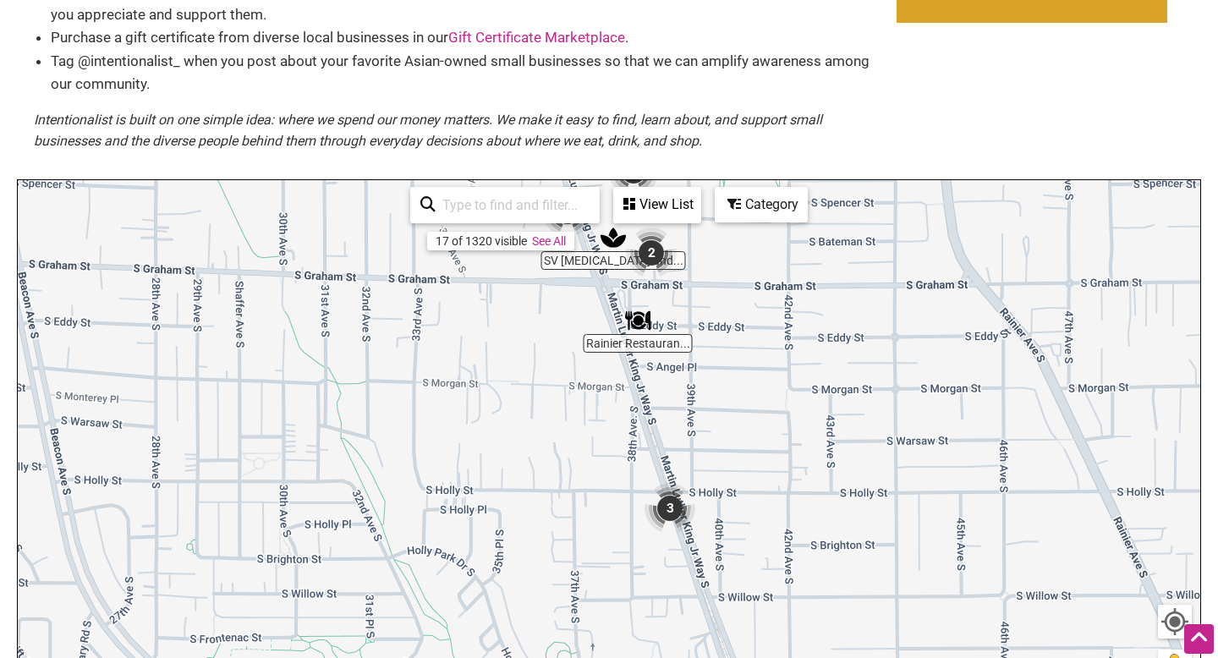
click at [681, 508] on img "3" at bounding box center [669, 508] width 51 height 51
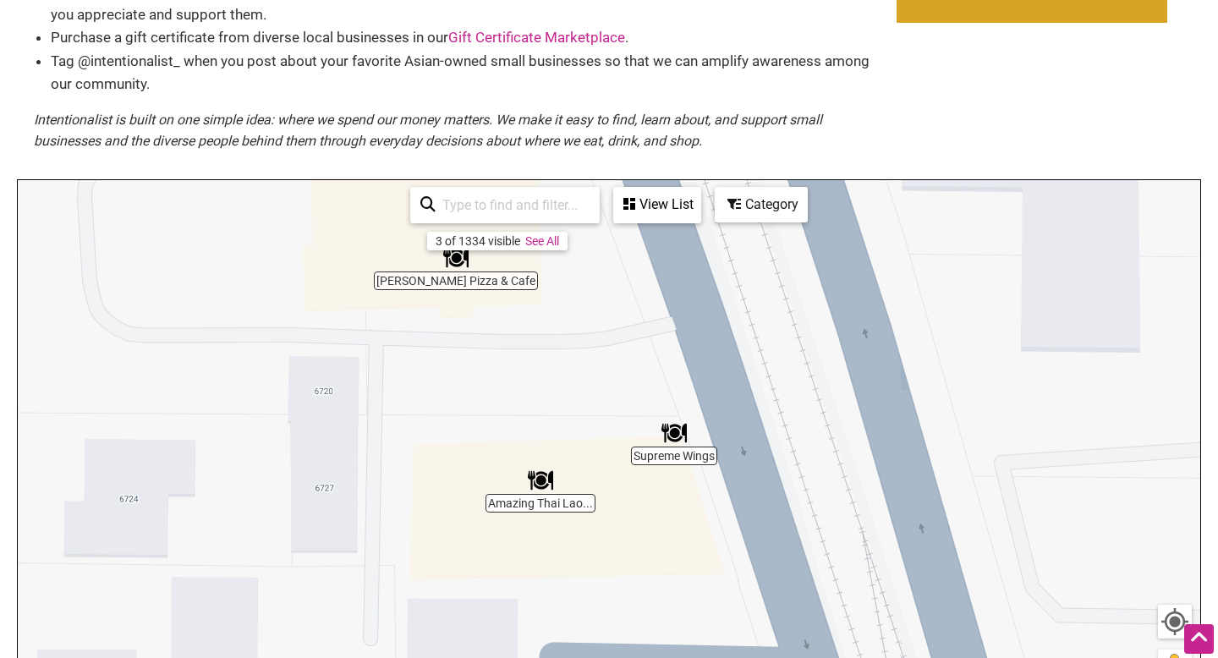
drag, startPoint x: 665, startPoint y: 512, endPoint x: 617, endPoint y: 378, distance: 141.8
click at [618, 379] on div "To navigate, press the arrow keys." at bounding box center [609, 509] width 1182 height 658
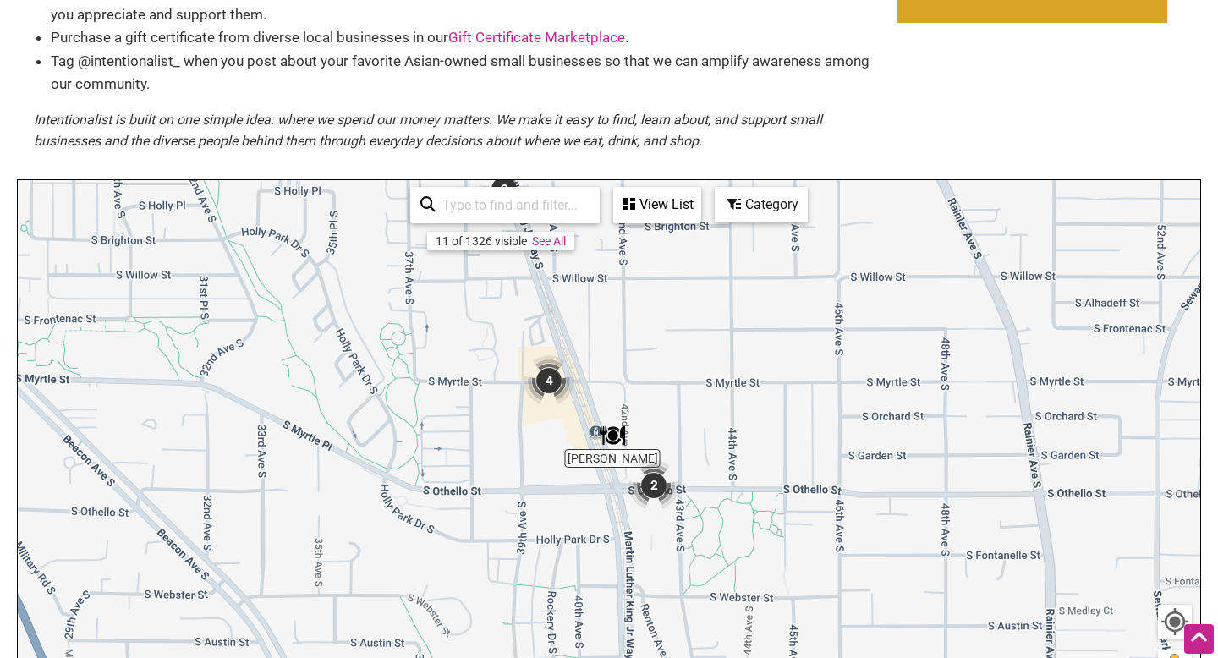
drag, startPoint x: 699, startPoint y: 499, endPoint x: 561, endPoint y: 310, distance: 234.3
click at [562, 310] on div "To navigate, press the arrow keys." at bounding box center [609, 509] width 1182 height 658
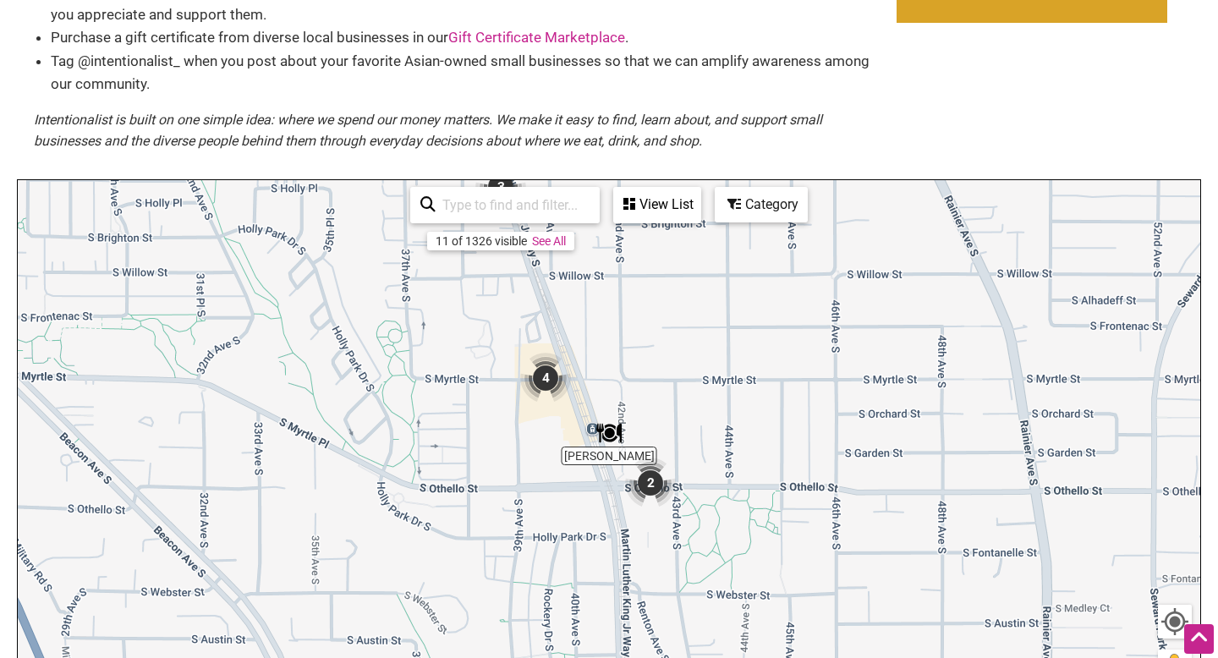
click at [535, 383] on img "4" at bounding box center [545, 378] width 51 height 51
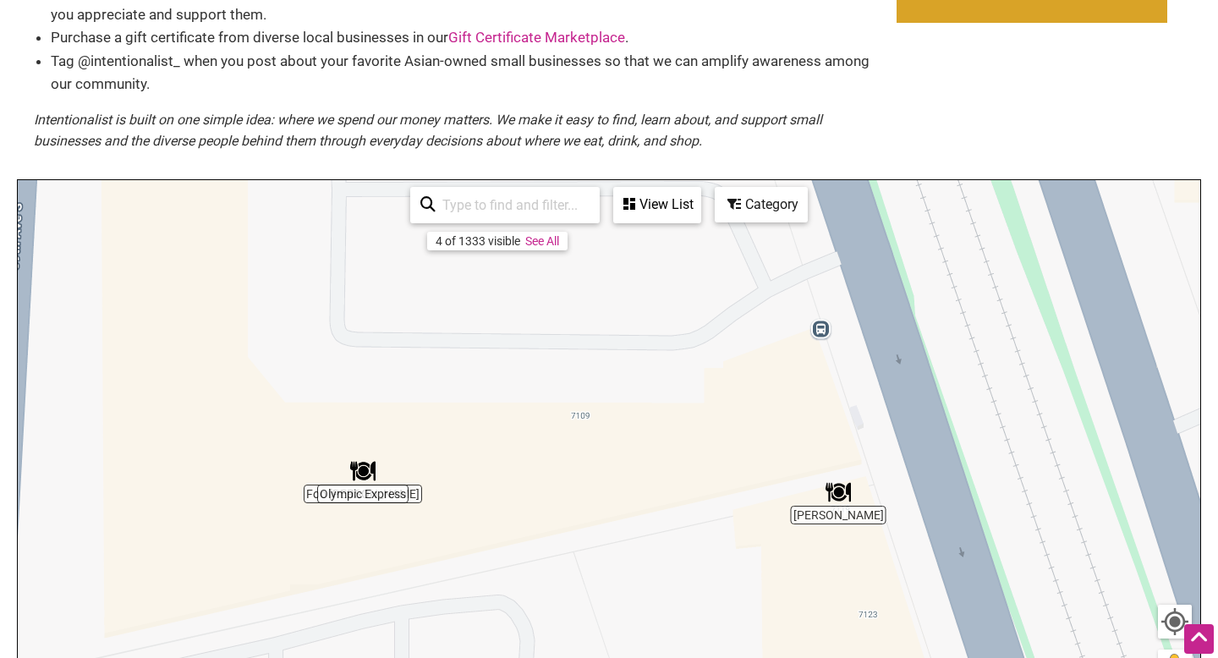
drag, startPoint x: 618, startPoint y: 473, endPoint x: 544, endPoint y: 266, distance: 219.4
click at [546, 266] on div "To navigate, press the arrow keys." at bounding box center [609, 509] width 1182 height 658
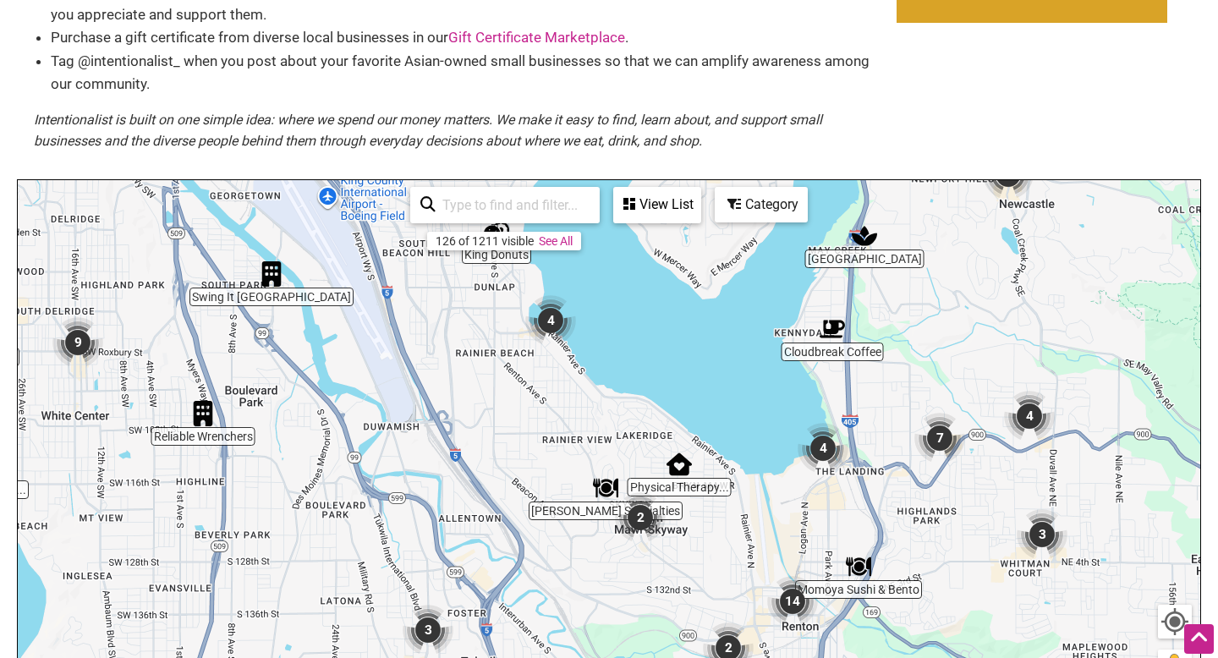
drag, startPoint x: 619, startPoint y: 539, endPoint x: 497, endPoint y: 392, distance: 191.0
click at [497, 392] on div "To navigate, press the arrow keys." at bounding box center [609, 509] width 1182 height 658
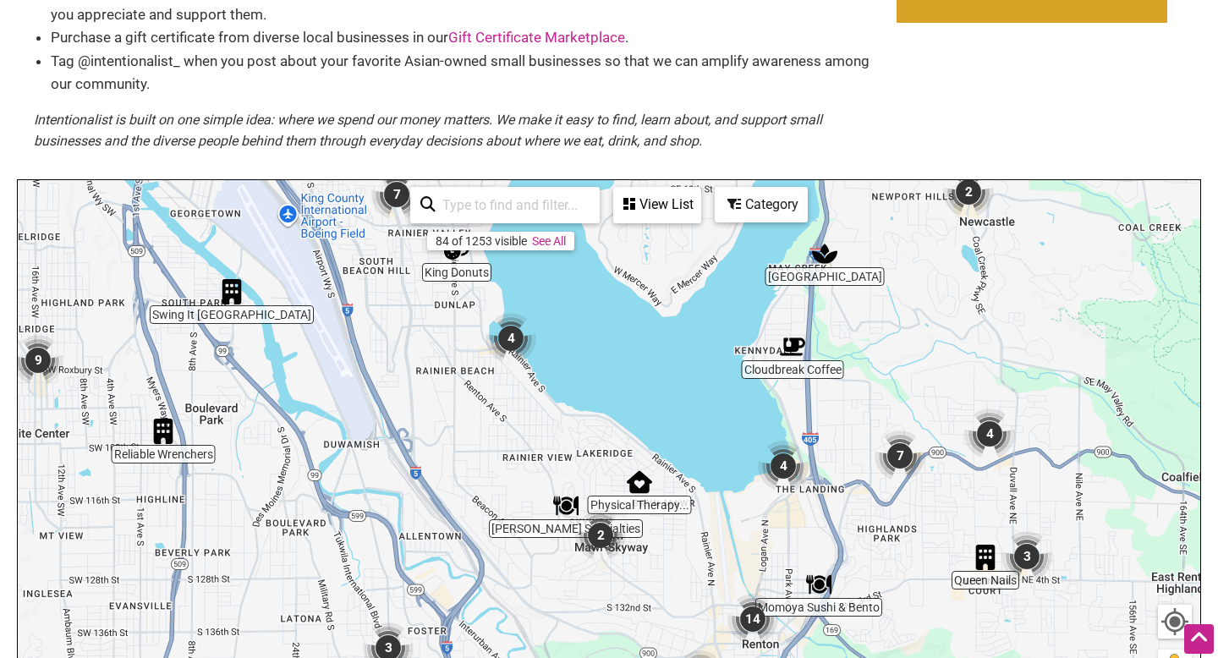
drag, startPoint x: 899, startPoint y: 403, endPoint x: 854, endPoint y: 414, distance: 46.2
click at [856, 417] on div "To navigate, press the arrow keys." at bounding box center [609, 509] width 1182 height 658
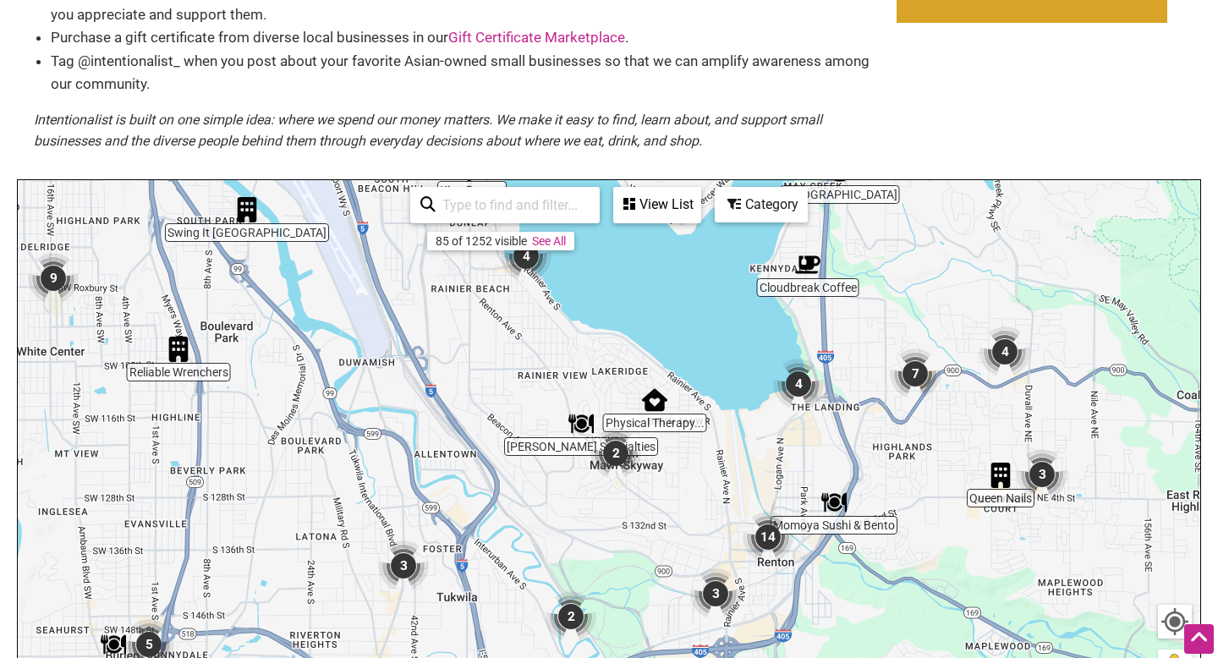
drag, startPoint x: 773, startPoint y: 548, endPoint x: 784, endPoint y: 465, distance: 83.6
click at [787, 466] on div "To navigate, press the arrow keys." at bounding box center [609, 509] width 1182 height 658
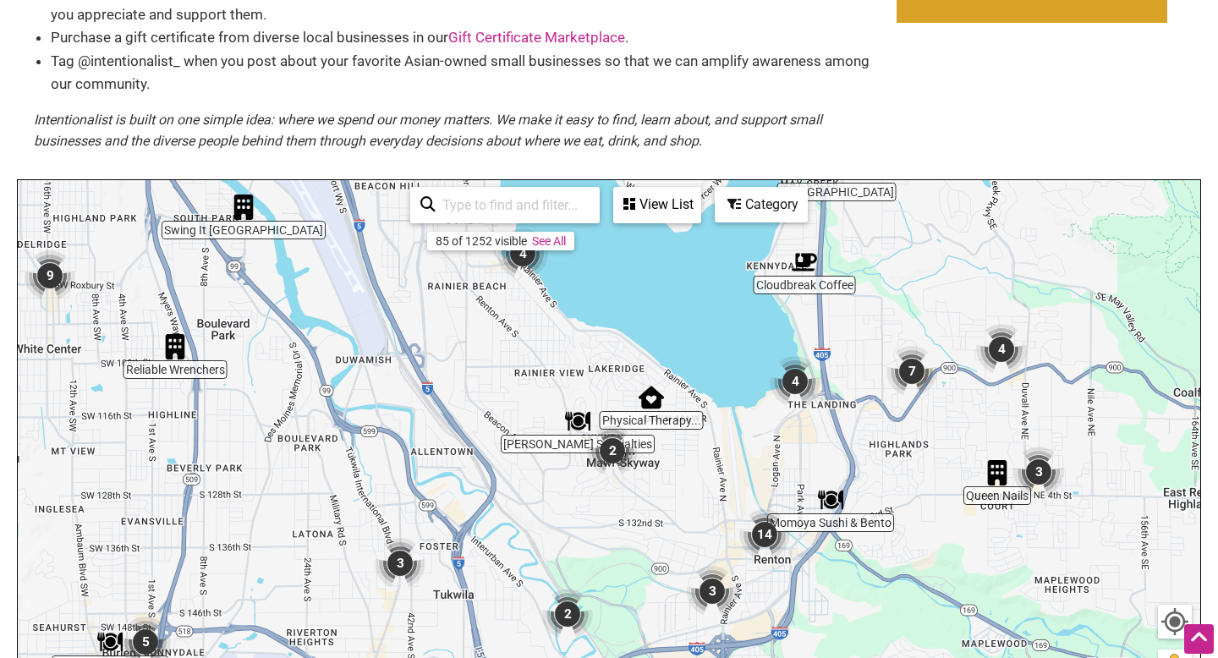
click at [795, 385] on img "4" at bounding box center [795, 381] width 51 height 51
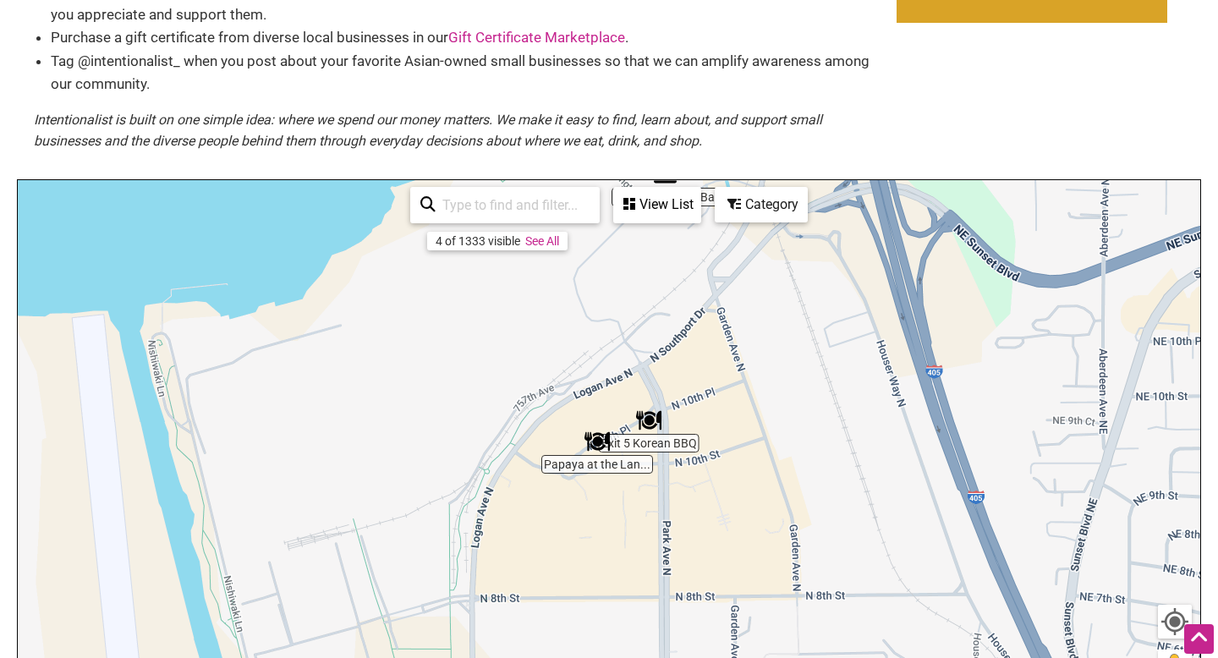
drag, startPoint x: 661, startPoint y: 472, endPoint x: 662, endPoint y: 250, distance: 221.6
click at [666, 252] on div "To navigate, press the arrow keys." at bounding box center [609, 509] width 1182 height 658
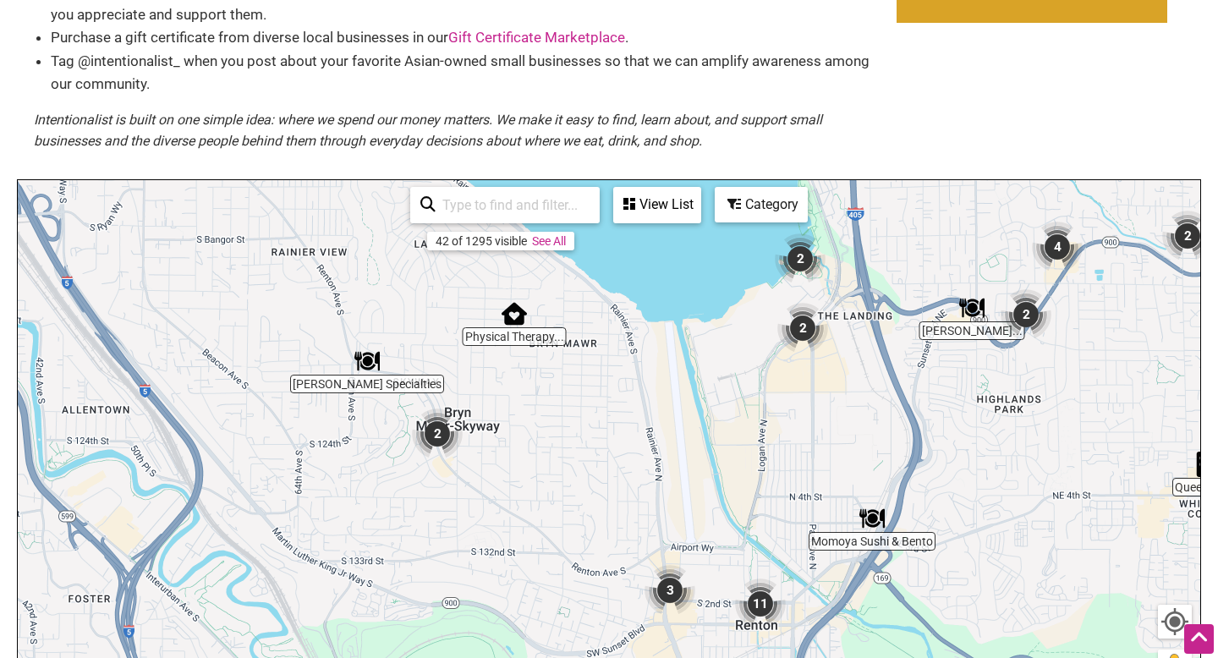
drag, startPoint x: 480, startPoint y: 390, endPoint x: 619, endPoint y: 451, distance: 152.2
click at [624, 454] on div "To navigate, press the arrow keys." at bounding box center [609, 509] width 1182 height 658
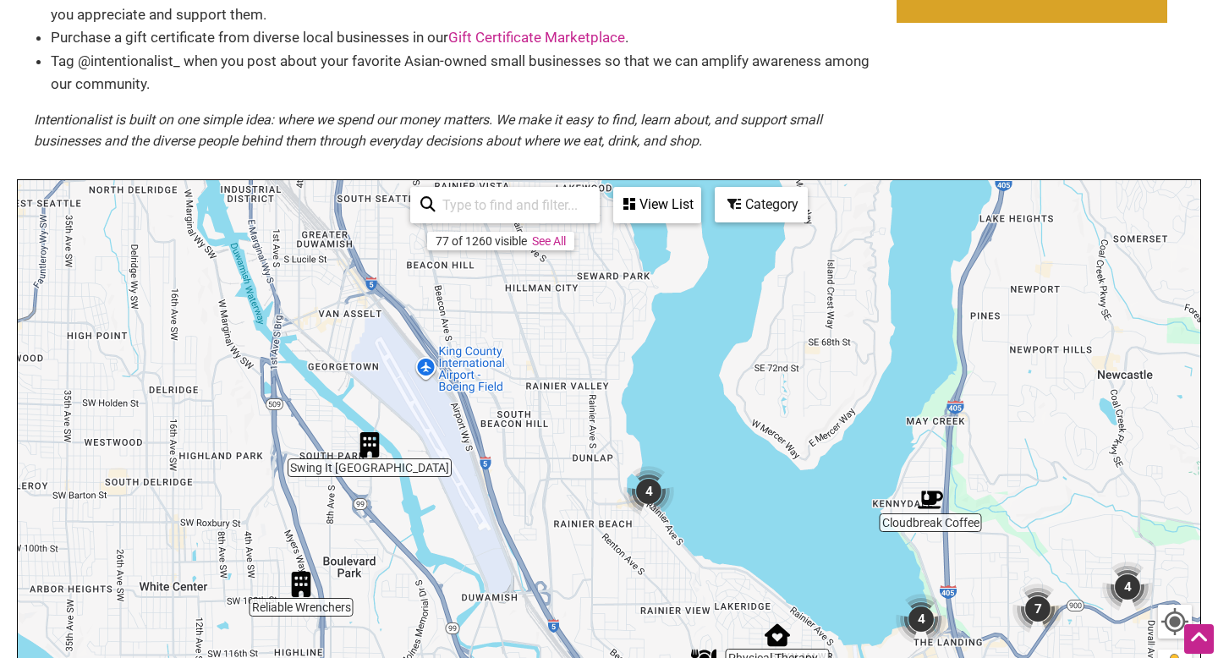
drag, startPoint x: 456, startPoint y: 397, endPoint x: 670, endPoint y: 657, distance: 336.4
click at [670, 657] on div "To navigate, press the arrow keys." at bounding box center [609, 509] width 1182 height 658
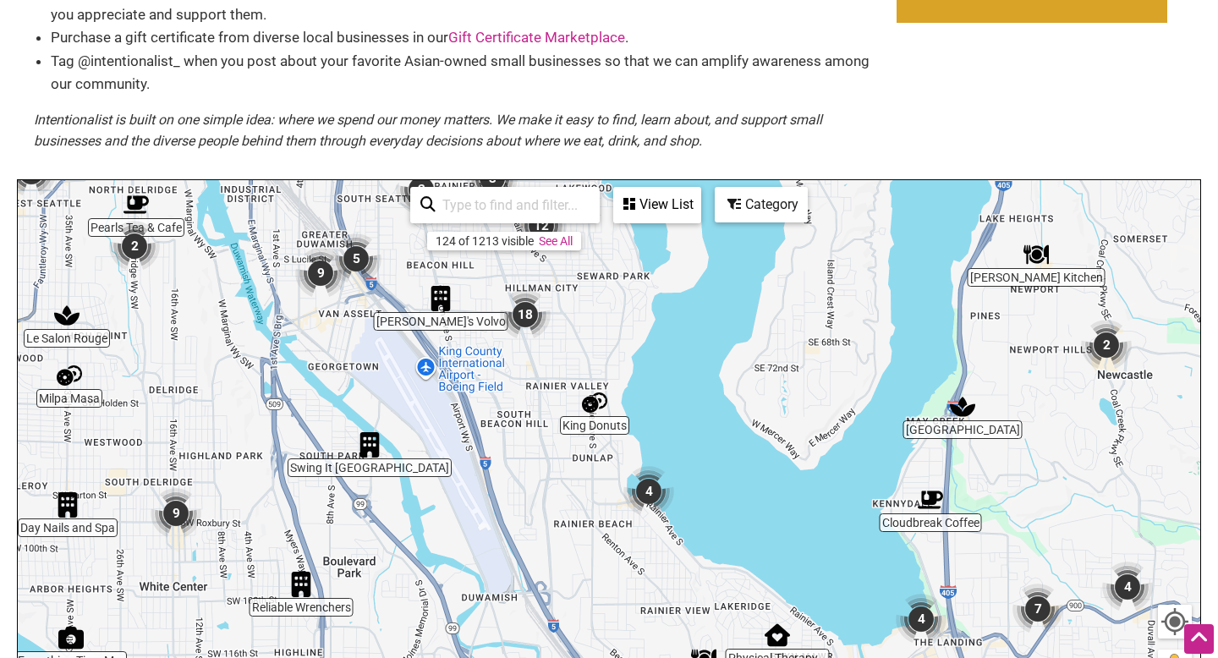
click at [645, 491] on img "4" at bounding box center [648, 491] width 51 height 51
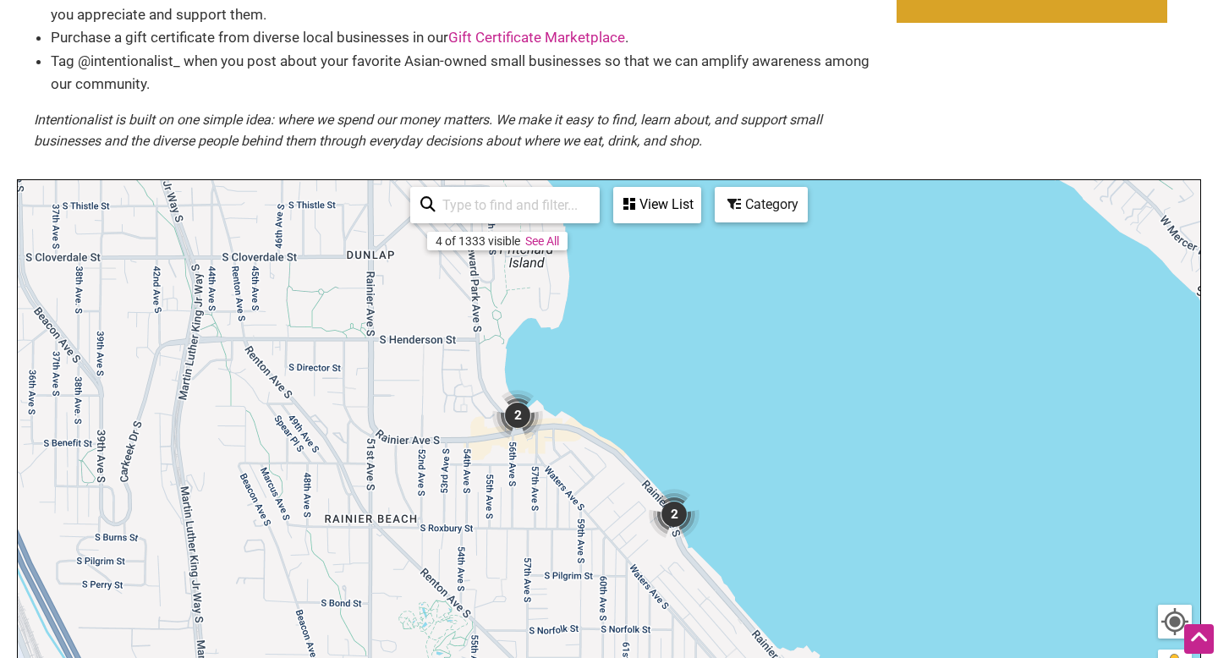
click at [677, 523] on img "2" at bounding box center [674, 514] width 51 height 51
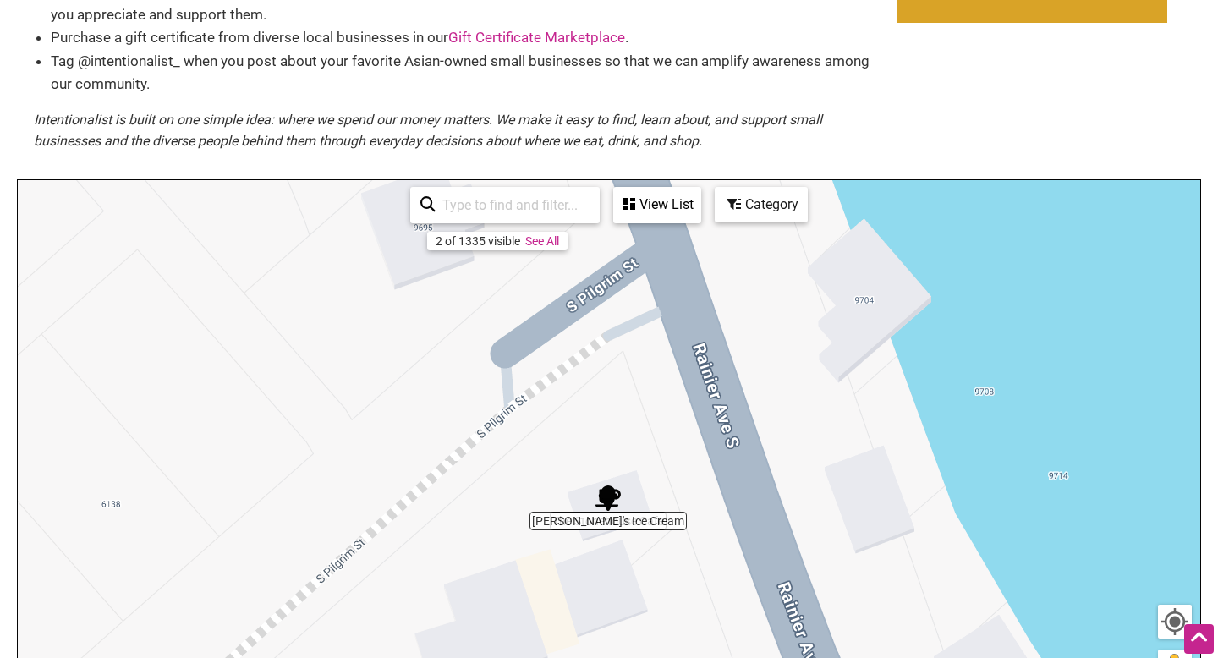
click at [636, 525] on div "To navigate, press the arrow keys." at bounding box center [609, 509] width 1182 height 658
click at [600, 496] on img "Laina's Ice Cream" at bounding box center [607, 497] width 25 height 25
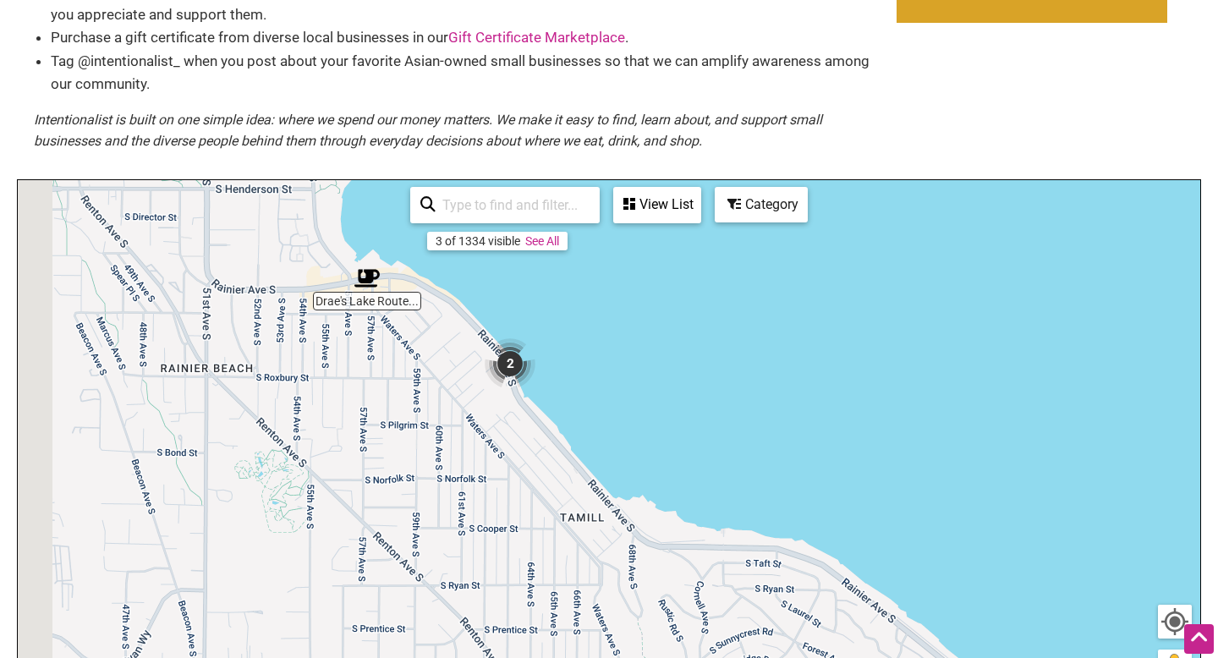
drag, startPoint x: 122, startPoint y: 445, endPoint x: 495, endPoint y: 361, distance: 382.2
click at [507, 365] on div "To navigate, press the arrow keys." at bounding box center [609, 509] width 1182 height 658
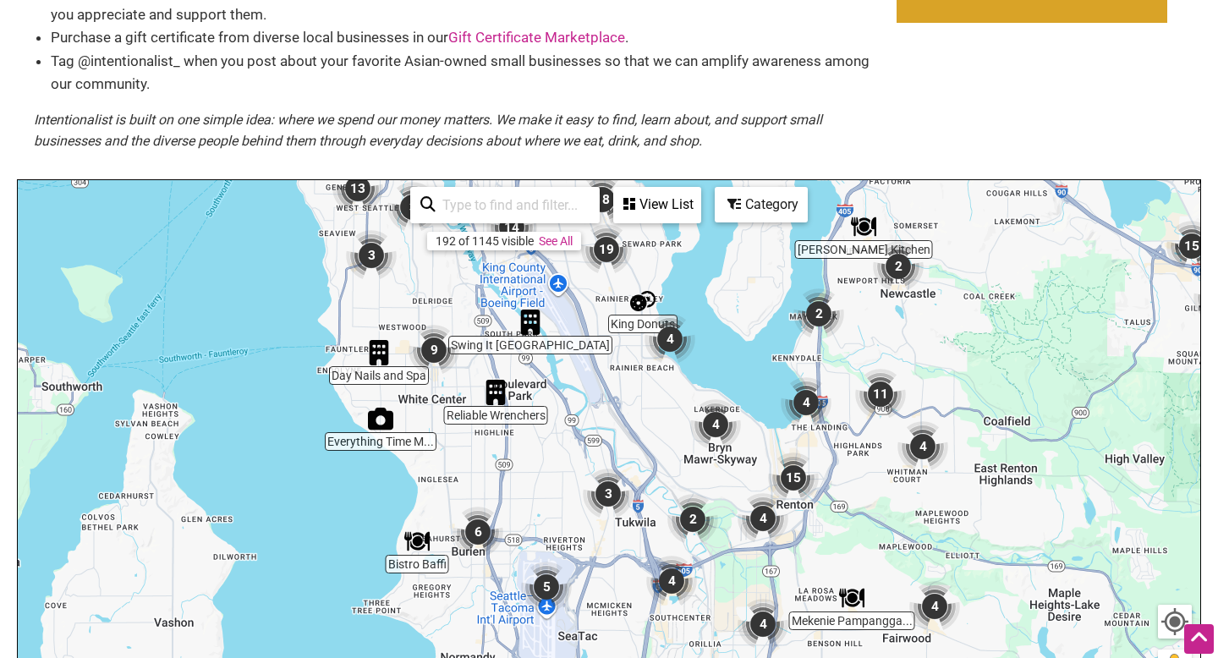
drag, startPoint x: 430, startPoint y: 324, endPoint x: 602, endPoint y: 329, distance: 171.8
click at [602, 329] on div "To navigate, press the arrow keys." at bounding box center [609, 509] width 1182 height 658
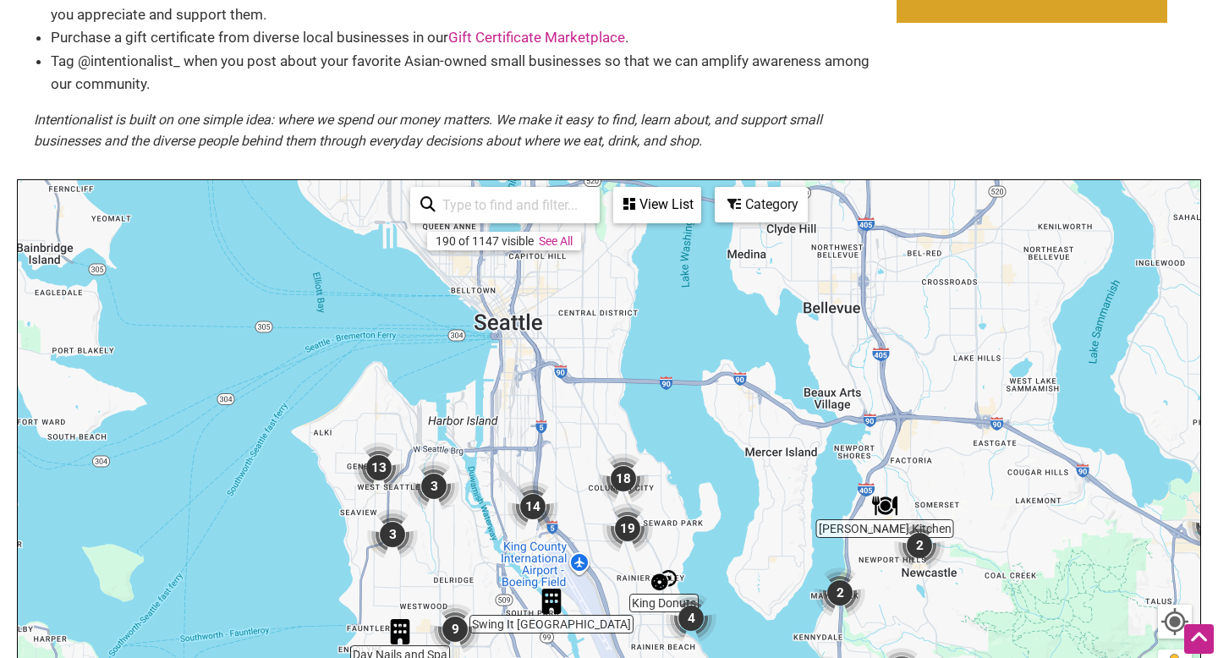
drag, startPoint x: 462, startPoint y: 254, endPoint x: 480, endPoint y: 535, distance: 282.2
click at [491, 543] on div "To navigate, press the arrow keys." at bounding box center [609, 509] width 1182 height 658
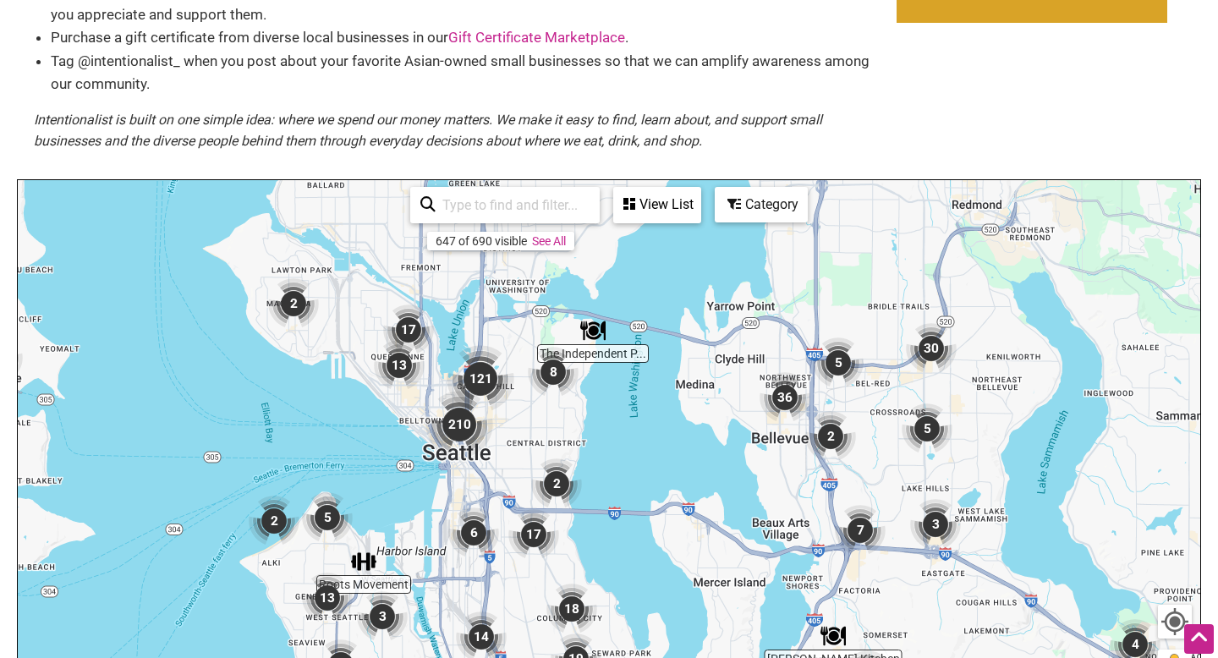
drag, startPoint x: 523, startPoint y: 443, endPoint x: 476, endPoint y: 580, distance: 145.0
click at [476, 580] on div "To navigate, press the arrow keys." at bounding box center [609, 509] width 1182 height 658
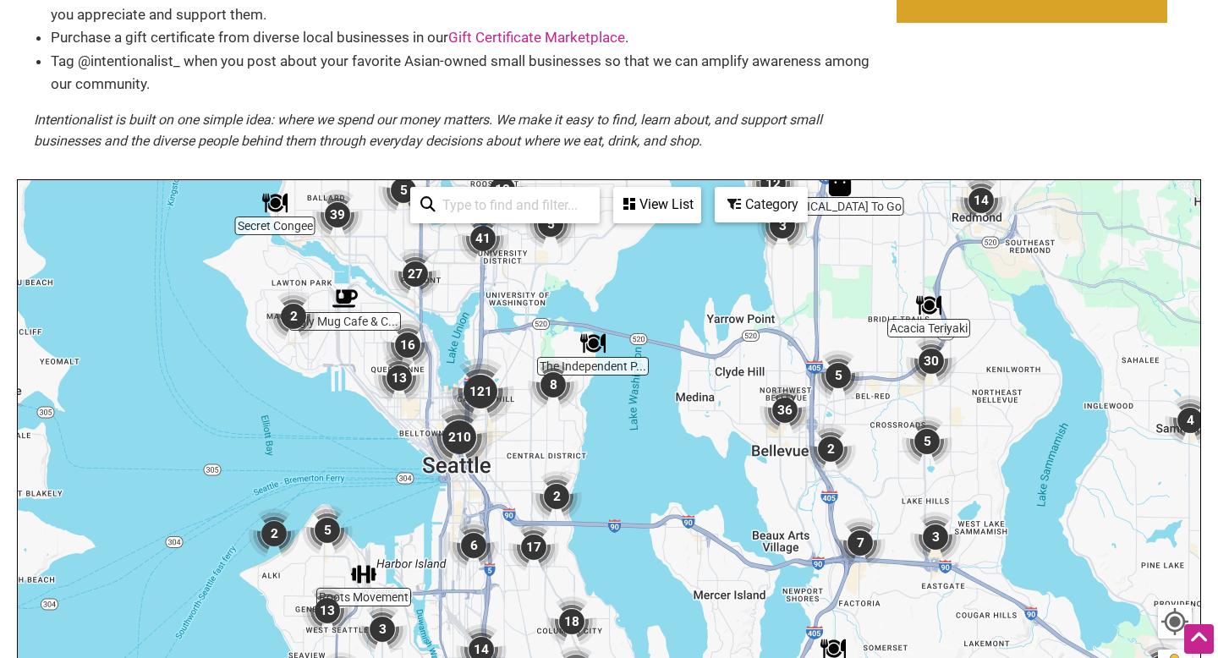
drag, startPoint x: 548, startPoint y: 432, endPoint x: 541, endPoint y: 453, distance: 22.2
click at [544, 456] on div "To navigate, press the arrow keys." at bounding box center [609, 509] width 1182 height 658
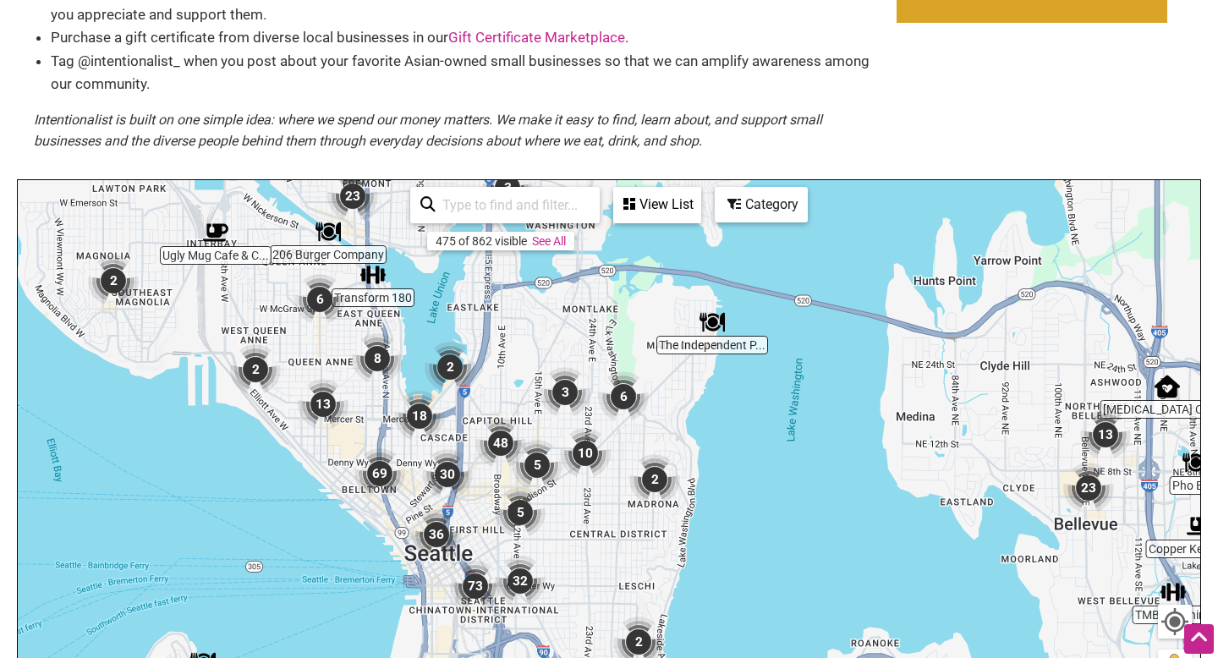
drag, startPoint x: 501, startPoint y: 370, endPoint x: 500, endPoint y: 389, distance: 19.5
click at [500, 389] on div "To navigate, press the arrow keys." at bounding box center [609, 509] width 1182 height 658
click at [375, 359] on img "8" at bounding box center [377, 357] width 51 height 51
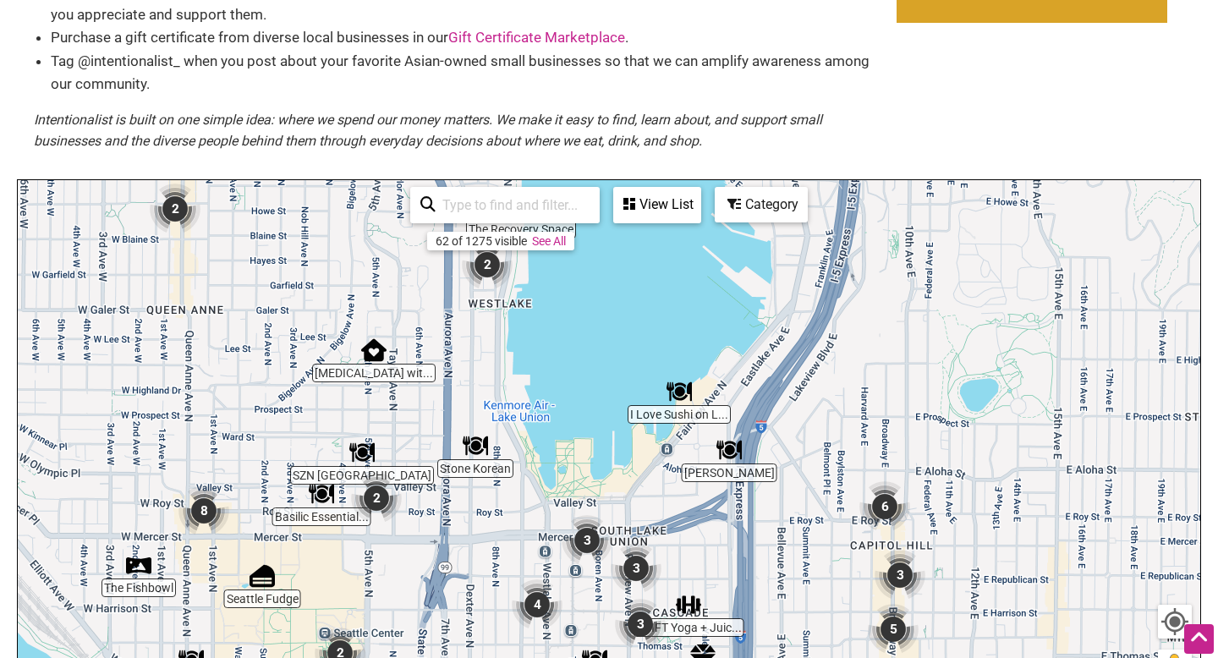
drag, startPoint x: 602, startPoint y: 410, endPoint x: 413, endPoint y: 270, distance: 235.8
click at [413, 271] on div "To navigate, press the arrow keys." at bounding box center [609, 509] width 1182 height 658
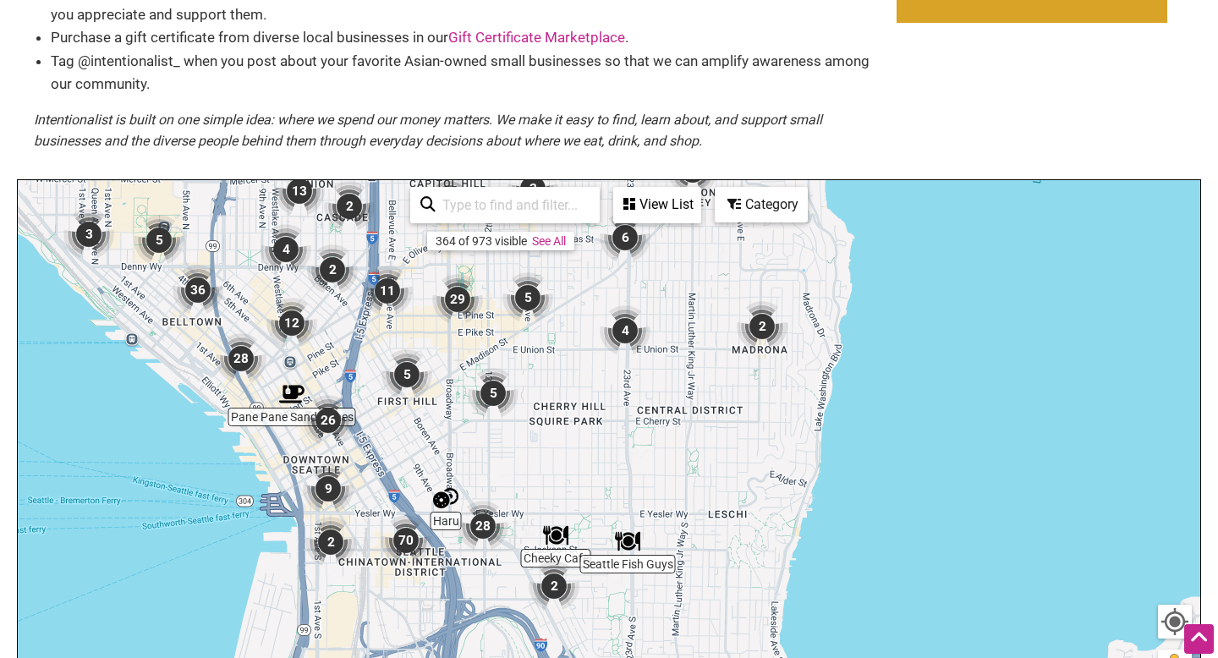
drag, startPoint x: 525, startPoint y: 430, endPoint x: 518, endPoint y: 228, distance: 202.3
click at [518, 229] on div "Cheeky Cafe Seattle Fish Guys [MEDICAL_DATA] wit... Pane Pane Sandwiches Seattl…" at bounding box center [609, 509] width 1182 height 658
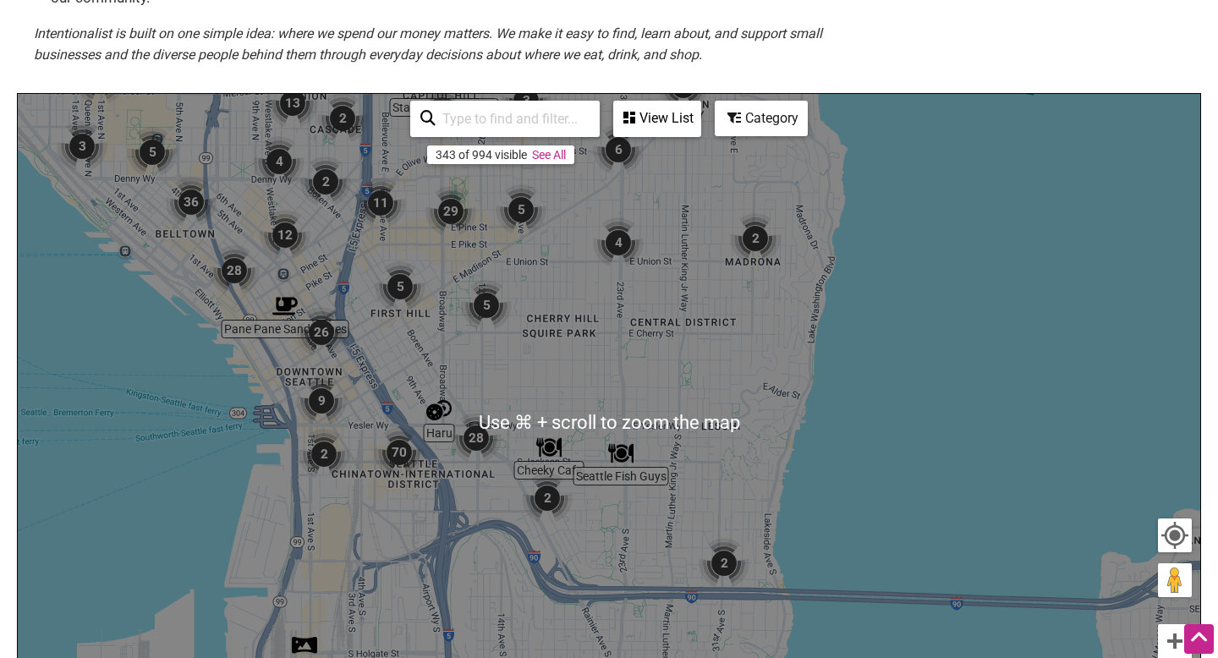
scroll to position [326, 0]
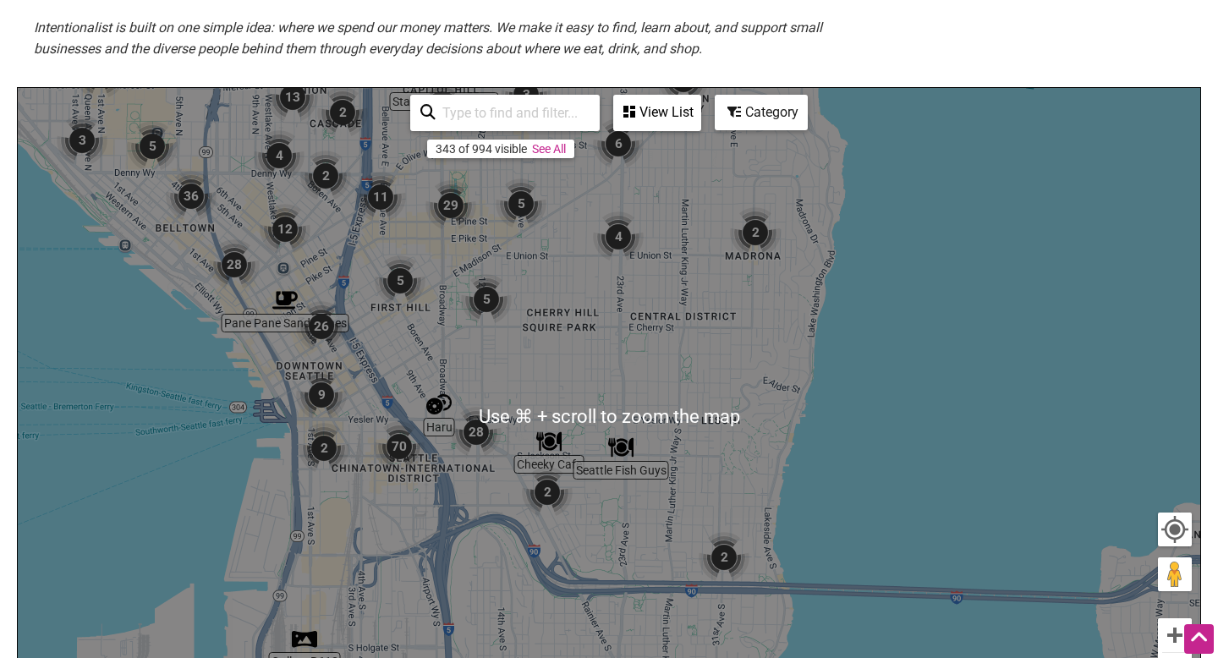
click at [515, 392] on div "To navigate, press the arrow keys." at bounding box center [609, 417] width 1182 height 658
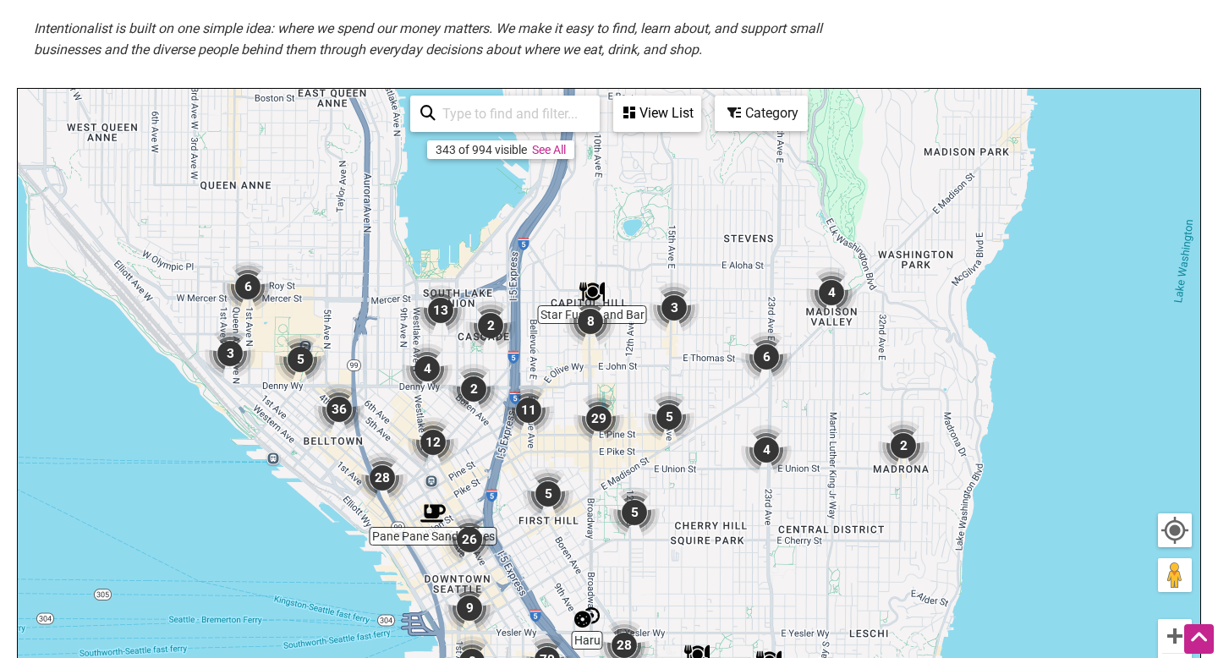
drag, startPoint x: 470, startPoint y: 348, endPoint x: 611, endPoint y: 546, distance: 243.1
click at [615, 554] on div "To navigate, press the arrow keys." at bounding box center [609, 418] width 1182 height 658
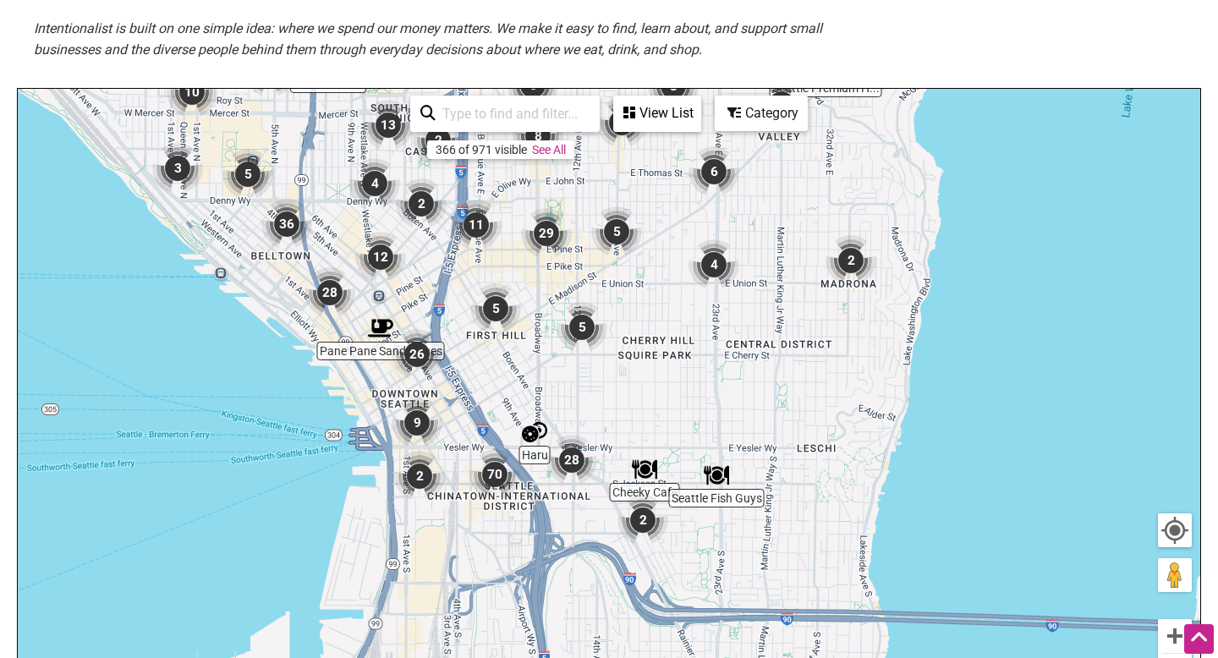
drag, startPoint x: 611, startPoint y: 546, endPoint x: 562, endPoint y: 372, distance: 181.0
click at [567, 382] on div "To navigate, press the arrow keys." at bounding box center [609, 418] width 1182 height 658
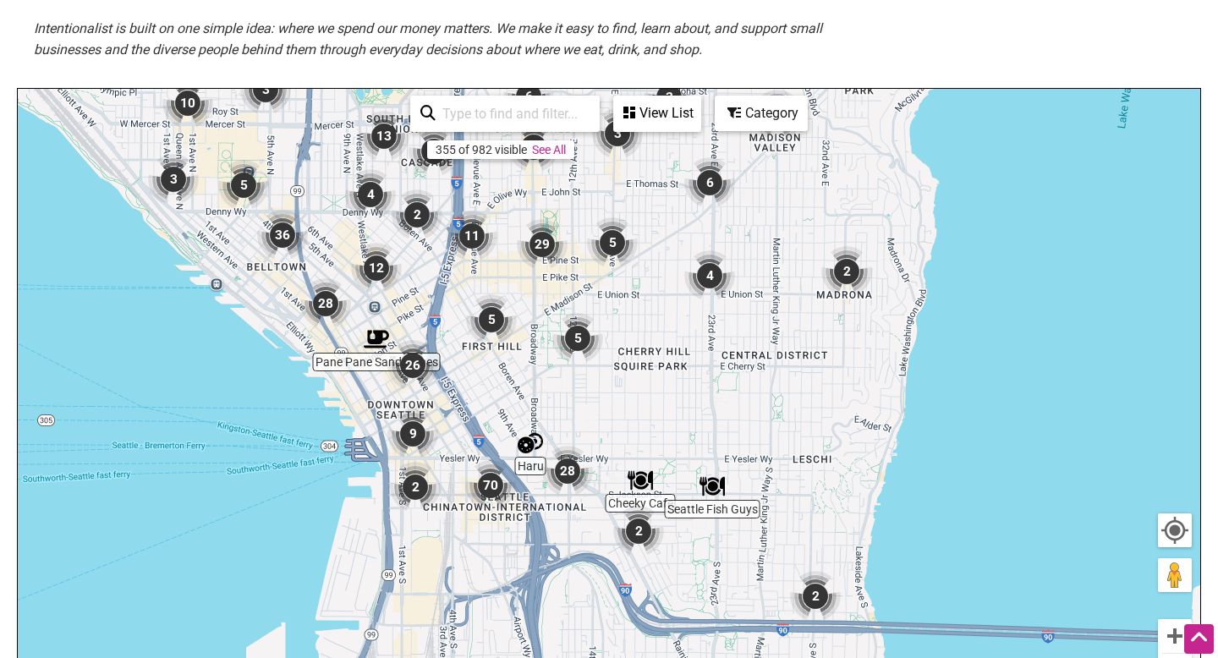
click at [370, 266] on img "12" at bounding box center [376, 268] width 51 height 51
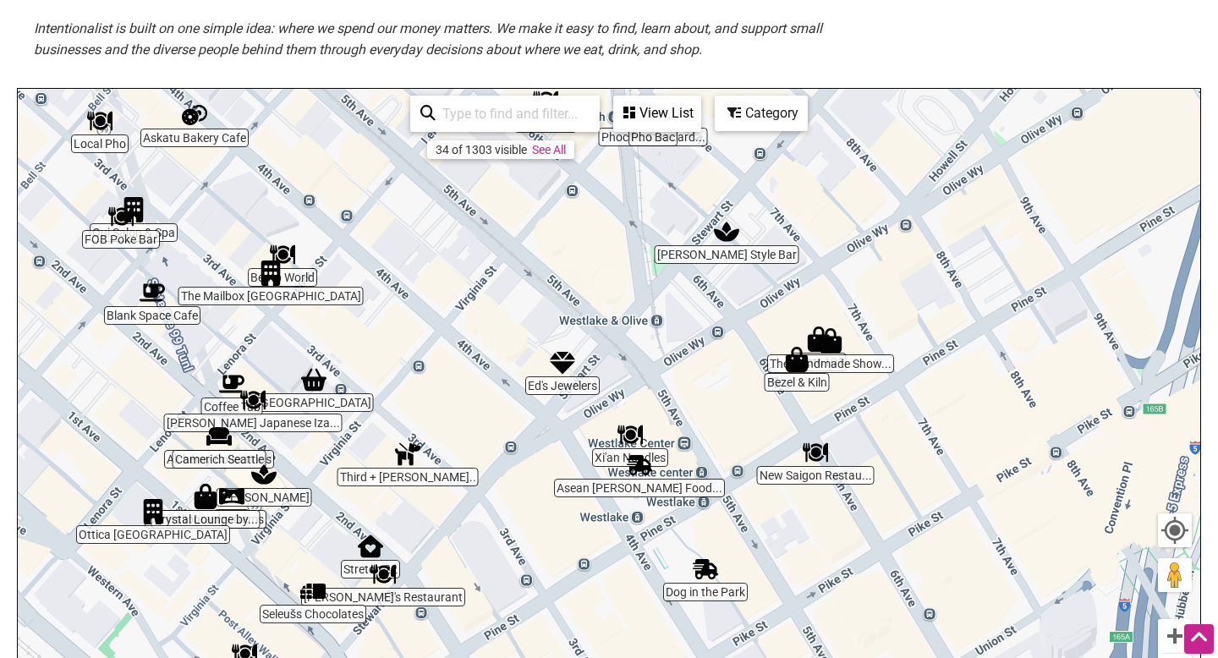
drag, startPoint x: 500, startPoint y: 314, endPoint x: 578, endPoint y: 241, distance: 107.1
click at [580, 242] on div "To navigate, press the arrow keys." at bounding box center [609, 418] width 1182 height 658
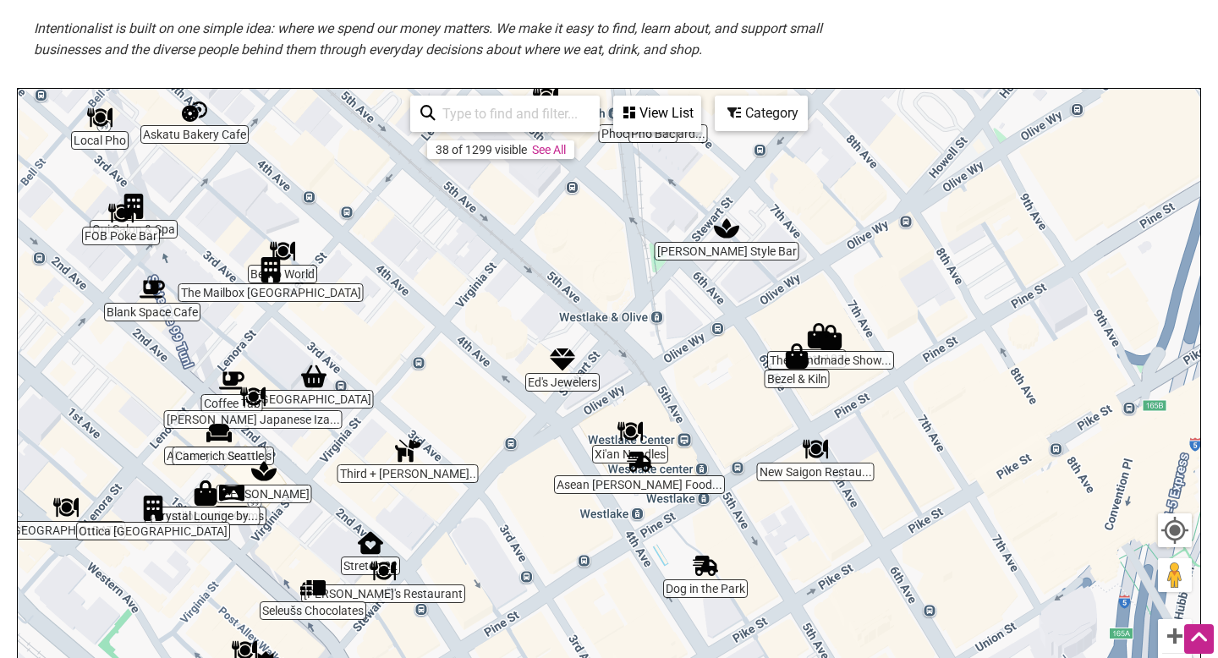
click at [304, 282] on div "To navigate, press the arrow keys." at bounding box center [609, 418] width 1182 height 658
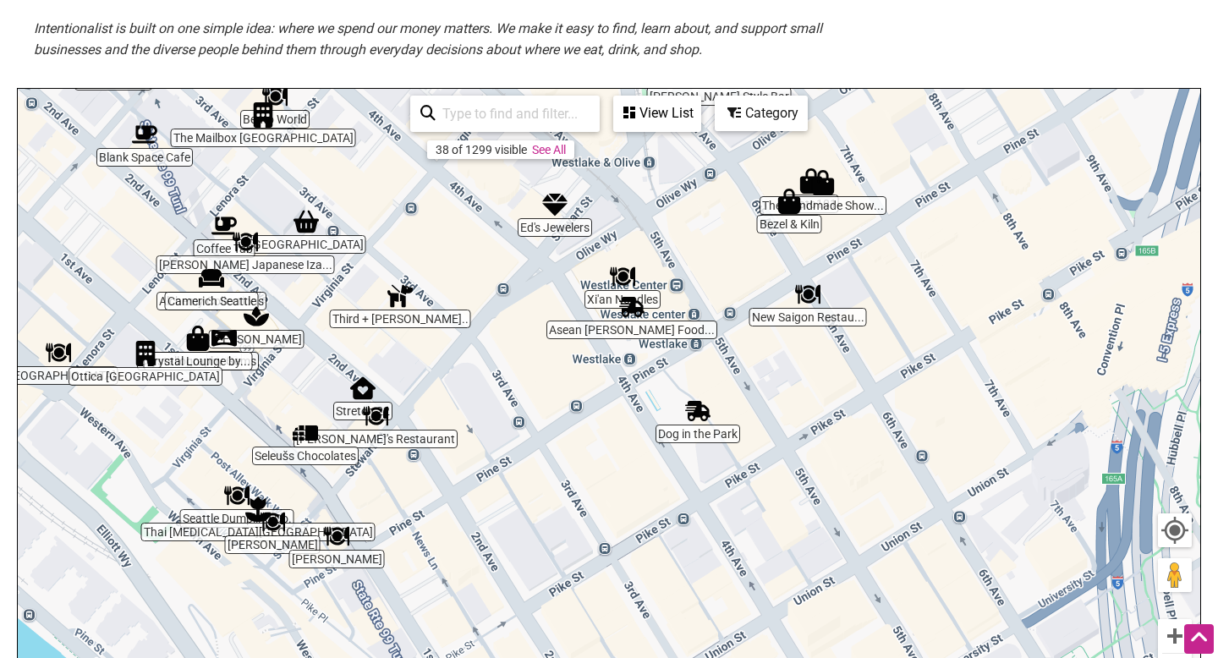
drag, startPoint x: 353, startPoint y: 464, endPoint x: 345, endPoint y: 309, distance: 155.8
click at [345, 308] on div "To navigate, press the arrow keys." at bounding box center [609, 418] width 1182 height 658
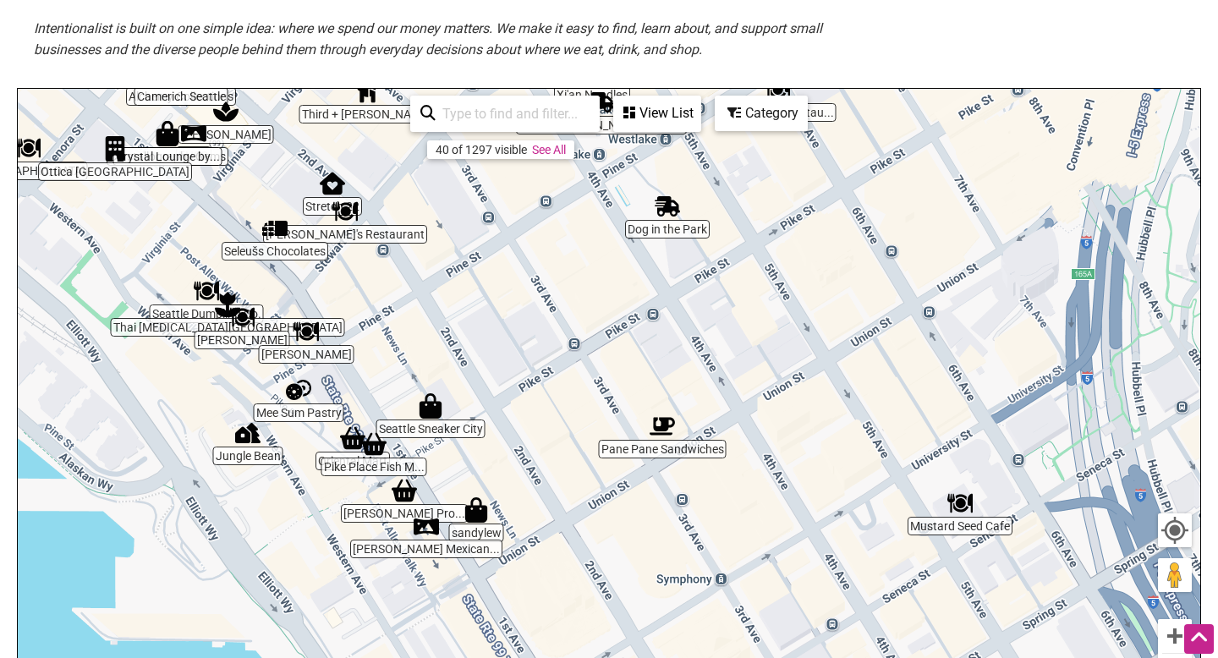
drag, startPoint x: 428, startPoint y: 419, endPoint x: 386, endPoint y: 204, distance: 218.8
click at [388, 206] on div "To navigate, press the arrow keys." at bounding box center [609, 418] width 1182 height 658
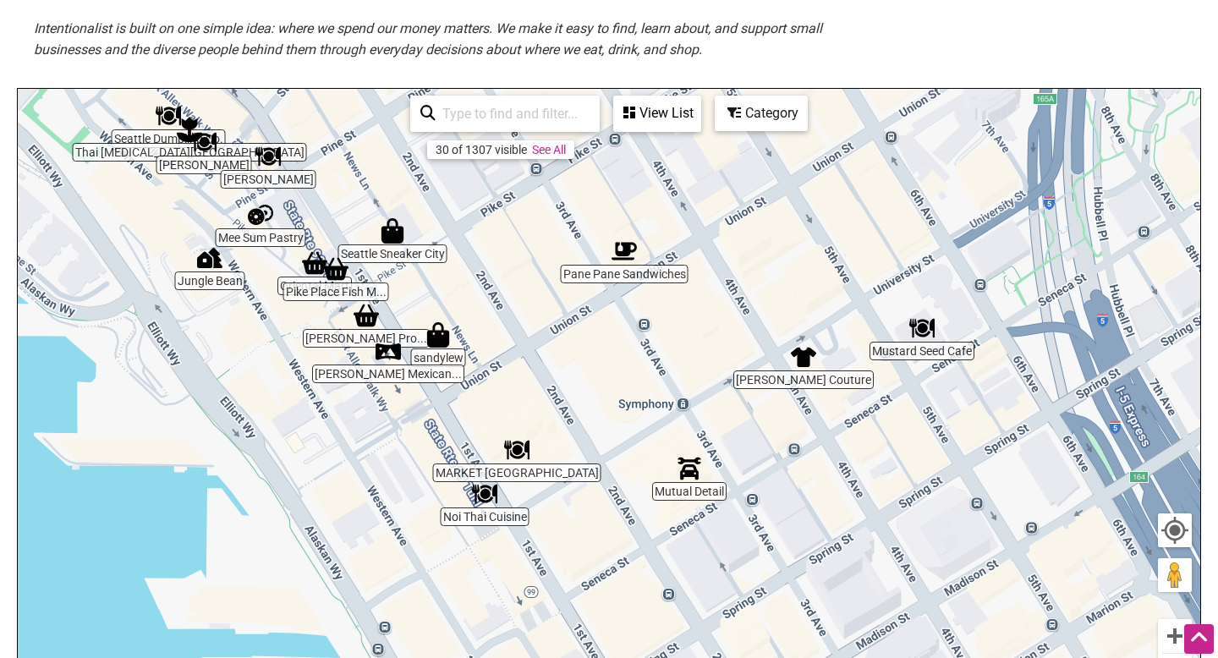
drag, startPoint x: 484, startPoint y: 347, endPoint x: 436, endPoint y: 156, distance: 196.9
click at [439, 157] on div "Oriental Mart Pane Pane Sandwiches Chan sandylew Mee Sum Pastry Mustard Seed Ca…" at bounding box center [609, 418] width 1182 height 658
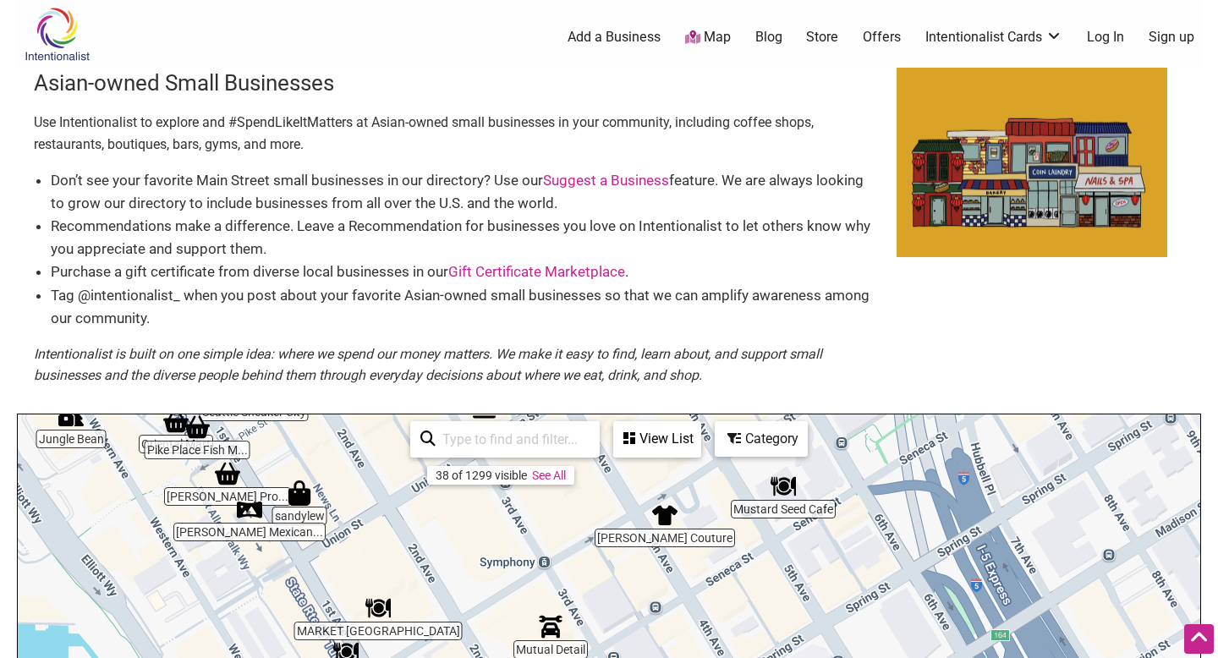
scroll to position [326, 0]
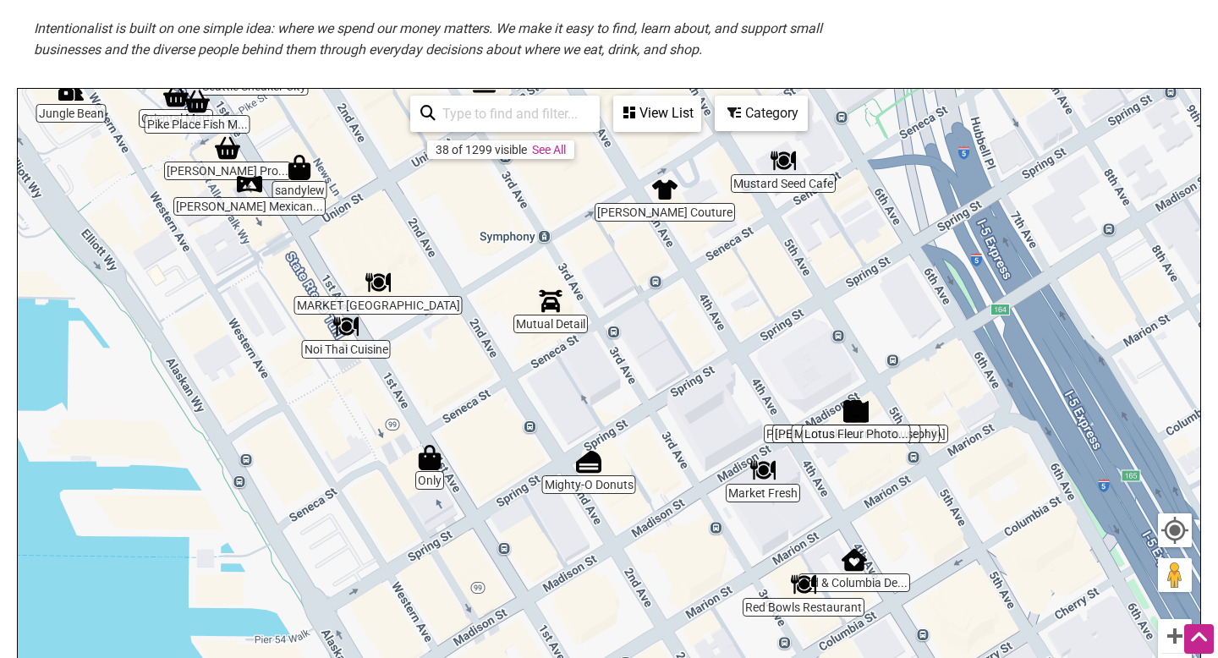
click at [451, 222] on div "To navigate, press the arrow keys." at bounding box center [609, 418] width 1182 height 658
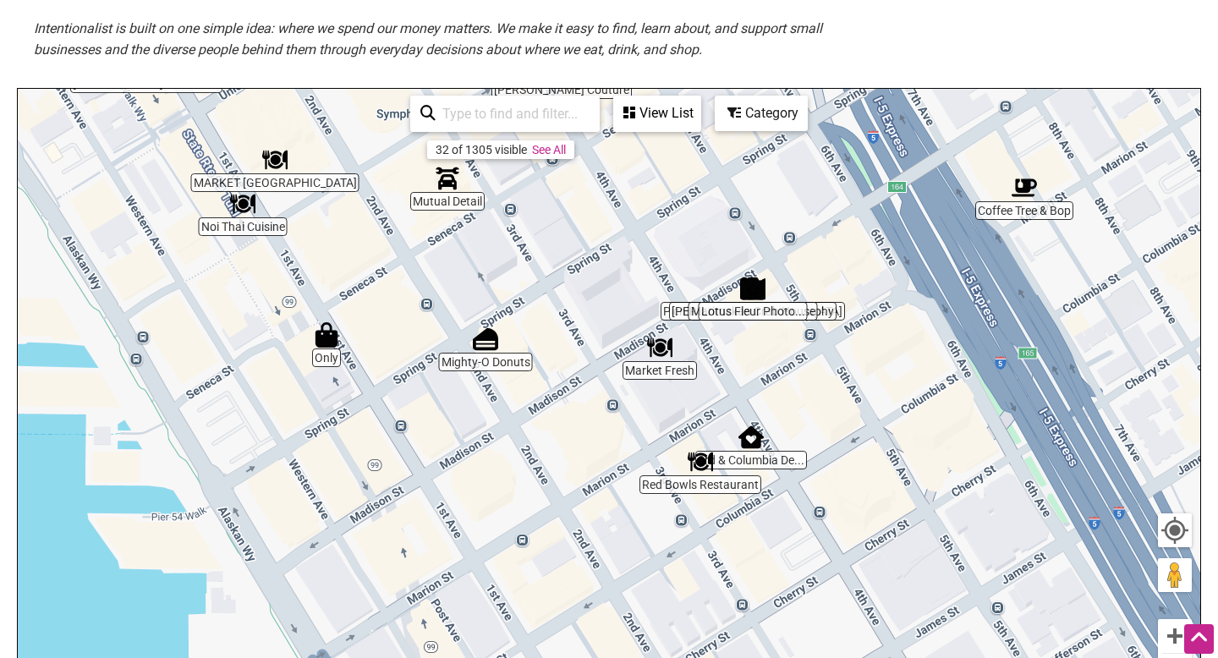
drag, startPoint x: 693, startPoint y: 508, endPoint x: 584, endPoint y: 378, distance: 169.9
click at [589, 385] on div "To navigate, press the arrow keys." at bounding box center [609, 418] width 1182 height 658
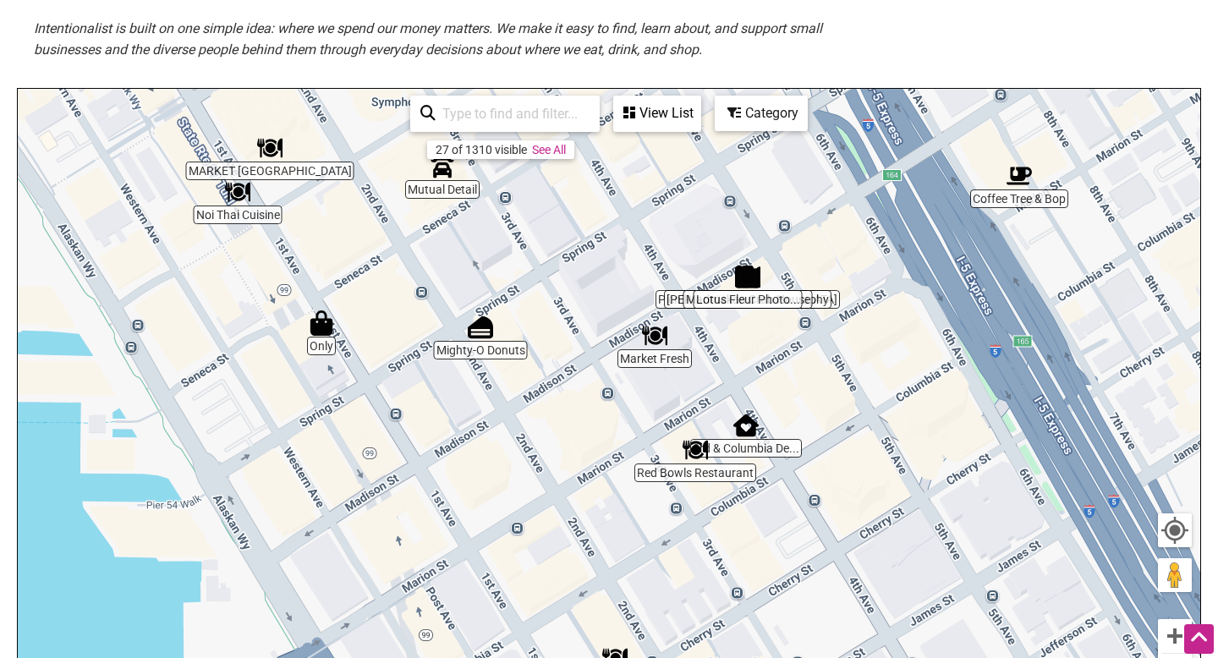
click at [487, 330] on img "Mighty-O Donuts" at bounding box center [480, 327] width 25 height 25
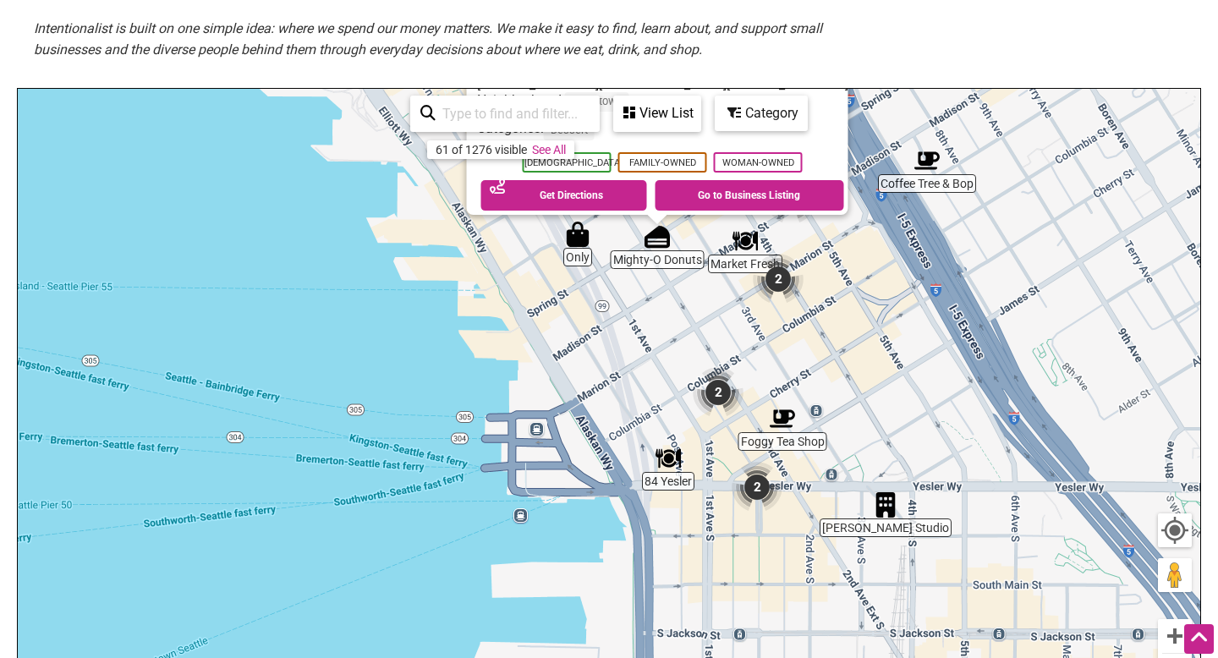
drag, startPoint x: 928, startPoint y: 542, endPoint x: 857, endPoint y: 342, distance: 212.6
click at [863, 346] on div "To navigate, press the arrow keys. Mighty-O Donuts 1000 Second Avenue, 1000 2nd…" at bounding box center [609, 418] width 1182 height 658
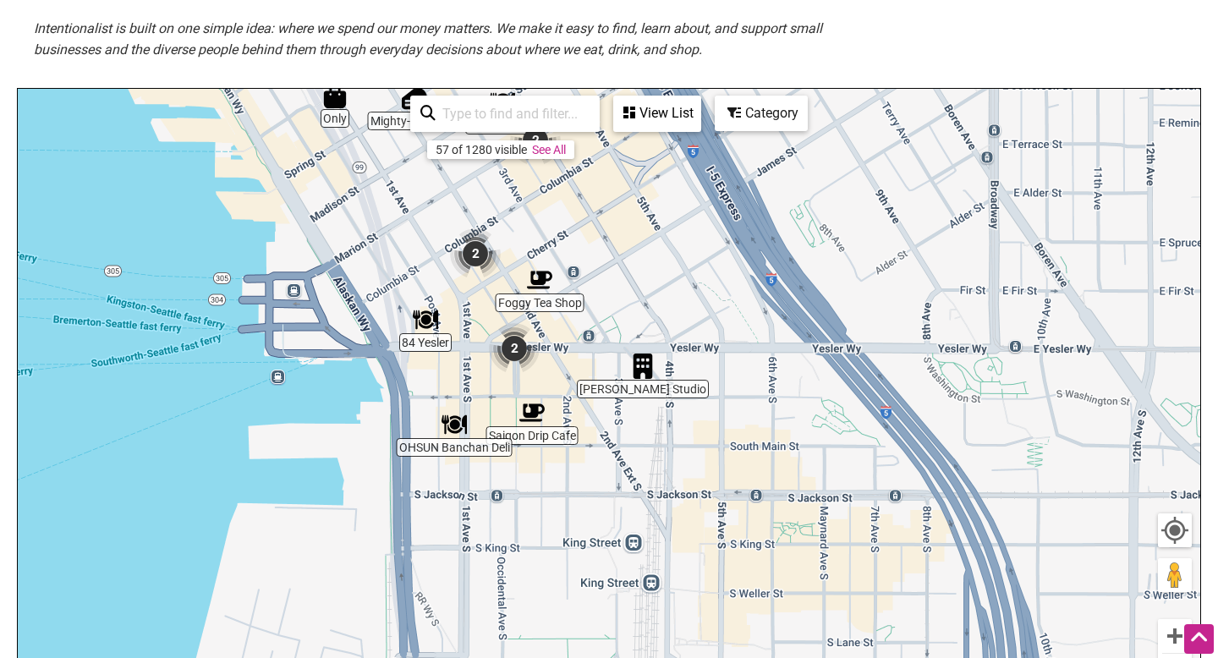
drag, startPoint x: 908, startPoint y: 483, endPoint x: 659, endPoint y: 173, distance: 397.6
click at [662, 176] on div "To navigate, press the arrow keys. Mighty-O Donuts 1000 Second Avenue, 1000 2nd…" at bounding box center [609, 418] width 1182 height 658
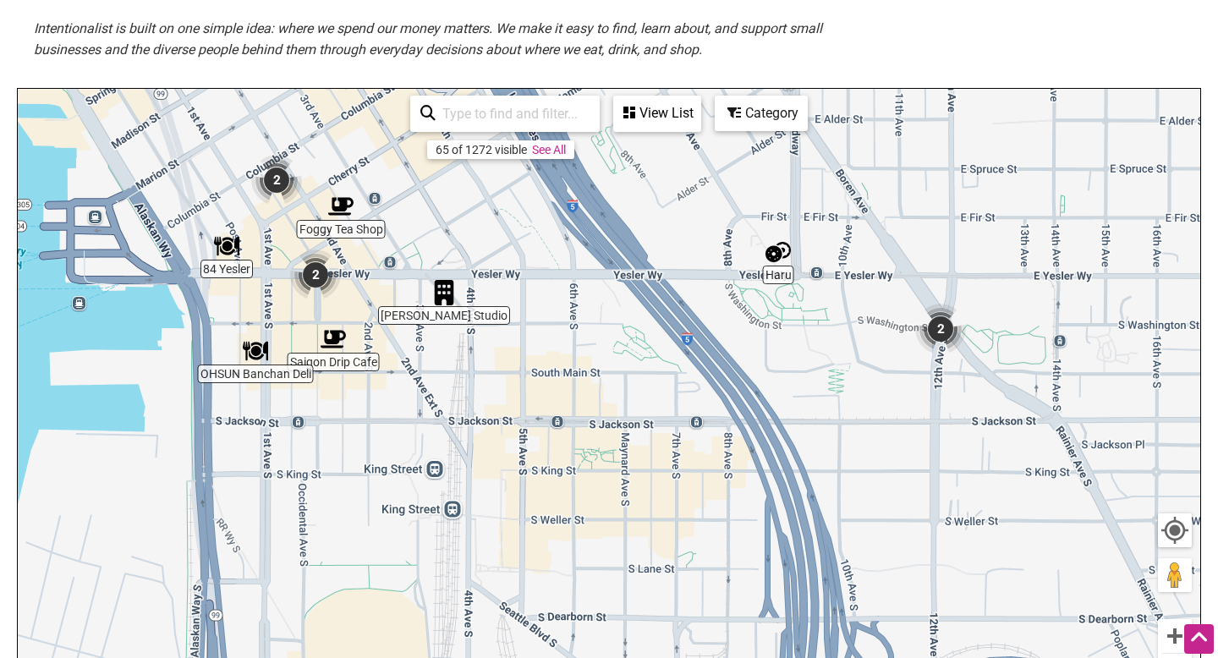
drag, startPoint x: 723, startPoint y: 352, endPoint x: 533, endPoint y: -22, distance: 419.4
click at [533, 0] on html "× Menu 0 Add a Business Map Blog Store Offers Intentionalist Cards Buy Black Ca…" at bounding box center [609, 3] width 1218 height 658
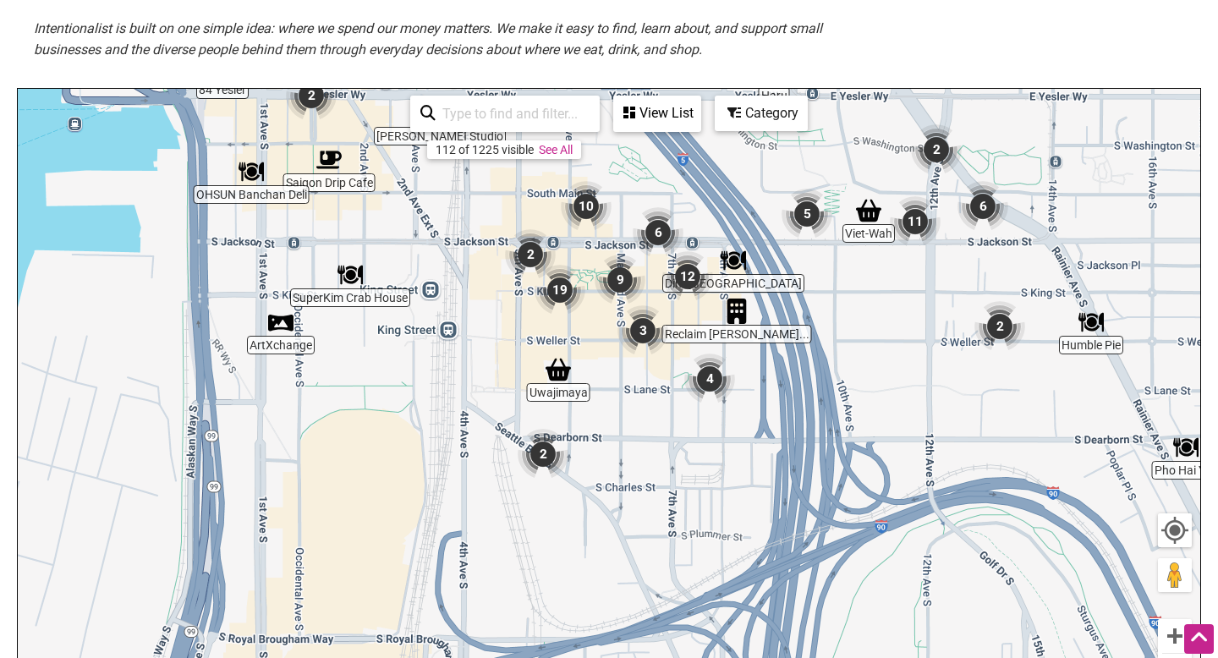
drag, startPoint x: 721, startPoint y: 271, endPoint x: 693, endPoint y: 74, distance: 198.3
click at [710, 83] on div "Asian-owned Small Businesses Use Intentionalist to explore and #SpendLikeItMatt…" at bounding box center [609, 245] width 1184 height 1006
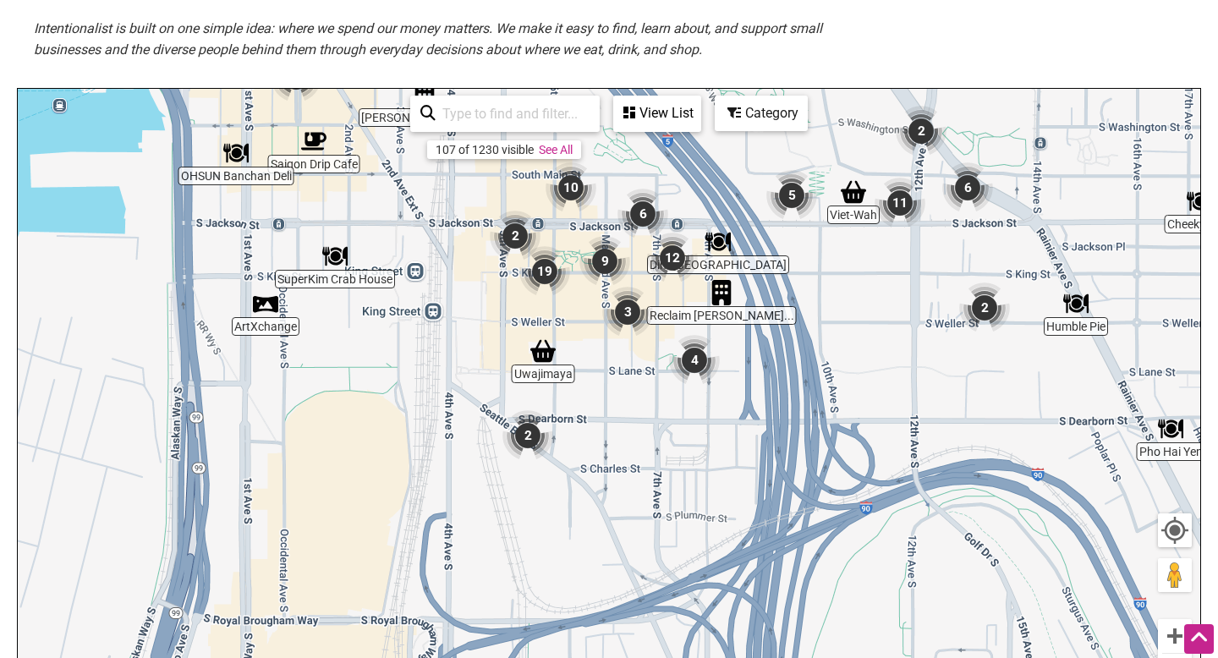
click at [518, 237] on img "2" at bounding box center [515, 236] width 51 height 51
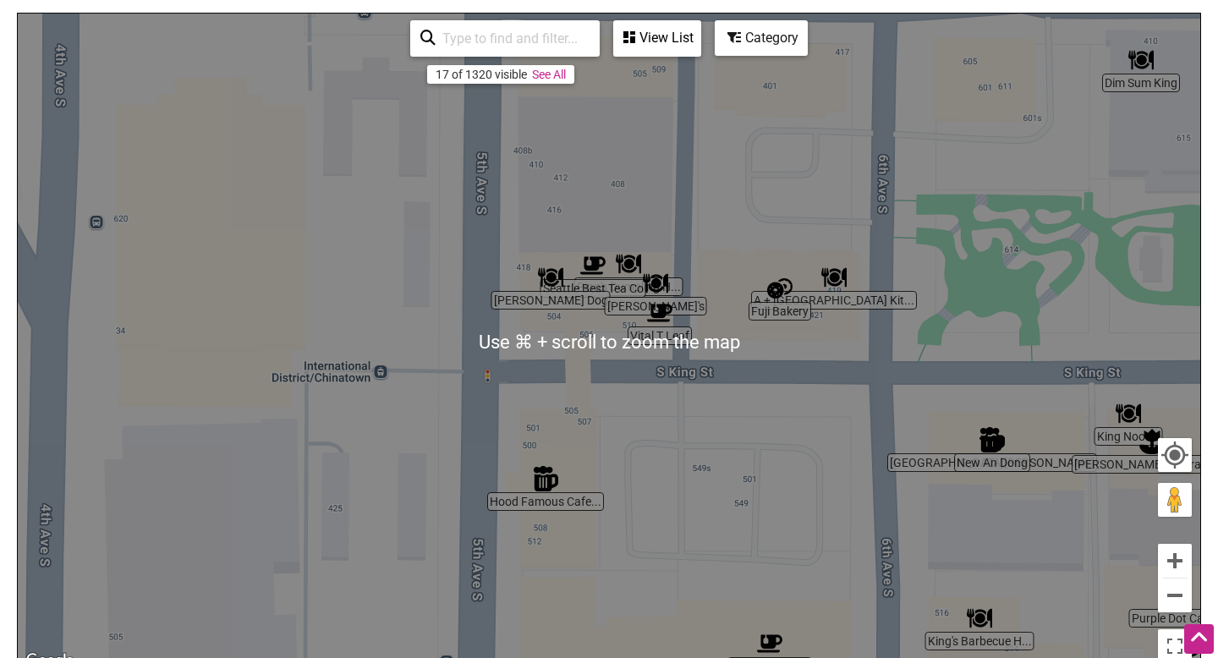
scroll to position [403, 0]
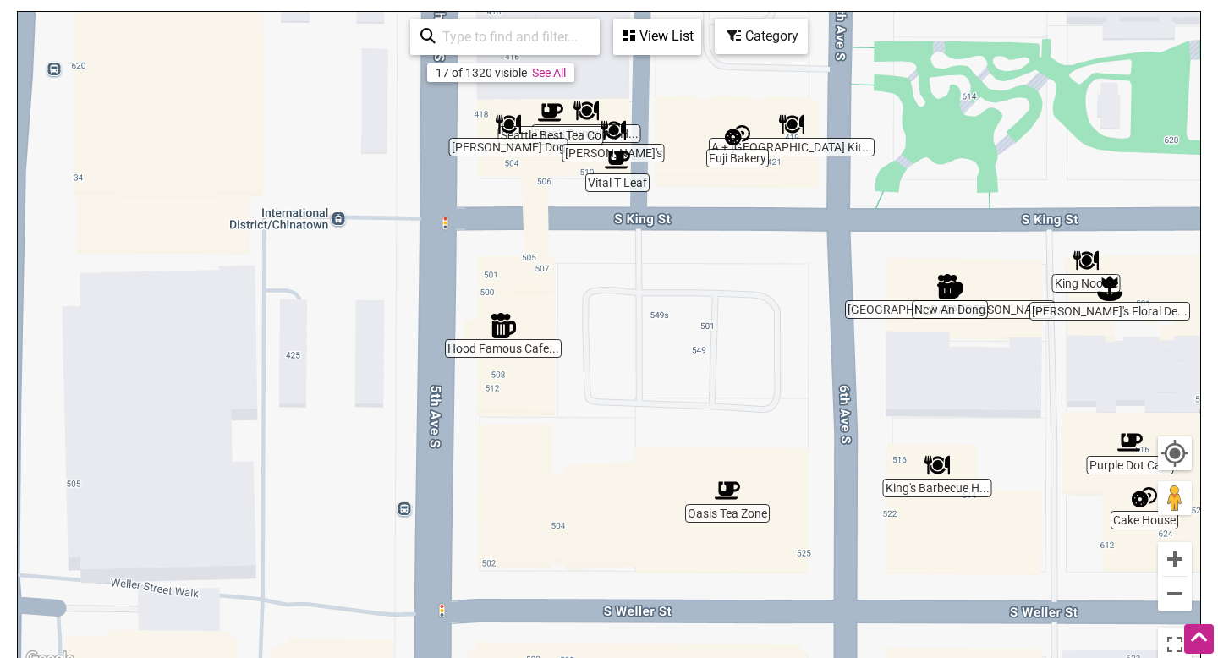
drag, startPoint x: 732, startPoint y: 485, endPoint x: 687, endPoint y: 321, distance: 169.5
click at [687, 320] on div "To navigate, press the arrow keys." at bounding box center [609, 341] width 1182 height 658
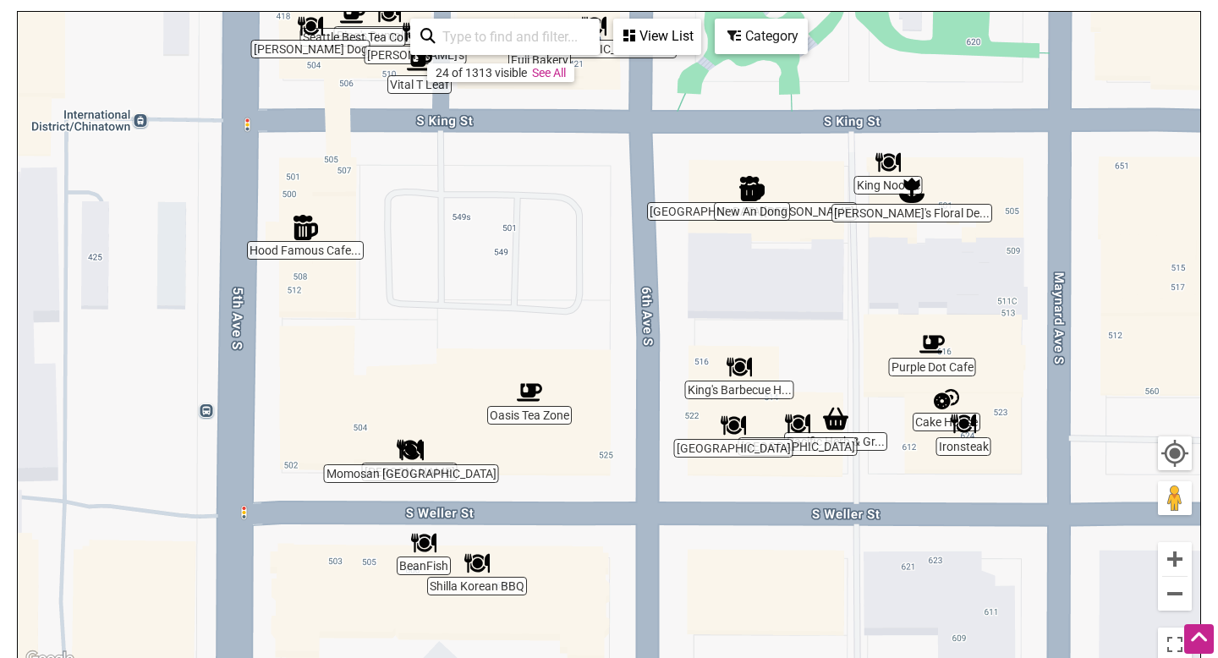
drag, startPoint x: 780, startPoint y: 366, endPoint x: 582, endPoint y: 276, distance: 217.6
click at [582, 276] on div "To navigate, press the arrow keys." at bounding box center [609, 341] width 1182 height 658
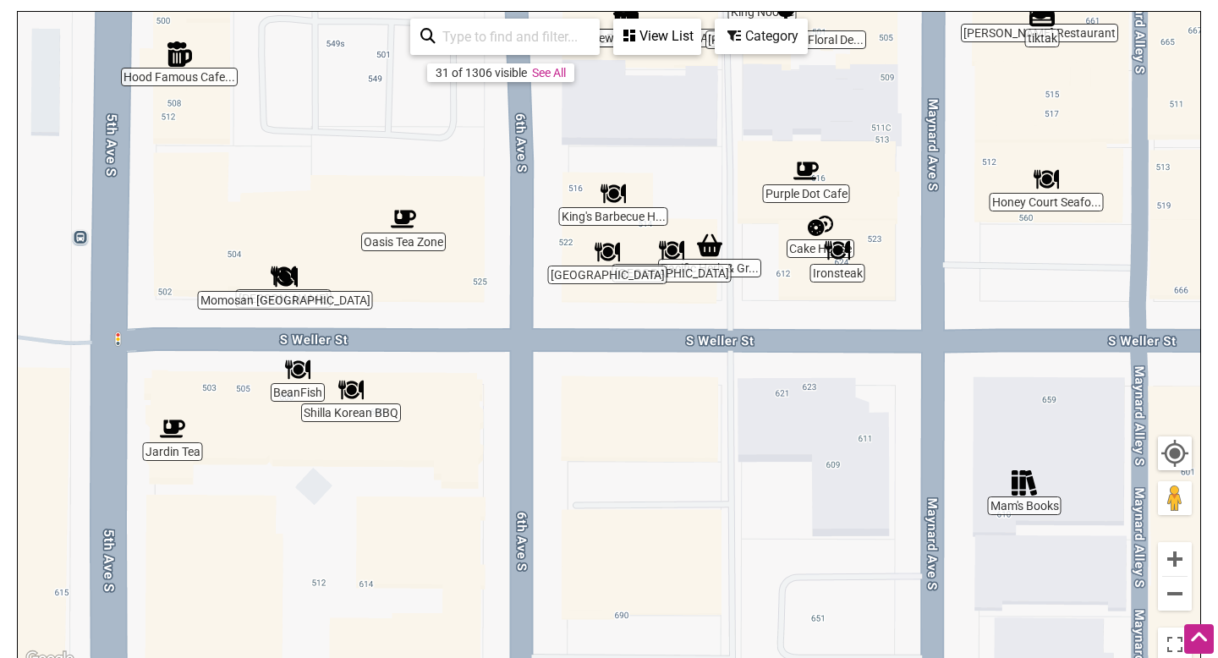
drag, startPoint x: 719, startPoint y: 409, endPoint x: 593, endPoint y: 233, distance: 216.4
click at [594, 234] on div "To navigate, press the arrow keys." at bounding box center [609, 341] width 1182 height 658
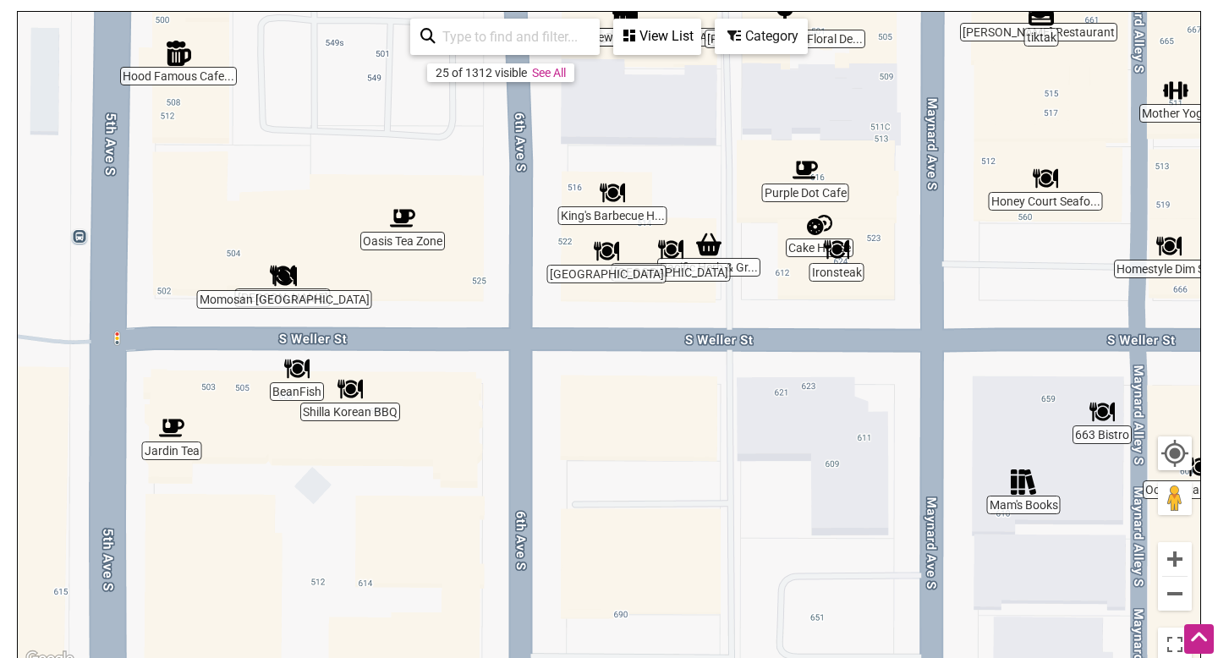
click at [1020, 482] on img "Mam's Books" at bounding box center [1023, 481] width 25 height 25
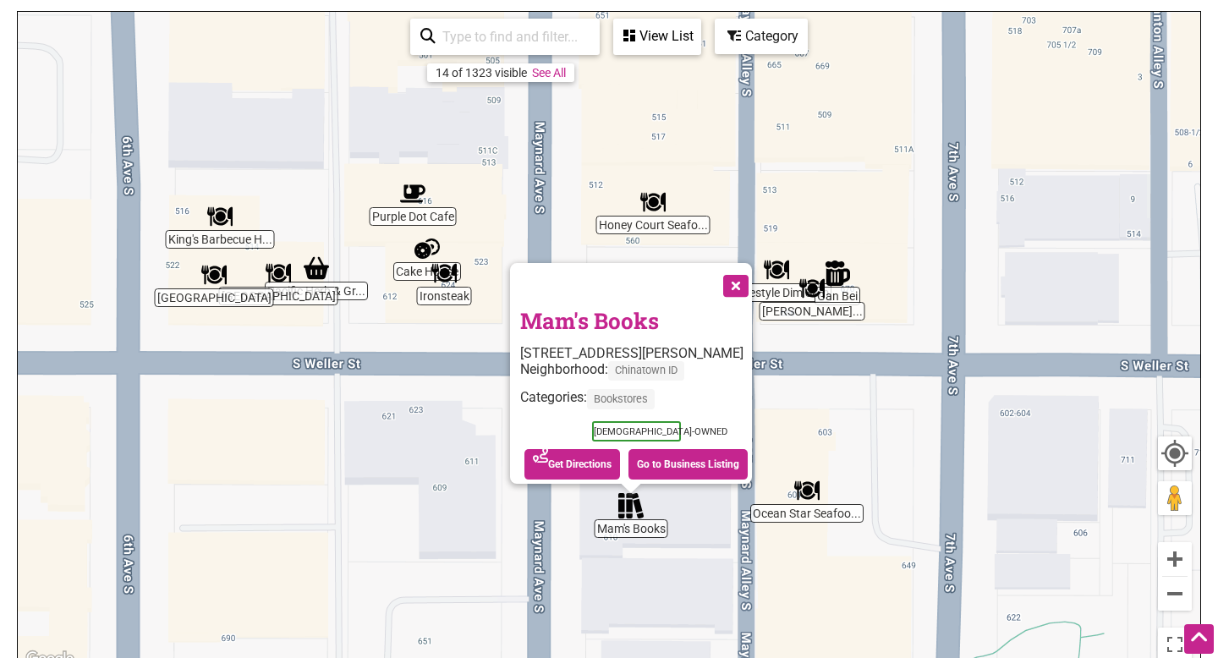
drag, startPoint x: 792, startPoint y: 299, endPoint x: 814, endPoint y: 479, distance: 180.6
click at [814, 479] on div "To navigate, press the arrow keys. Mam's Books 608 Maynard Ave S, Seattle, WA 9…" at bounding box center [609, 341] width 1182 height 658
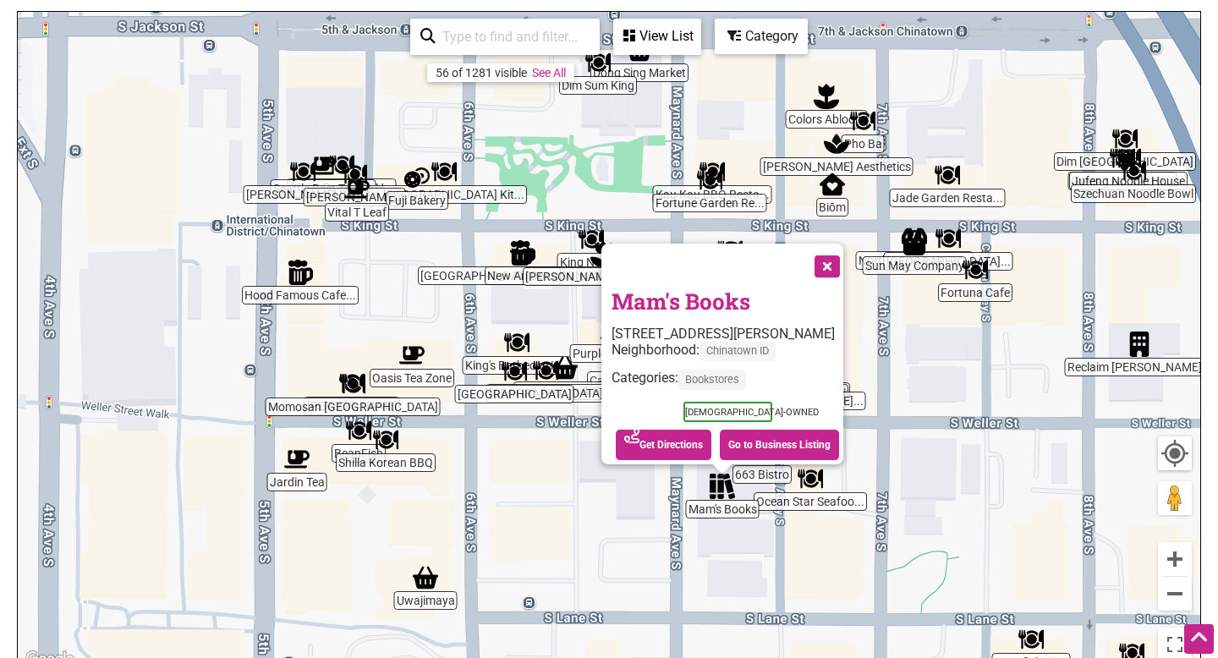
click at [1123, 144] on img "Dim Sum Square" at bounding box center [1124, 138] width 25 height 25
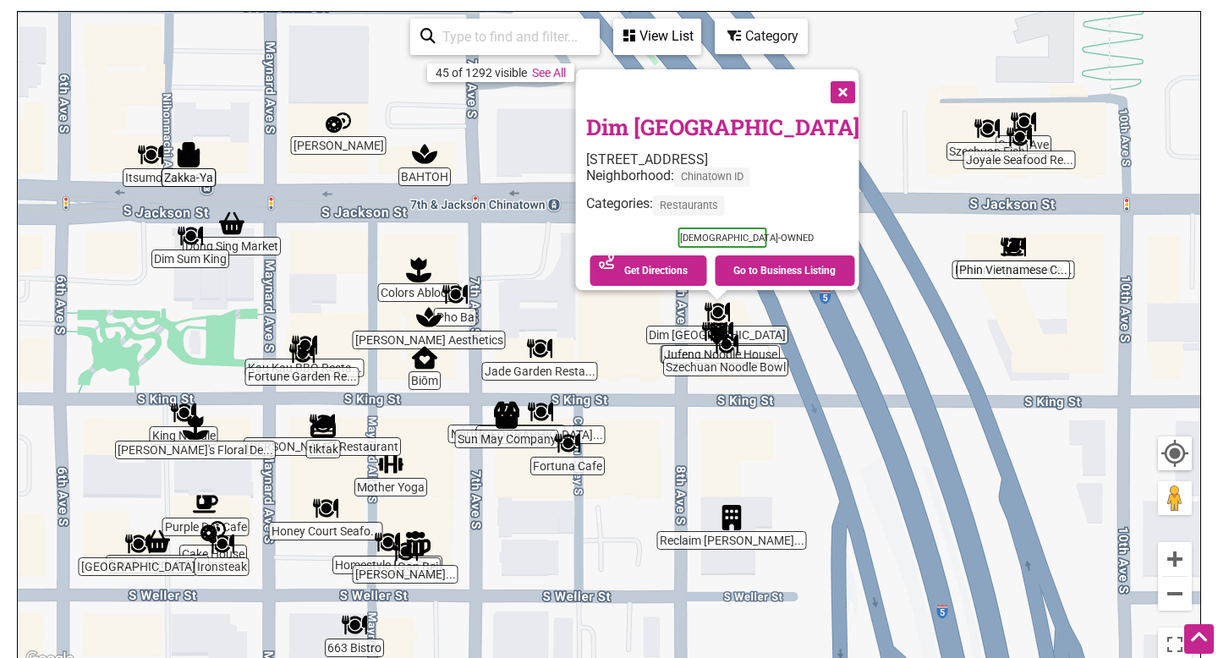
drag, startPoint x: 705, startPoint y: 392, endPoint x: 788, endPoint y: 371, distance: 85.5
click at [810, 375] on div "To navigate, press the arrow keys. Dim Sum Square 414 8th Ave S, Seattle, WA 98…" at bounding box center [609, 341] width 1182 height 658
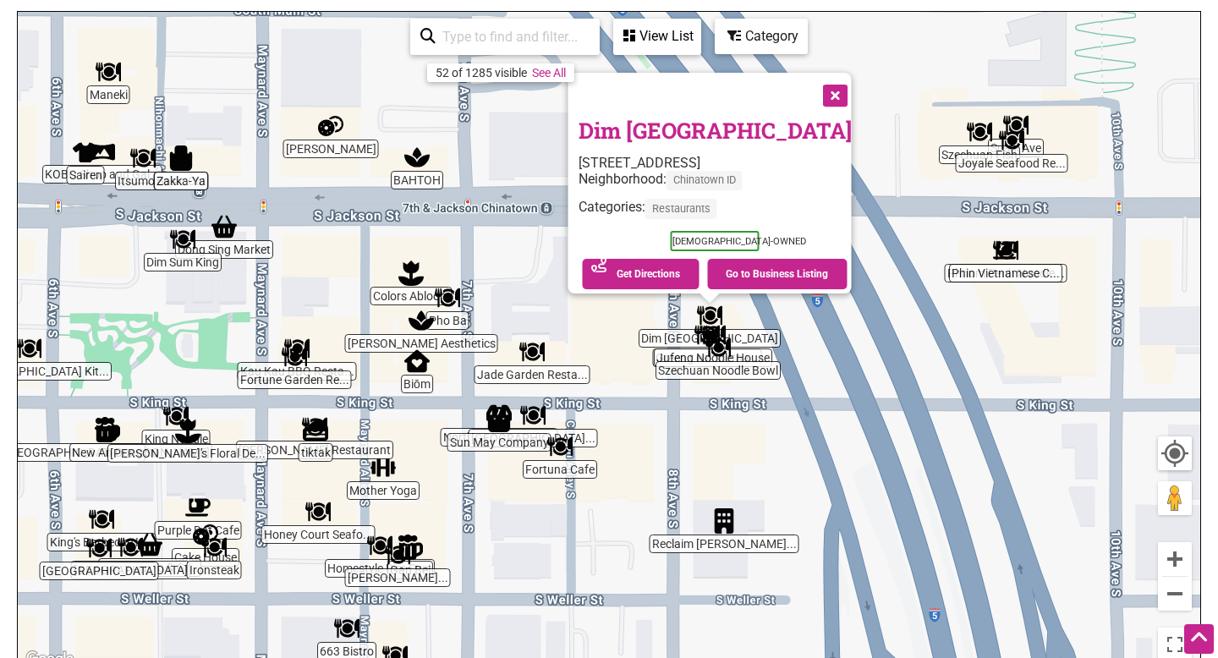
click at [414, 375] on div "To navigate, press the arrow keys. Dim Sum Square 414 8th Ave S, Seattle, WA 98…" at bounding box center [609, 341] width 1182 height 658
click at [422, 375] on div "To navigate, press the arrow keys. Dim Sum Square 414 8th Ave S, Seattle, WA 98…" at bounding box center [609, 341] width 1182 height 658
click at [423, 375] on div "To navigate, press the arrow keys. Dim Sum Square 414 8th Ave S, Seattle, WA 98…" at bounding box center [609, 341] width 1182 height 658
click at [420, 368] on img "Biōm" at bounding box center [416, 360] width 25 height 25
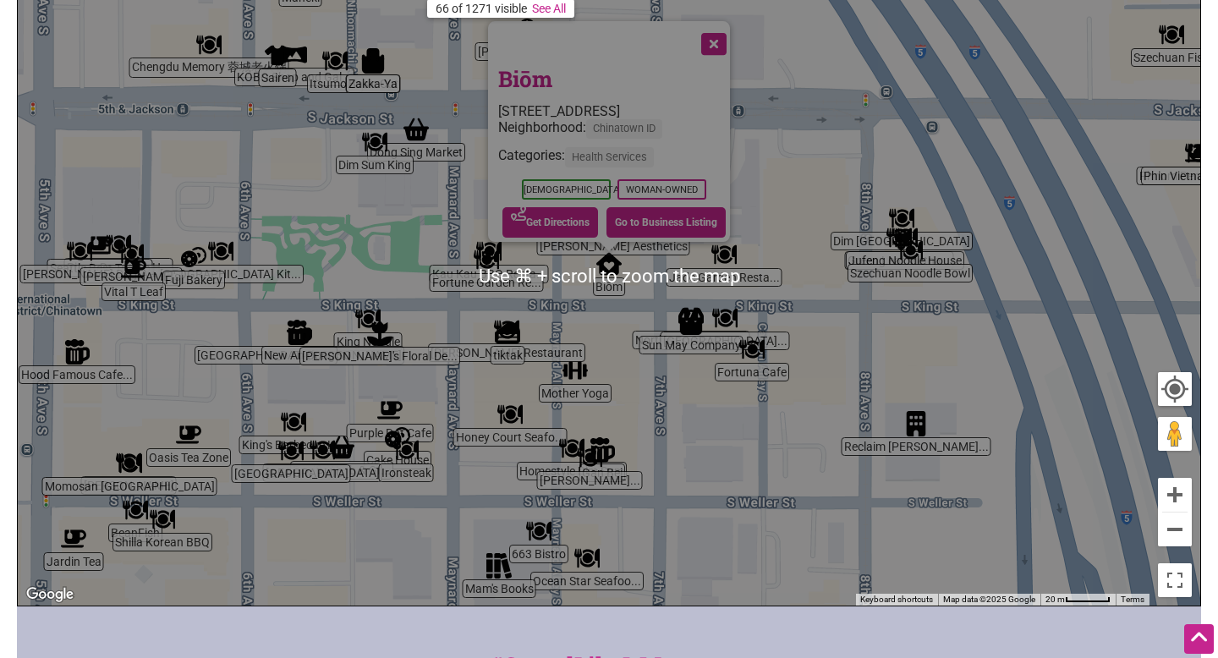
scroll to position [468, 0]
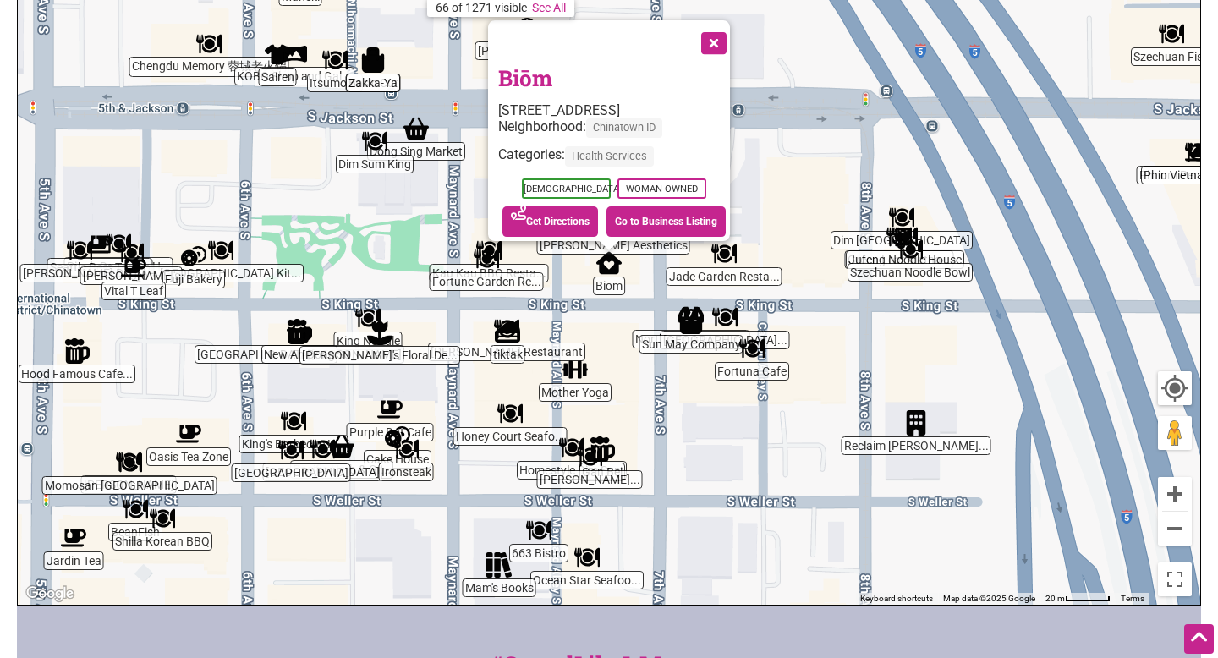
click at [578, 367] on img "Mother Yoga" at bounding box center [574, 369] width 25 height 25
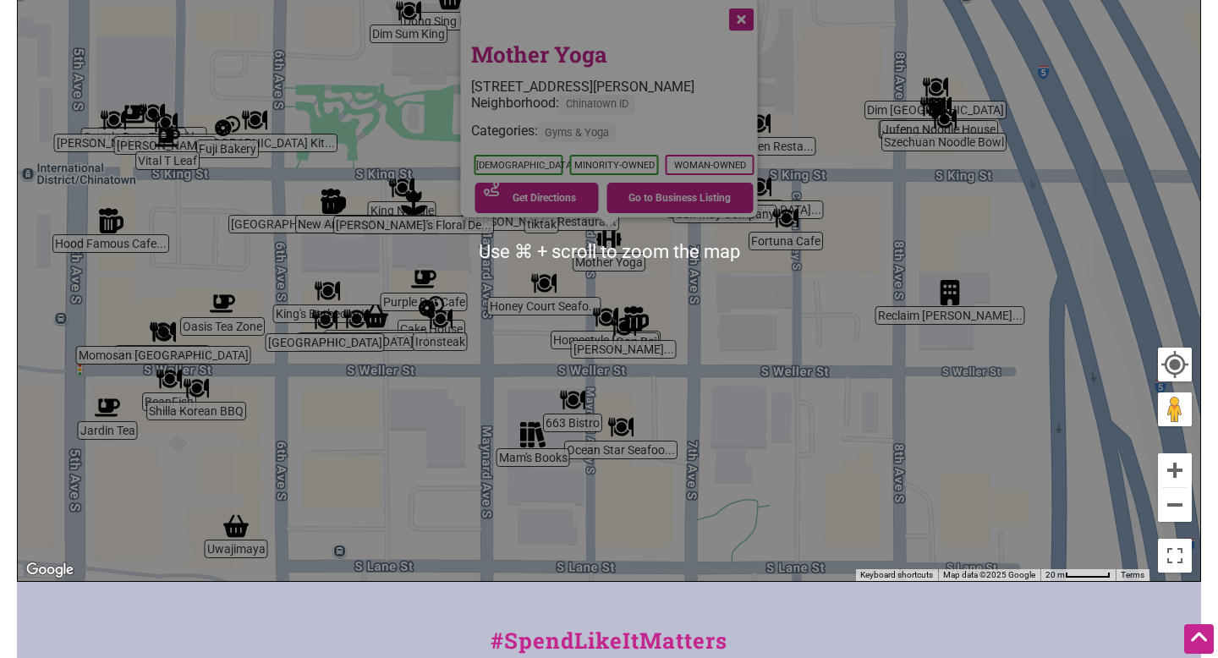
scroll to position [499, 0]
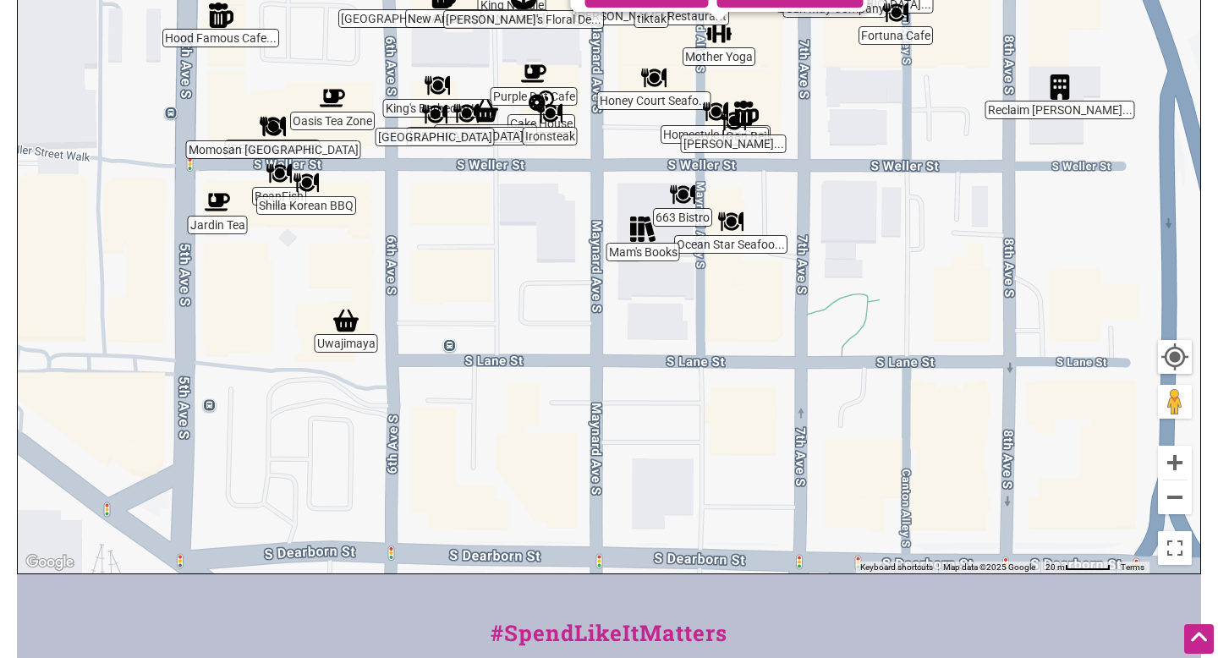
drag, startPoint x: 548, startPoint y: 539, endPoint x: 658, endPoint y: 339, distance: 227.9
click at [658, 339] on div "To navigate, press the arrow keys. Mother Yoga 511 Maynard Alley S SUITE 101, S…" at bounding box center [609, 244] width 1182 height 658
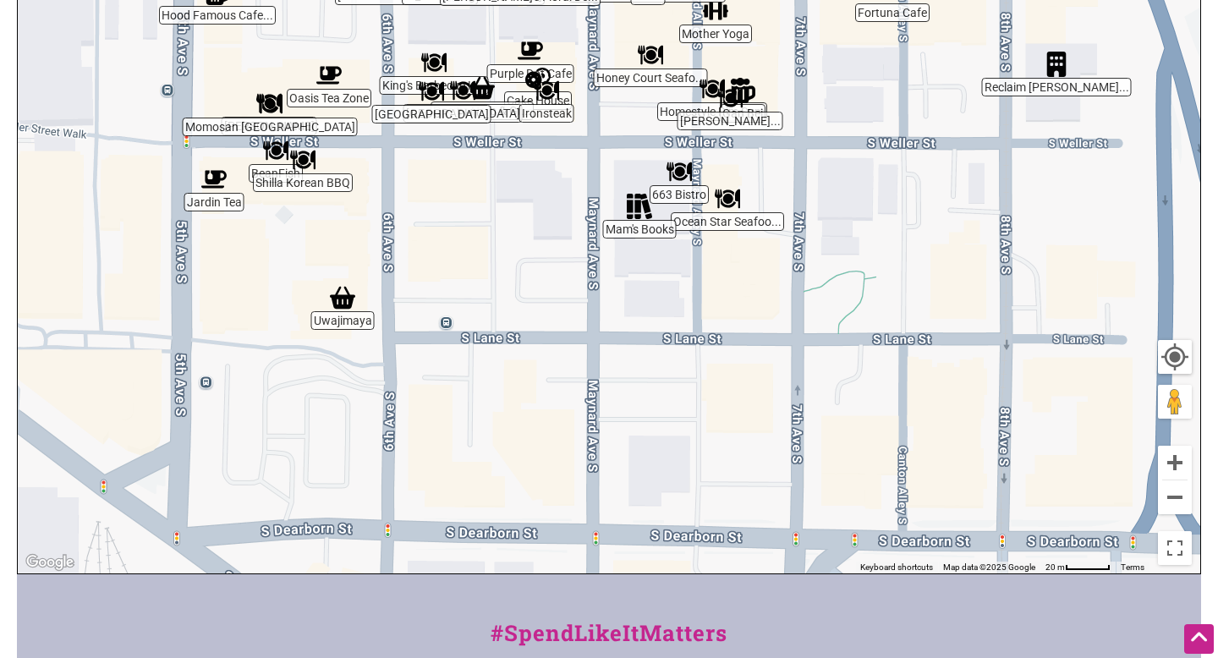
drag, startPoint x: 660, startPoint y: 306, endPoint x: 655, endPoint y: 108, distance: 198.0
click at [655, 107] on div "To navigate, press the arrow keys. Mother Yoga 511 Maynard Alley S SUITE 101, S…" at bounding box center [609, 244] width 1182 height 658
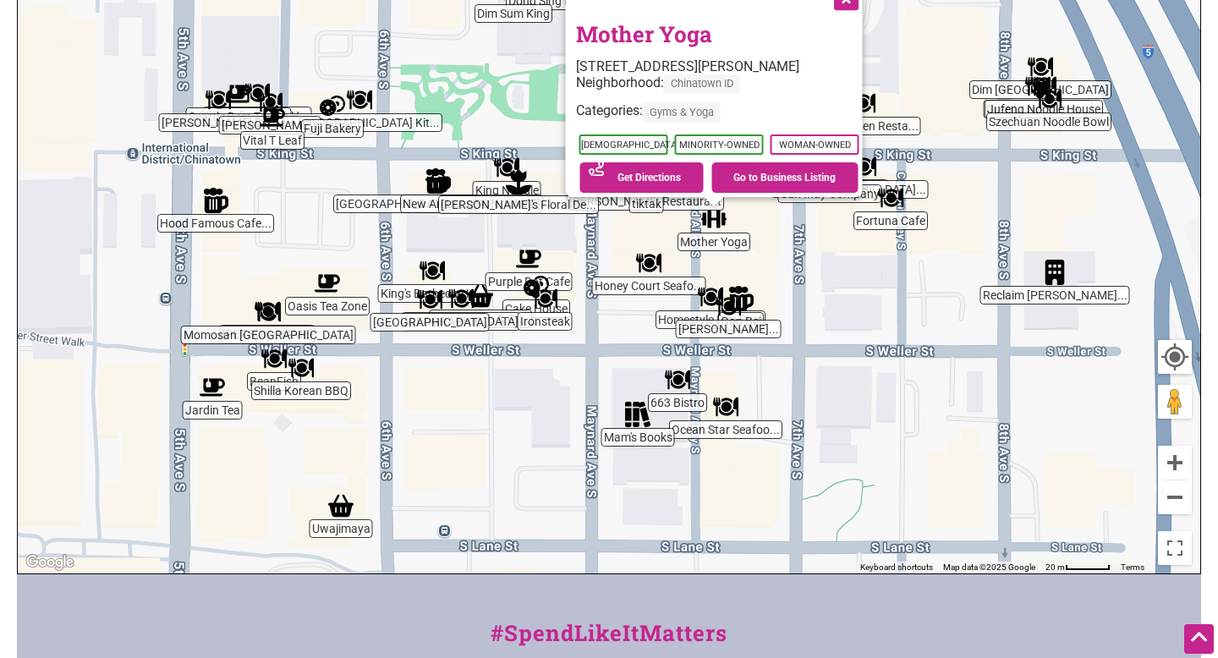
click at [1002, 306] on div "To navigate, press the arrow keys. Mother Yoga 511 Maynard Alley S SUITE 101, S…" at bounding box center [609, 244] width 1182 height 658
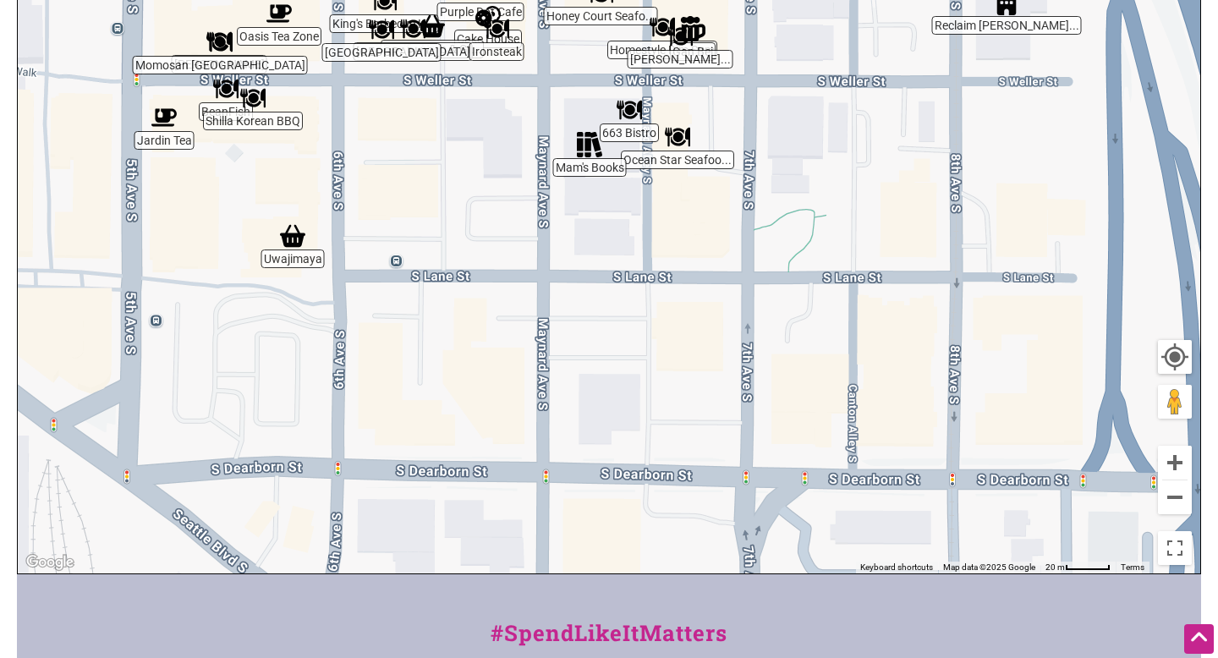
drag, startPoint x: 967, startPoint y: 260, endPoint x: 917, endPoint y: 0, distance: 264.5
click at [918, 0] on div "To navigate, press the arrow keys. Mother Yoga 511 Maynard Alley S SUITE 101, S…" at bounding box center [609, 244] width 1182 height 658
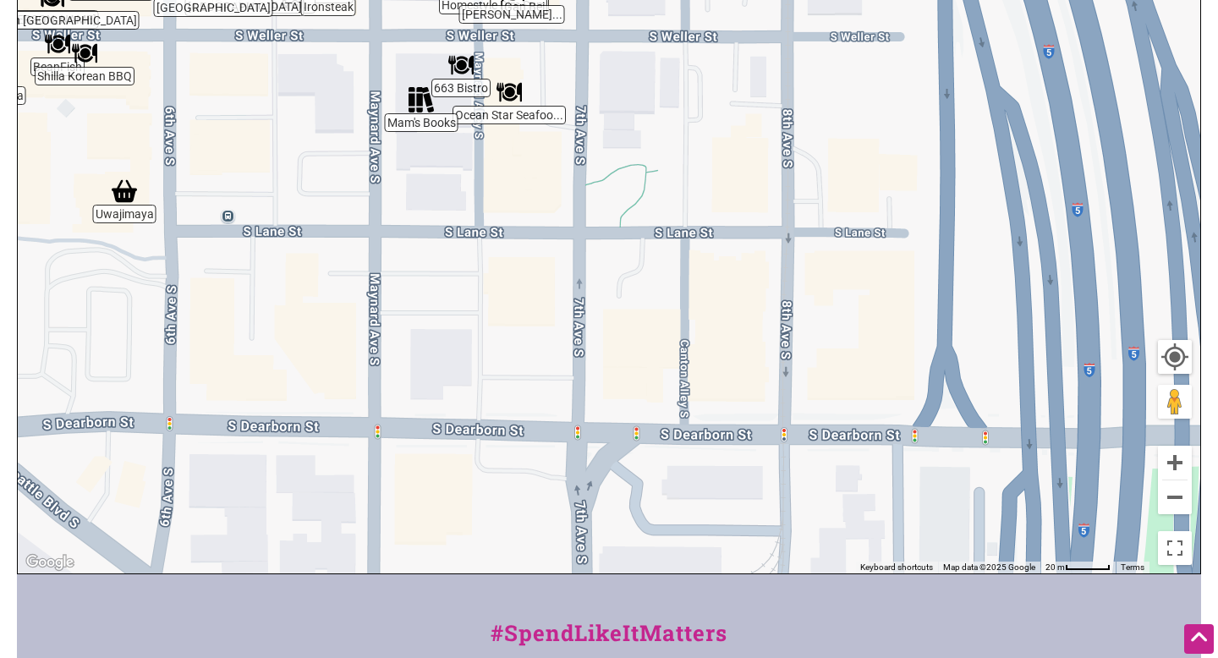
drag, startPoint x: 1021, startPoint y: 381, endPoint x: 854, endPoint y: 65, distance: 357.5
click at [854, 65] on div "To navigate, press the arrow keys. Mother Yoga 511 Maynard Alley S SUITE 101, S…" at bounding box center [609, 244] width 1182 height 658
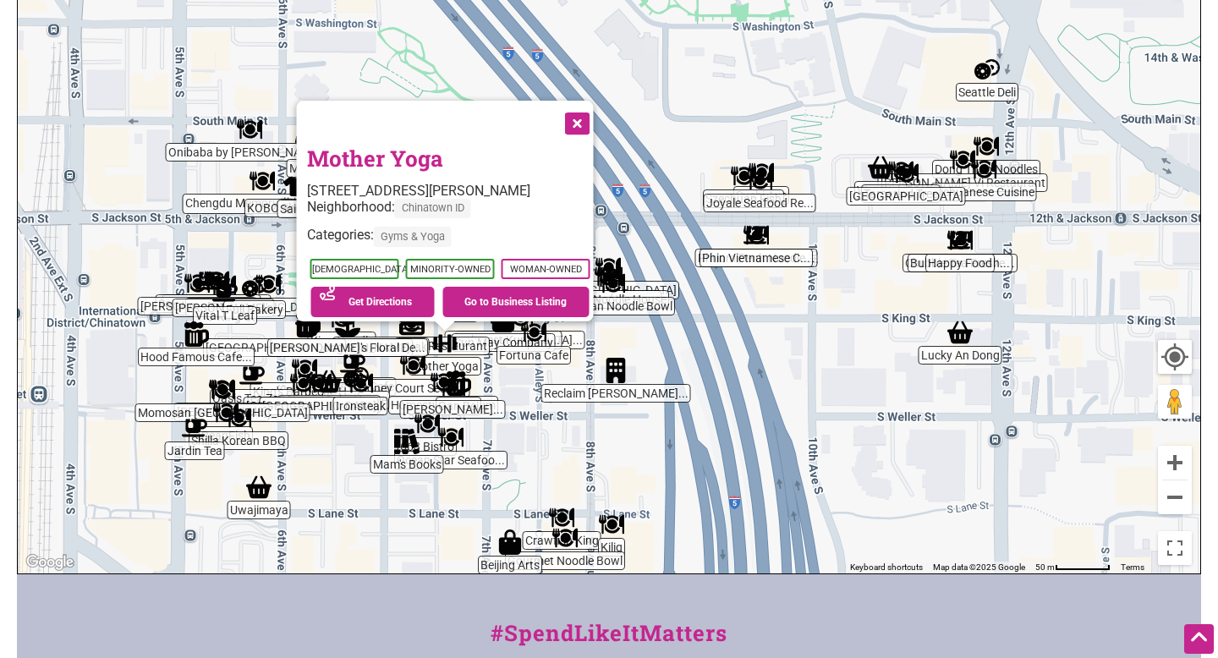
drag, startPoint x: 962, startPoint y: 350, endPoint x: 774, endPoint y: 458, distance: 217.0
click at [789, 469] on div "To navigate, press the arrow keys. Mother Yoga 511 Maynard Alley S SUITE 101, S…" at bounding box center [609, 244] width 1182 height 658
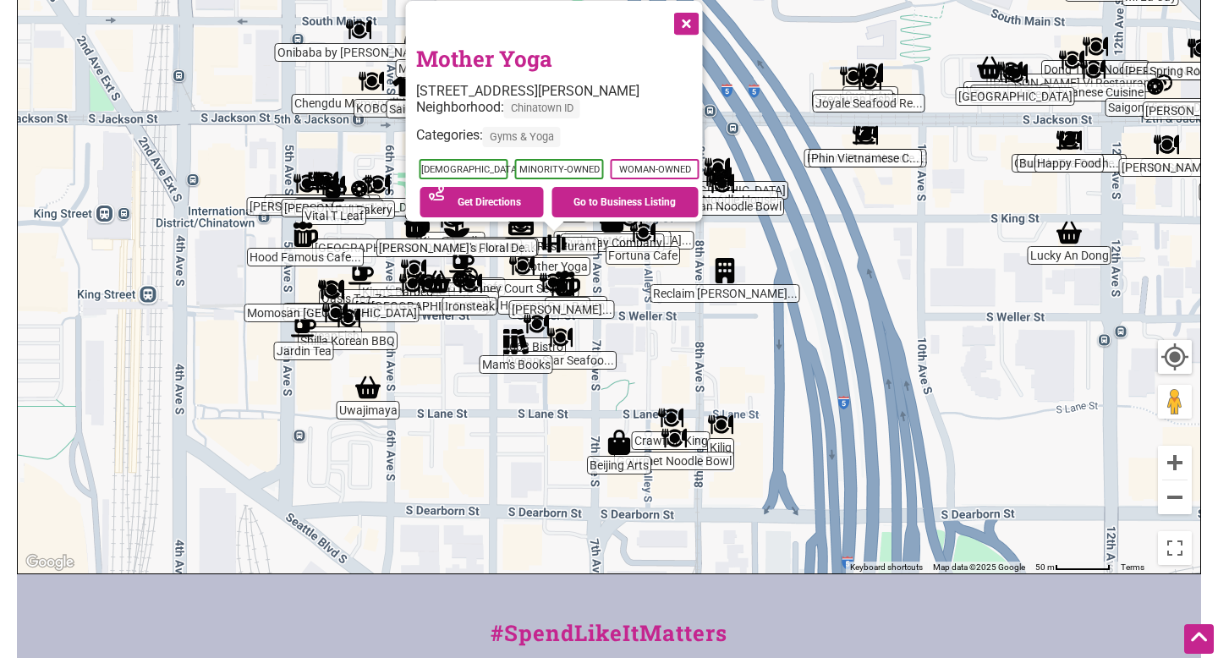
drag, startPoint x: 1022, startPoint y: 403, endPoint x: 1143, endPoint y: 244, distance: 199.6
click at [1143, 244] on div "To navigate, press the arrow keys. Mother Yoga 511 Maynard Alley S SUITE 101, S…" at bounding box center [609, 244] width 1182 height 658
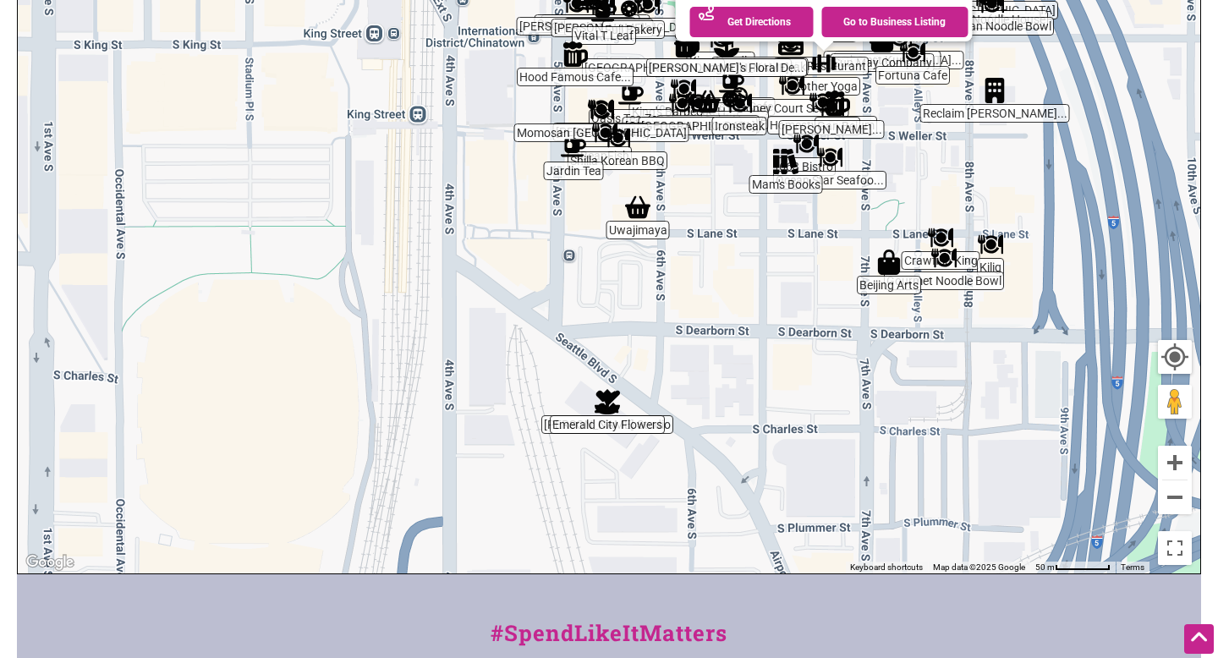
drag, startPoint x: 554, startPoint y: 402, endPoint x: 822, endPoint y: 244, distance: 310.8
click at [822, 244] on div "To navigate, press the arrow keys. Mother Yoga 511 Maynard Alley S SUITE 101, S…" at bounding box center [609, 244] width 1182 height 658
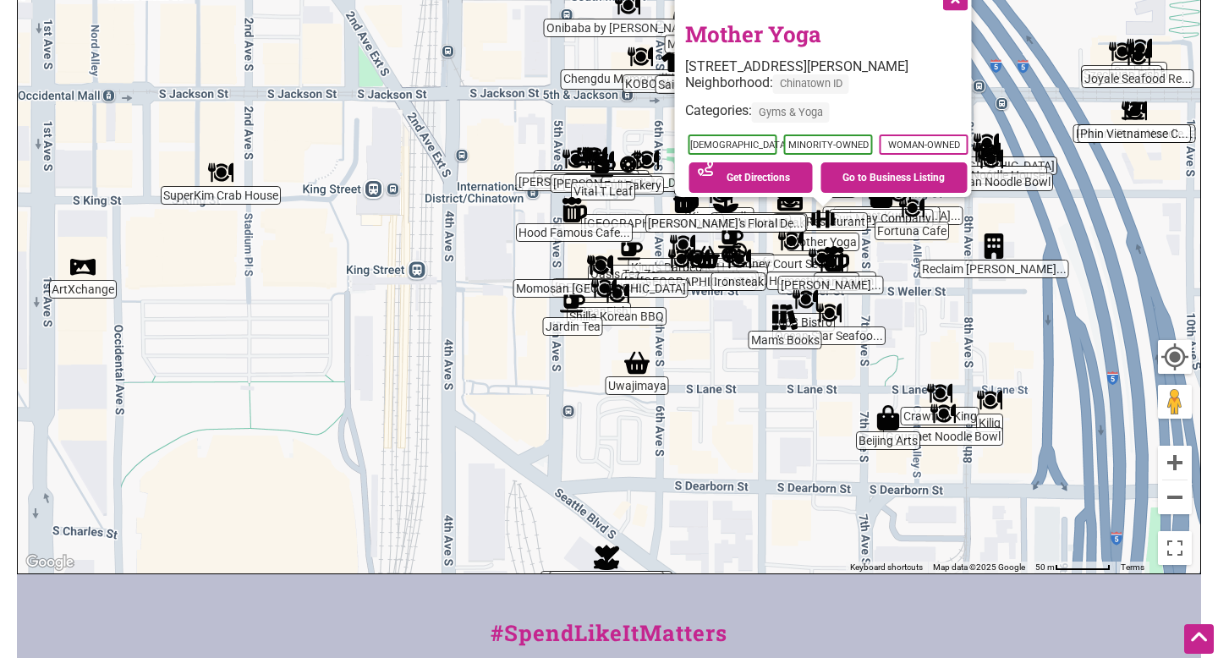
drag, startPoint x: 817, startPoint y: 229, endPoint x: 787, endPoint y: -103, distance: 333.7
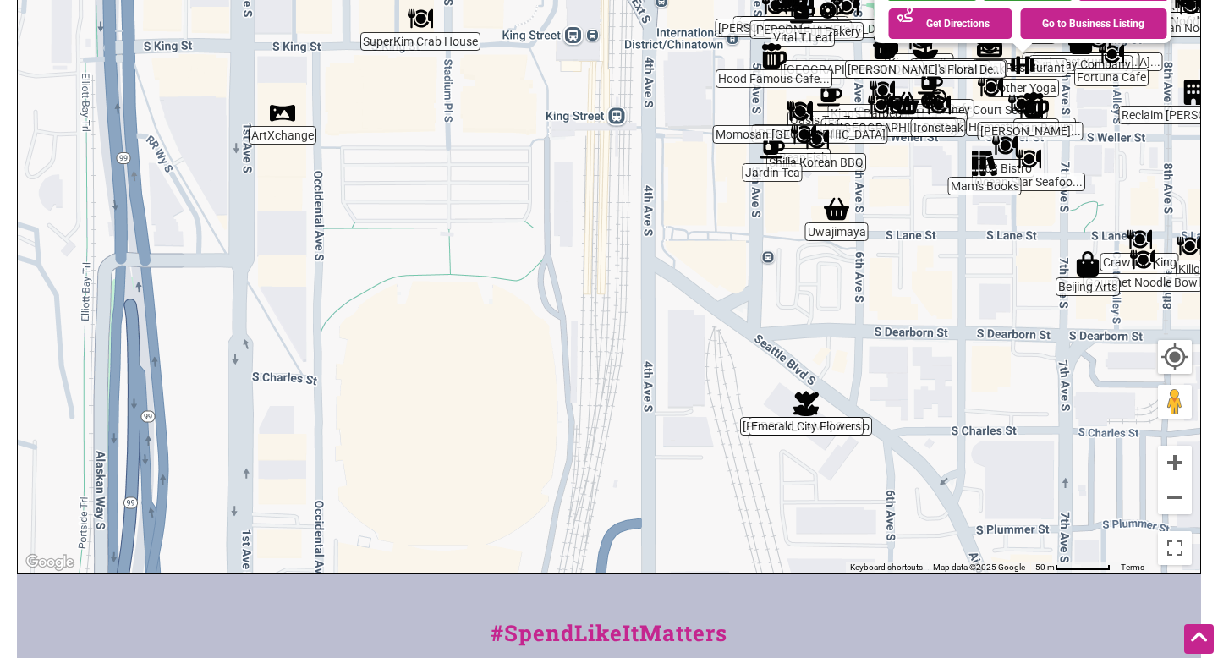
drag, startPoint x: 688, startPoint y: 316, endPoint x: 879, endPoint y: 179, distance: 234.5
click at [883, 184] on div "To navigate, press the arrow keys. Mother Yoga 511 Maynard Alley S SUITE 101, S…" at bounding box center [609, 244] width 1182 height 658
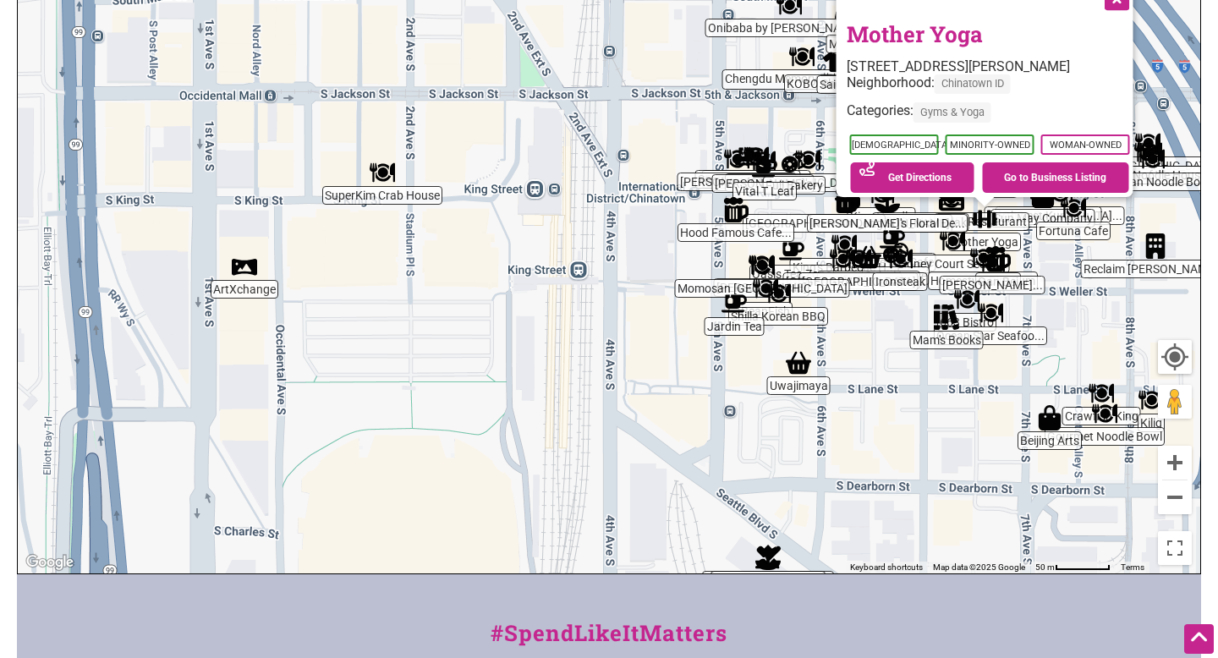
click at [260, 272] on div "To navigate, press the arrow keys. Mother Yoga 511 Maynard Alley S SUITE 101, S…" at bounding box center [609, 244] width 1182 height 658
click at [238, 269] on img "ArtXchange" at bounding box center [244, 266] width 25 height 25
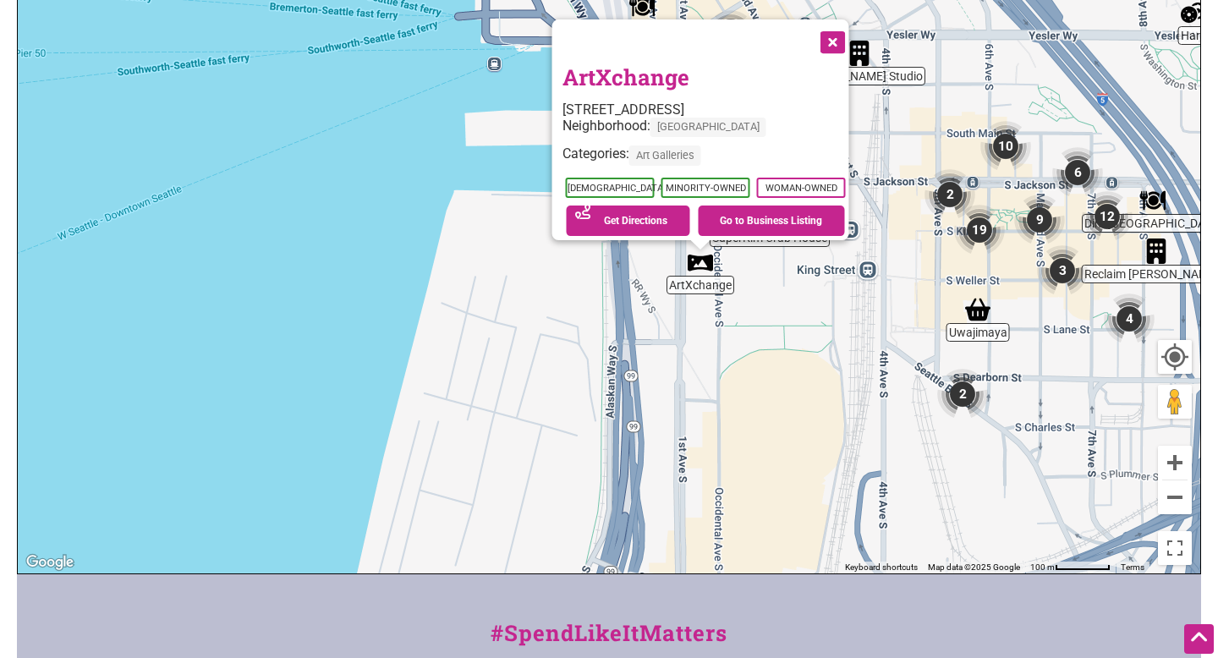
click at [972, 243] on img "19" at bounding box center [979, 230] width 51 height 51
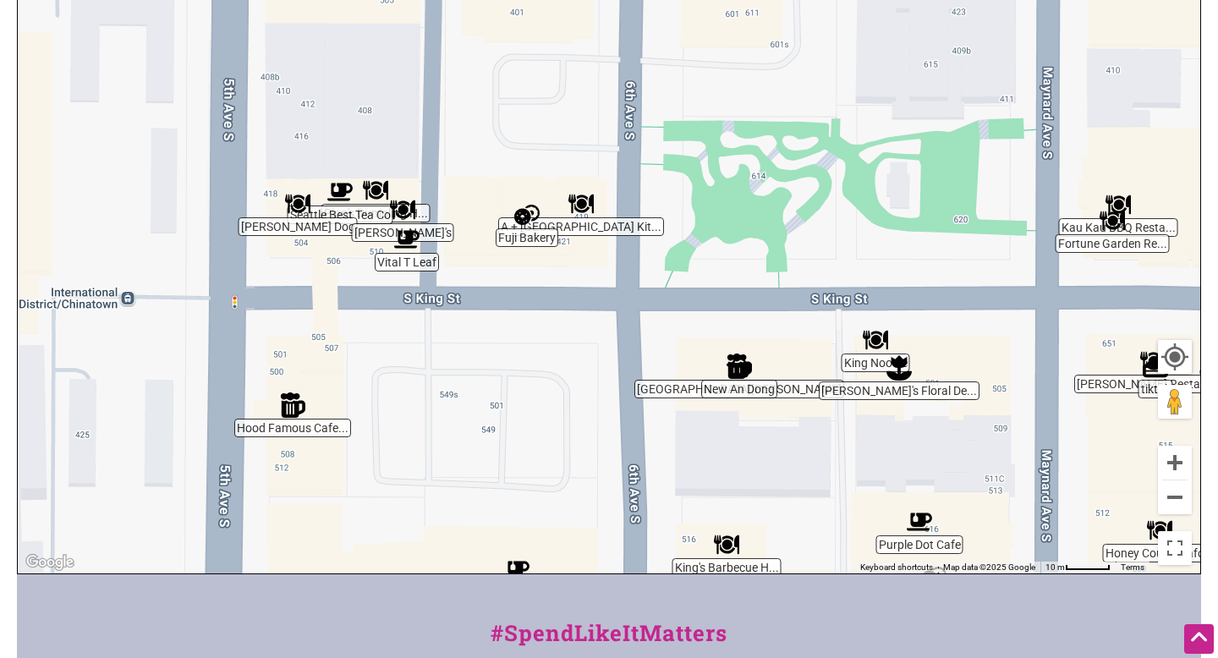
drag, startPoint x: 738, startPoint y: 244, endPoint x: 715, endPoint y: 491, distance: 248.9
click at [728, 495] on div "To navigate, press the arrow keys." at bounding box center [609, 244] width 1182 height 658
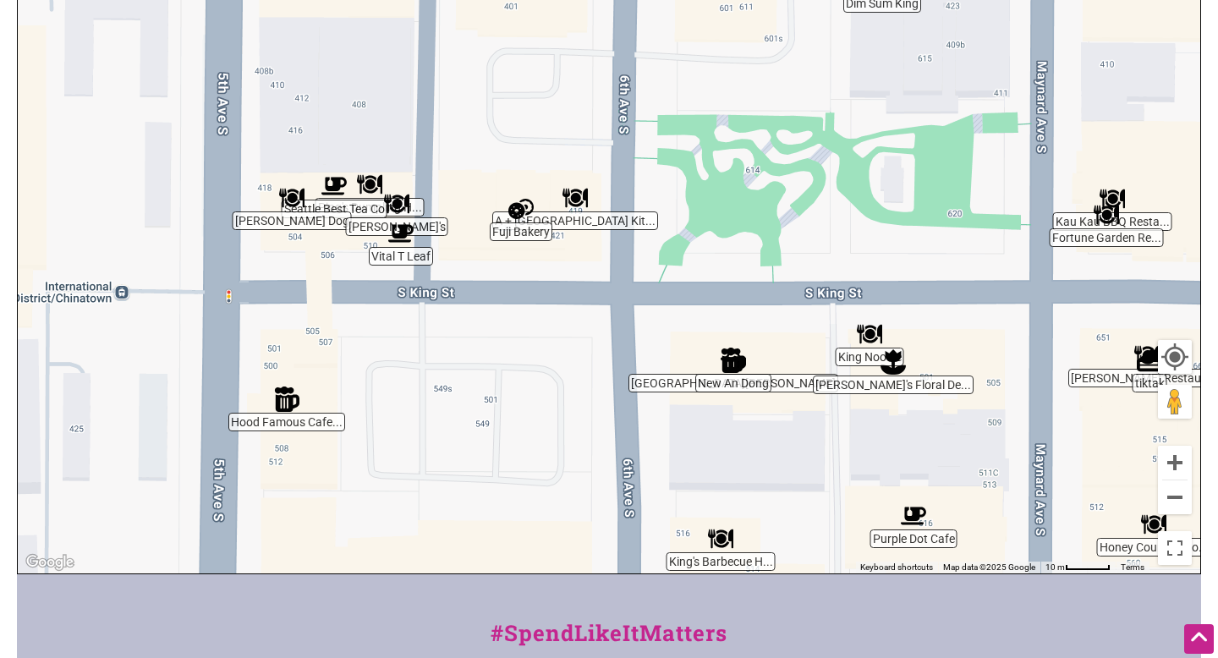
click at [291, 392] on img "Hood Famous Cafe + Bar" at bounding box center [286, 398] width 25 height 25
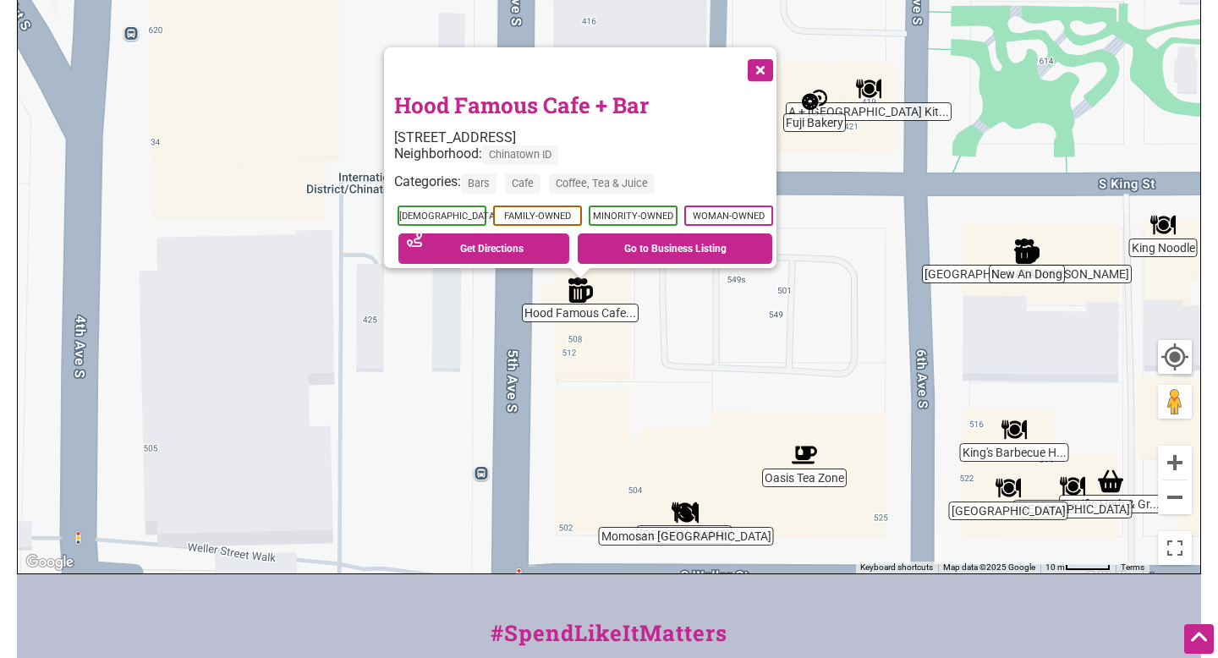
drag, startPoint x: 693, startPoint y: 363, endPoint x: 641, endPoint y: 433, distance: 87.1
click at [650, 439] on div "To navigate, press the arrow keys. Hood Famous Cafe + Bar 504 5th Ave S #107A, …" at bounding box center [609, 244] width 1182 height 658
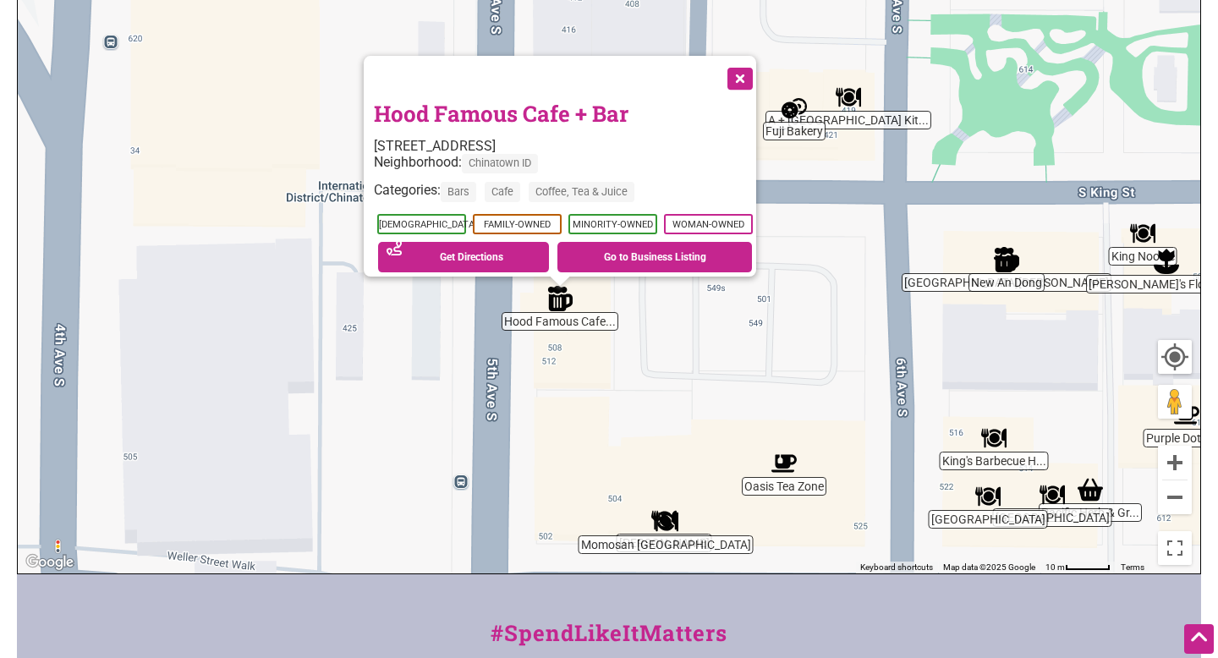
click at [746, 70] on button "Close" at bounding box center [738, 77] width 42 height 42
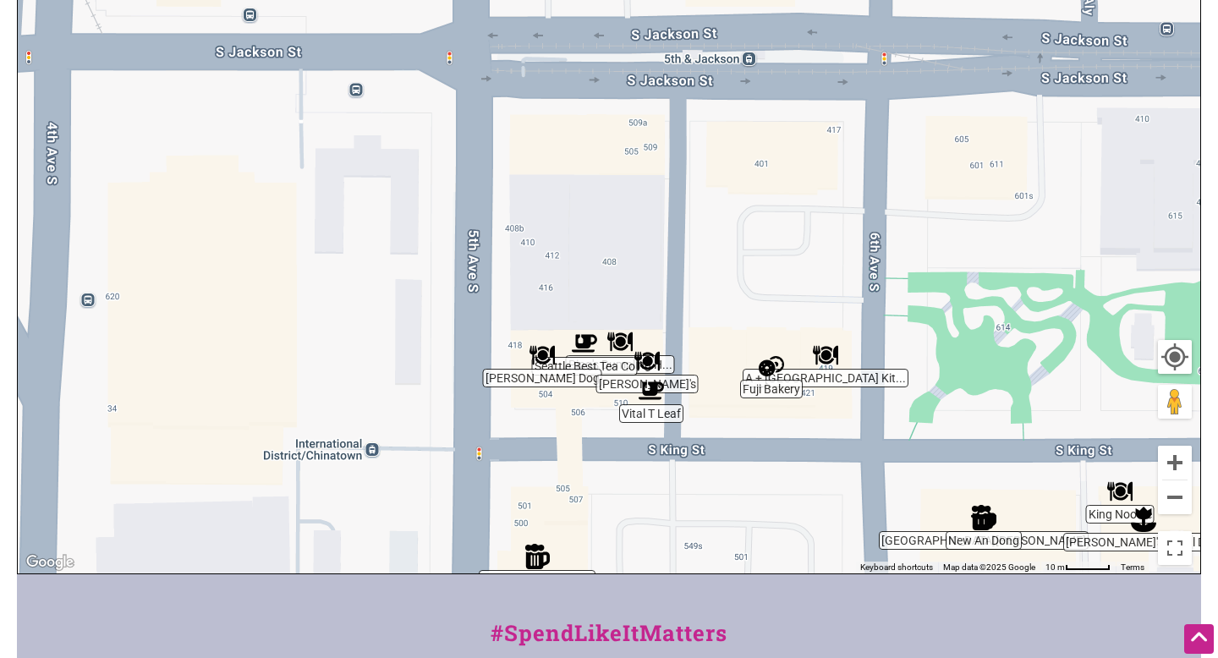
drag, startPoint x: 775, startPoint y: 211, endPoint x: 743, endPoint y: 466, distance: 257.4
click at [748, 472] on div "To navigate, press the arrow keys." at bounding box center [609, 244] width 1182 height 658
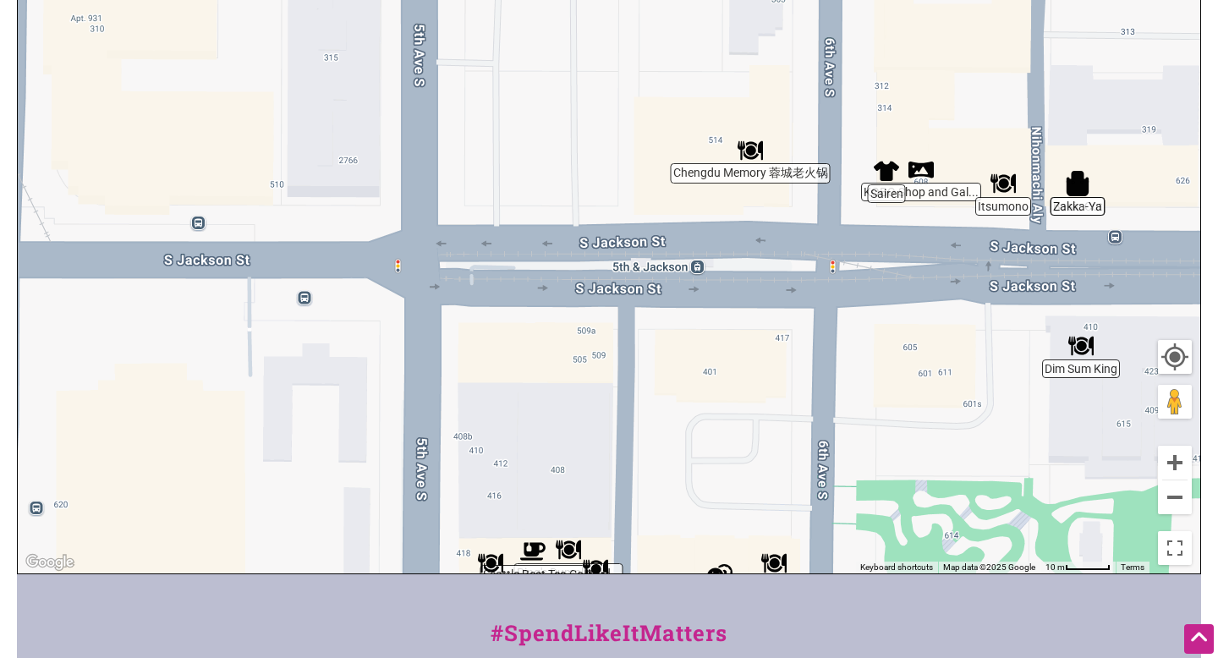
drag, startPoint x: 732, startPoint y: 444, endPoint x: 686, endPoint y: 657, distance: 218.0
click at [686, 657] on div "Intentionalist Spend like it matters 0 Add a Business Map Blog Store Offers Int…" at bounding box center [609, 250] width 1184 height 1498
click at [927, 179] on img "KOBO Shop and Gallery" at bounding box center [920, 168] width 25 height 25
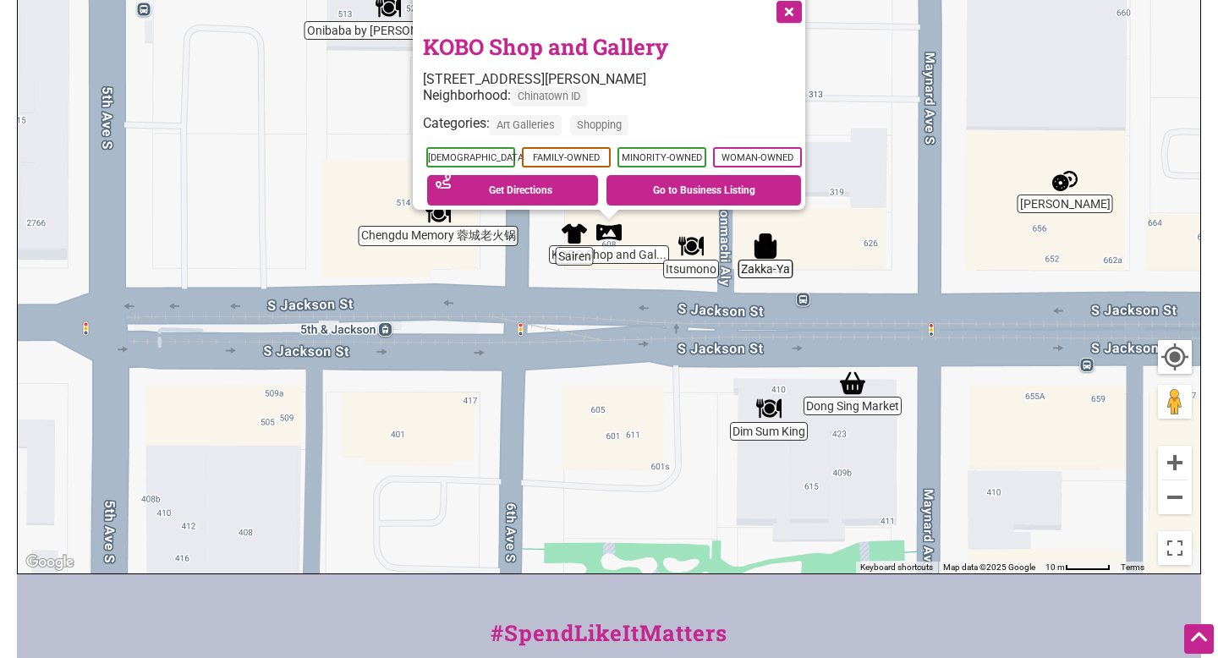
click at [765, 254] on img "Zakka-Ya" at bounding box center [765, 245] width 25 height 25
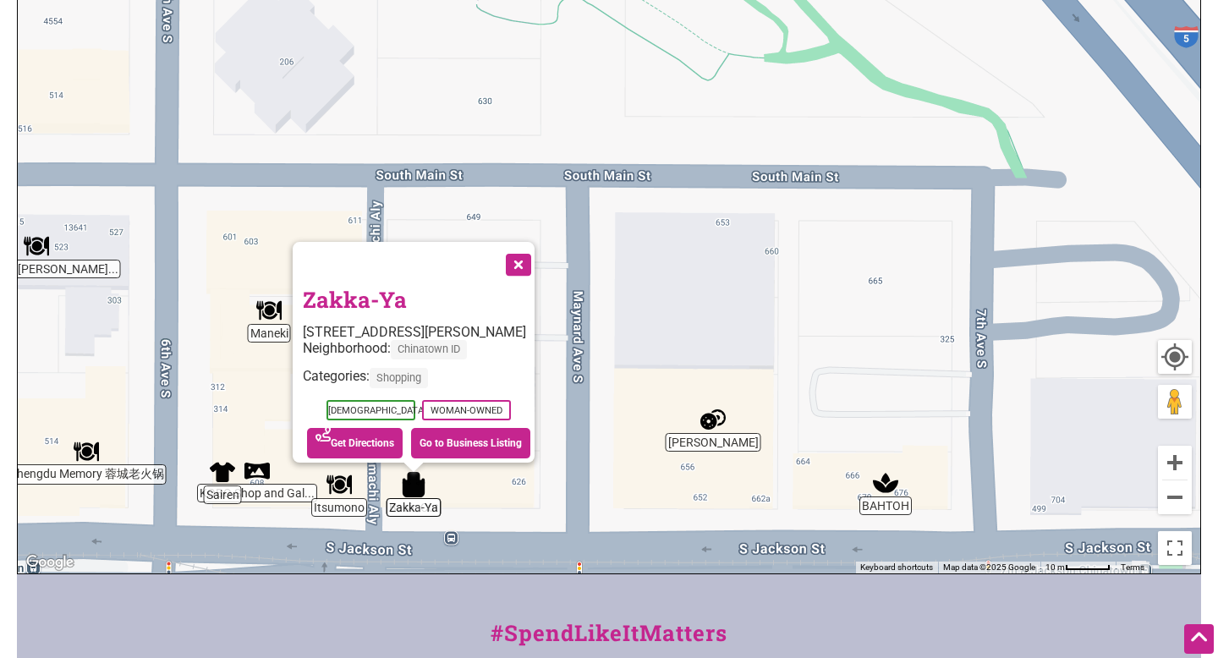
drag, startPoint x: 915, startPoint y: 271, endPoint x: 706, endPoint y: 511, distance: 318.3
click at [715, 519] on div "To navigate, press the arrow keys. Zakka-Ya 616 S Jackson St, Seattle, WA 98104…" at bounding box center [609, 244] width 1182 height 658
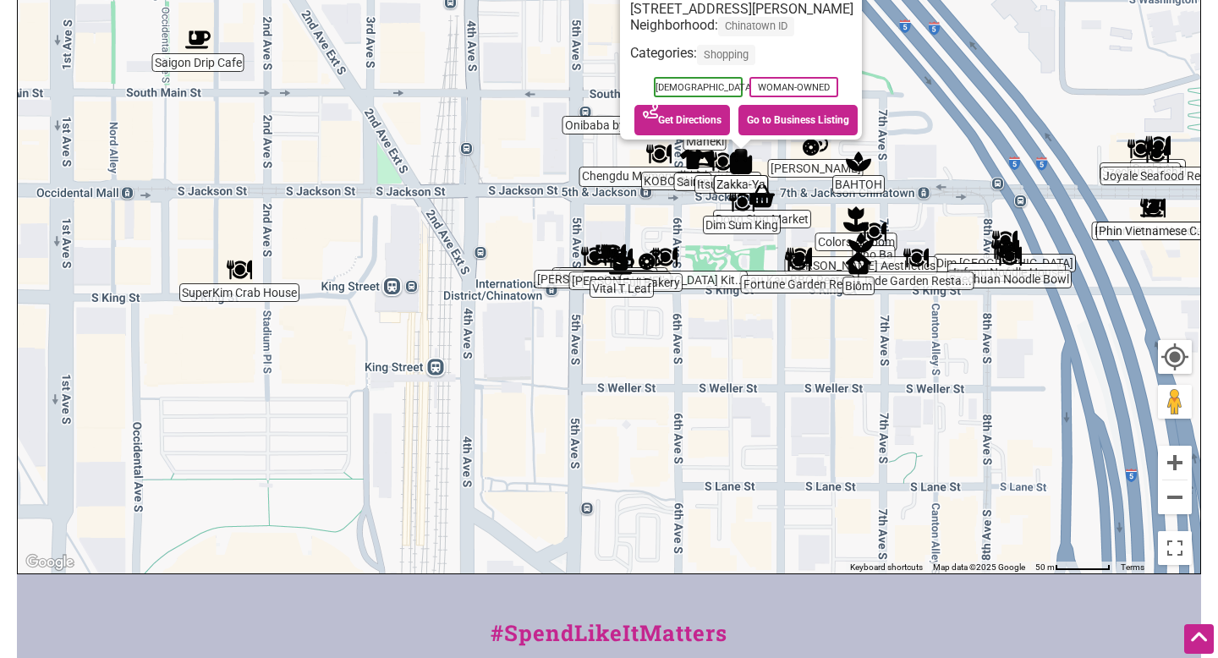
drag, startPoint x: 359, startPoint y: 380, endPoint x: 419, endPoint y: 84, distance: 302.0
click at [426, 84] on div "To navigate, press the arrow keys. Zakka-Ya 616 S Jackson St, Seattle, WA 98104…" at bounding box center [609, 244] width 1182 height 658
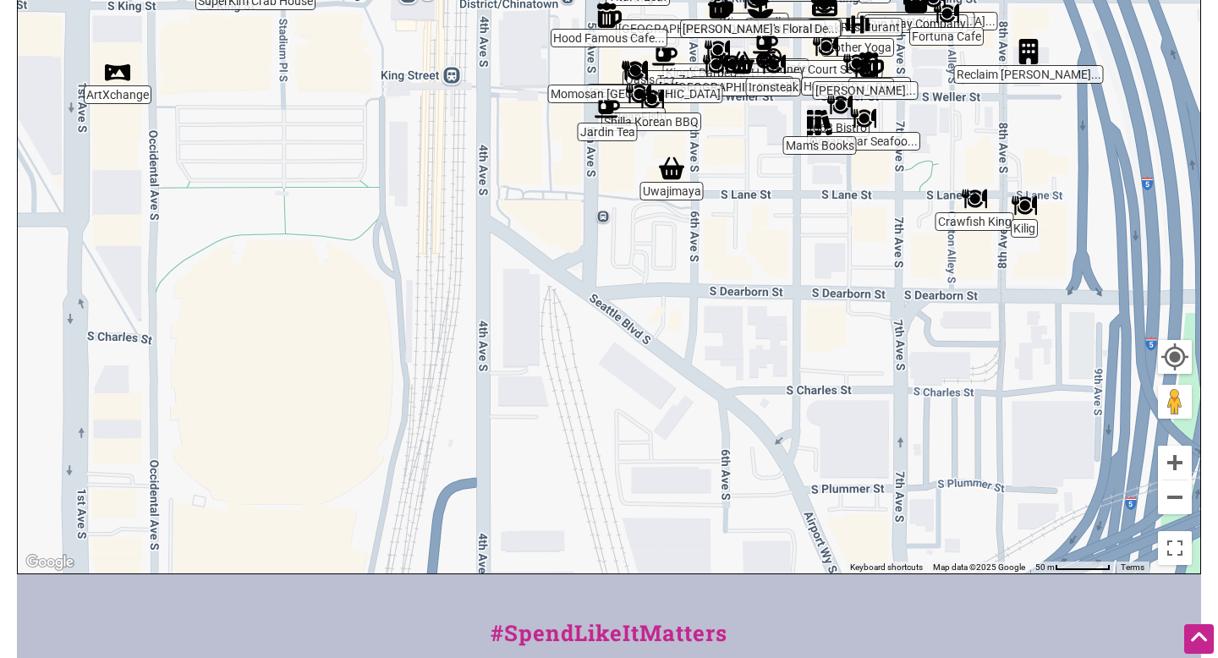
drag, startPoint x: 439, startPoint y: 304, endPoint x: 454, endPoint y: -61, distance: 364.8
